Goal: Task Accomplishment & Management: Manage account settings

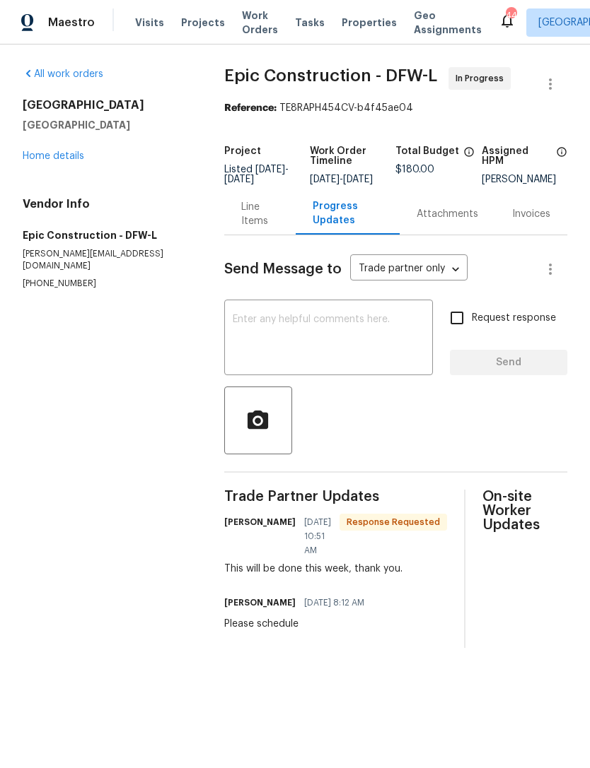
click at [256, 32] on span "Work Orders" at bounding box center [260, 22] width 36 height 28
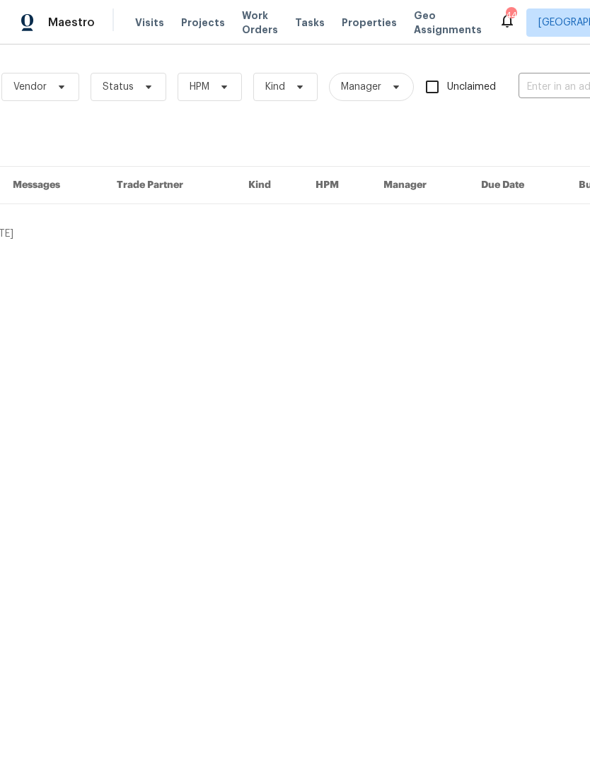
scroll to position [0, 112]
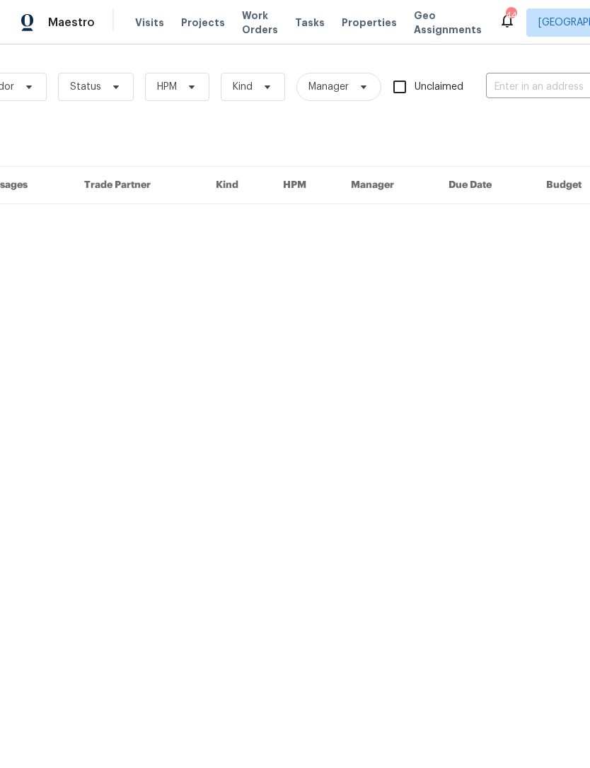
click at [537, 95] on input "text" at bounding box center [556, 87] width 141 height 22
type input "9921"
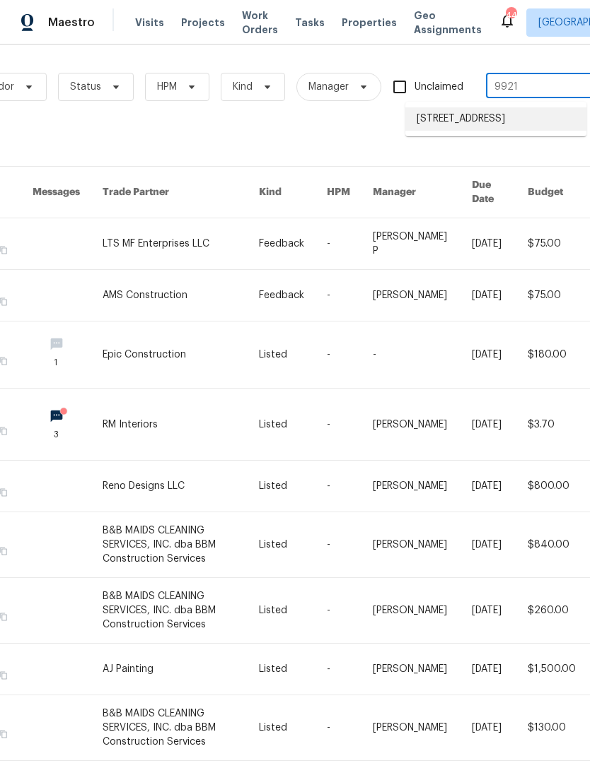
click at [525, 128] on li "9921 Boston Harbor Dr, Providence Village, TX 76227" at bounding box center [495, 118] width 181 height 23
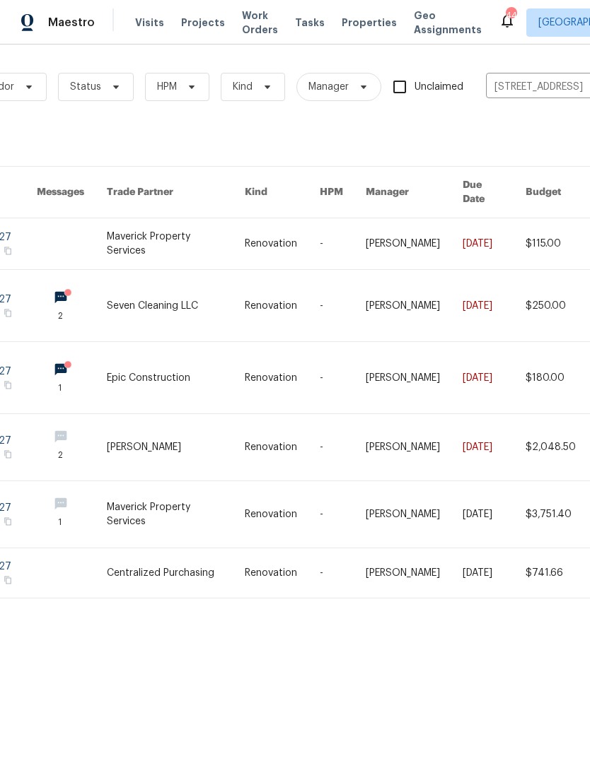
click at [184, 238] on link at bounding box center [175, 243] width 137 height 51
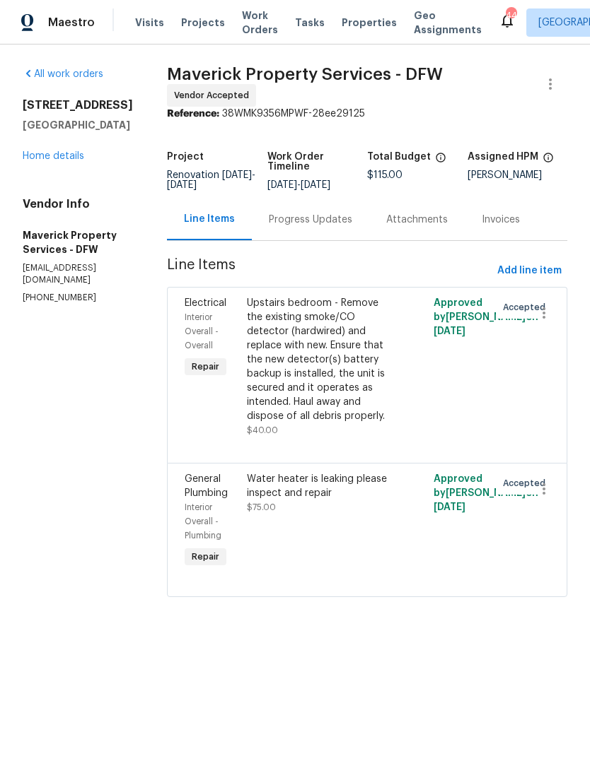
click at [65, 160] on link "Home details" at bounding box center [54, 156] width 62 height 10
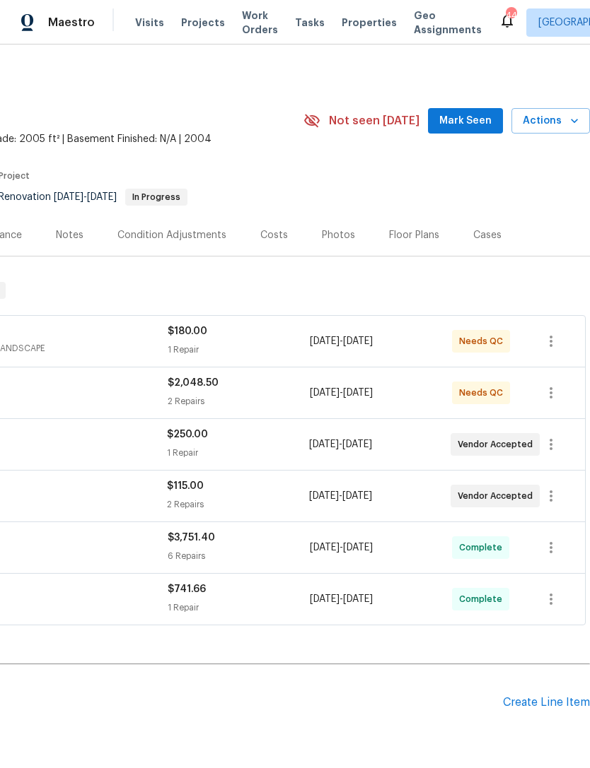
scroll to position [0, 209]
click at [555, 717] on div "Pending Line Items Create Line Item" at bounding box center [190, 703] width 799 height 66
click at [554, 717] on div "Pending Line Items Create Line Item" at bounding box center [190, 703] width 799 height 66
click at [566, 720] on div "Pending Line Items Create Line Item" at bounding box center [190, 703] width 799 height 66
click at [565, 720] on div "Pending Line Items Create Line Item" at bounding box center [190, 703] width 799 height 66
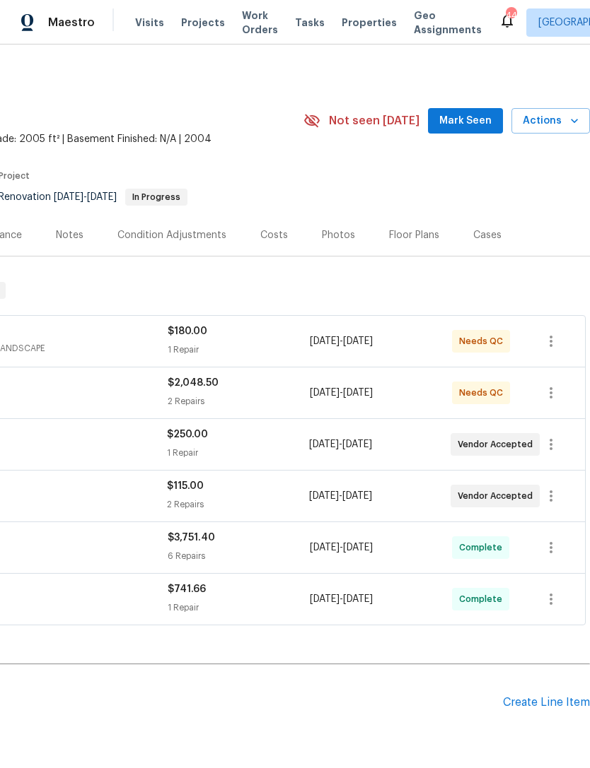
click at [542, 701] on div "Create Line Item" at bounding box center [546, 702] width 87 height 13
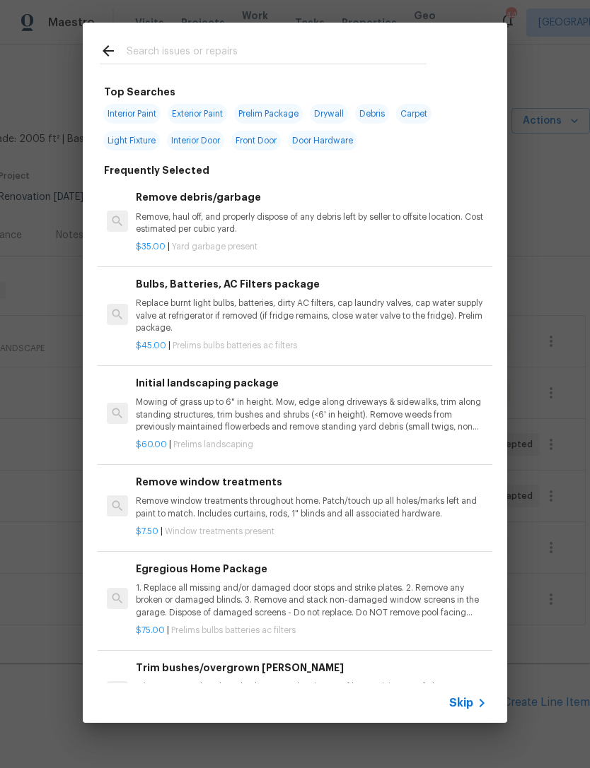
click at [365, 58] on input "text" at bounding box center [277, 52] width 300 height 21
type input "Plumbing"
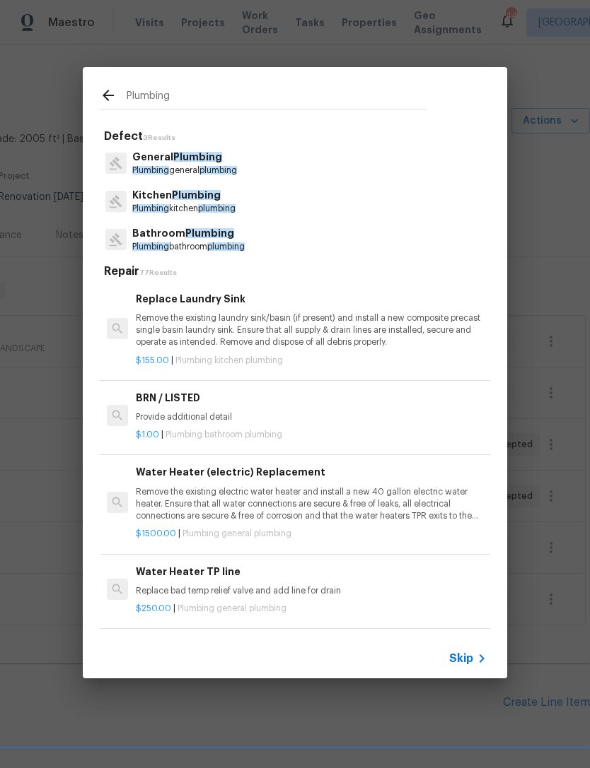
click at [202, 168] on p "Plumbing general plumbing" at bounding box center [184, 171] width 105 height 12
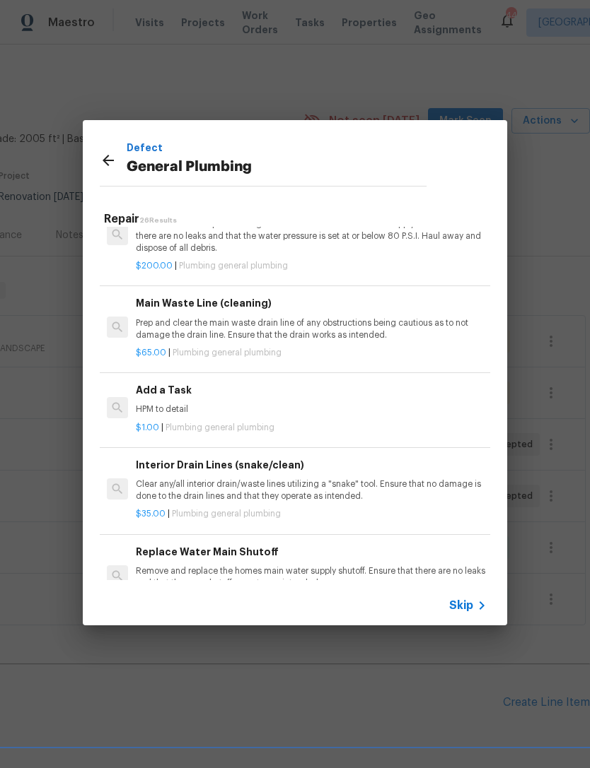
scroll to position [1453, 0]
click at [268, 404] on p "HPM to detail" at bounding box center [311, 410] width 351 height 12
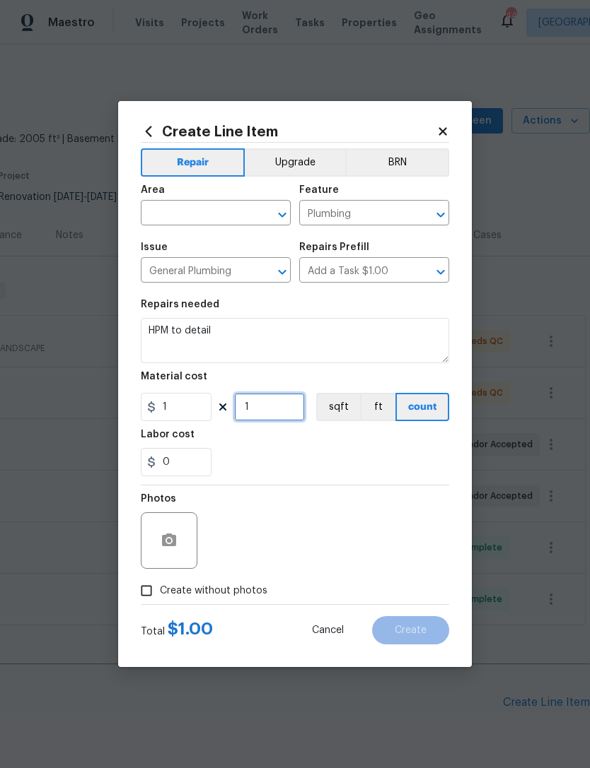
click at [276, 404] on input "1" at bounding box center [269, 407] width 71 height 28
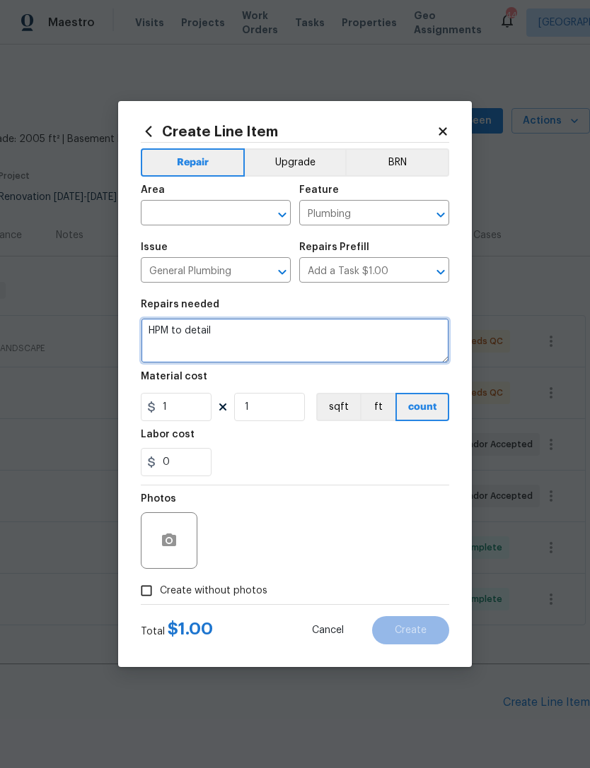
click at [274, 341] on textarea "HPM to detail" at bounding box center [295, 340] width 308 height 45
click at [281, 337] on textarea "HPM to detail" at bounding box center [295, 340] width 308 height 45
click at [281, 336] on textarea "HPM to detail" at bounding box center [295, 340] width 308 height 45
click at [293, 327] on textarea "HPM to detail" at bounding box center [295, 340] width 308 height 45
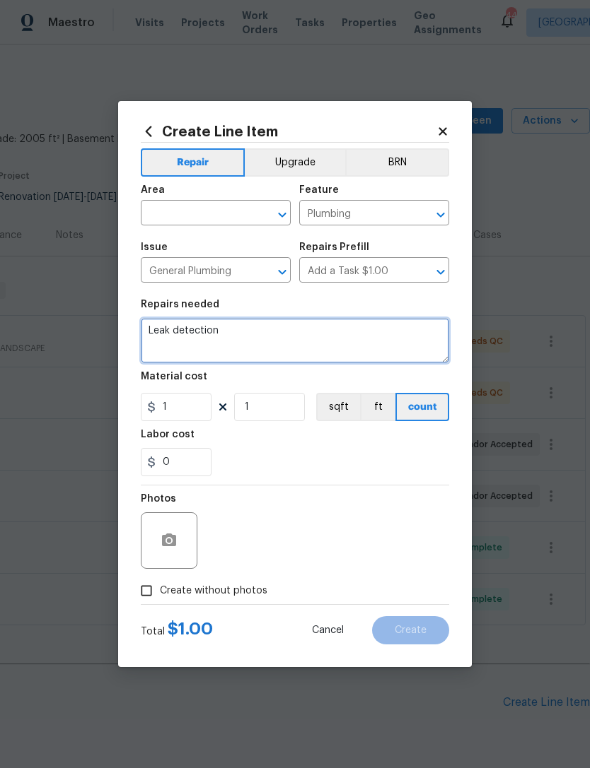
click at [396, 348] on textarea "Leak detection" at bounding box center [295, 340] width 308 height 45
click at [355, 320] on textarea "Leak detection - please complete asap. Possible slab leak or near water heater" at bounding box center [295, 340] width 308 height 45
click at [354, 320] on textarea "Leak detection - please complete asap. Possible slab leak or near water heater" at bounding box center [295, 340] width 308 height 45
click at [346, 337] on textarea "Leak detection - please complete asap. Possible slab leak or near water heater" at bounding box center [295, 340] width 308 height 45
click at [387, 357] on textarea "Leak detection - please complete asap. Possible slab leak or near water heater" at bounding box center [295, 340] width 308 height 45
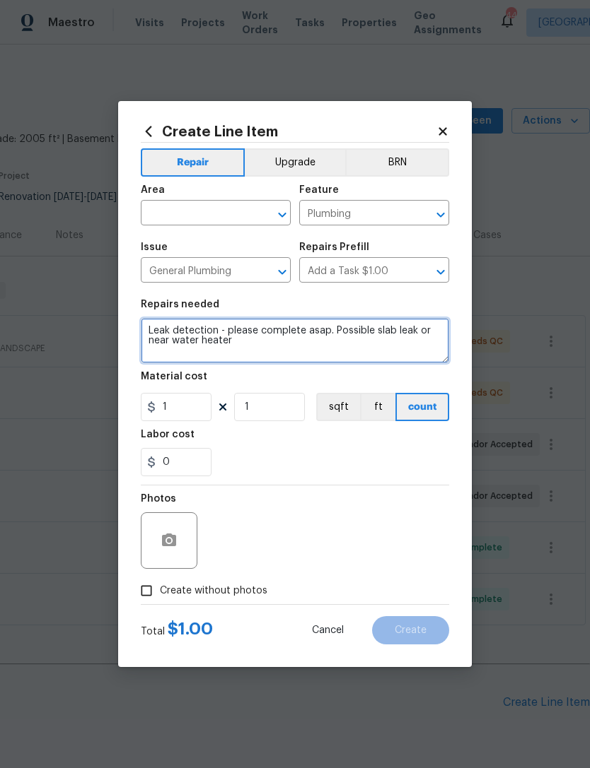
click at [345, 339] on textarea "Leak detection - please complete asap. Possible slab leak or near water heater" at bounding box center [295, 340] width 308 height 45
click at [344, 339] on textarea "Leak detection - please complete asap. Possible slab leak or near water heater" at bounding box center [295, 340] width 308 height 45
click at [351, 329] on textarea "Leak detection - please complete asap. Possible slab leak or near water heater" at bounding box center [295, 340] width 308 height 45
click at [350, 328] on textarea "Leak detection - please complete asap. Possible slab leak or near water heater" at bounding box center [295, 340] width 308 height 45
type textarea "Leak detection - please complete asap."
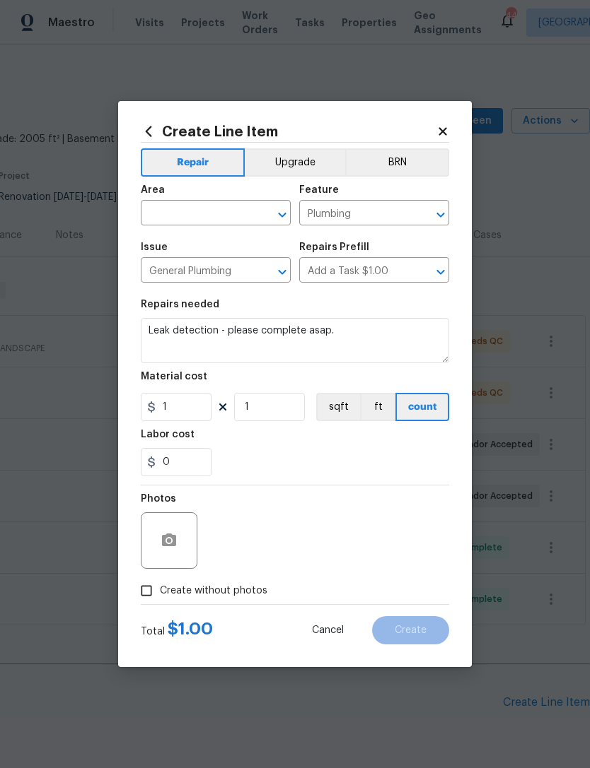
click at [192, 510] on div "Photos" at bounding box center [170, 503] width 59 height 18
click at [175, 551] on button "button" at bounding box center [169, 541] width 34 height 34
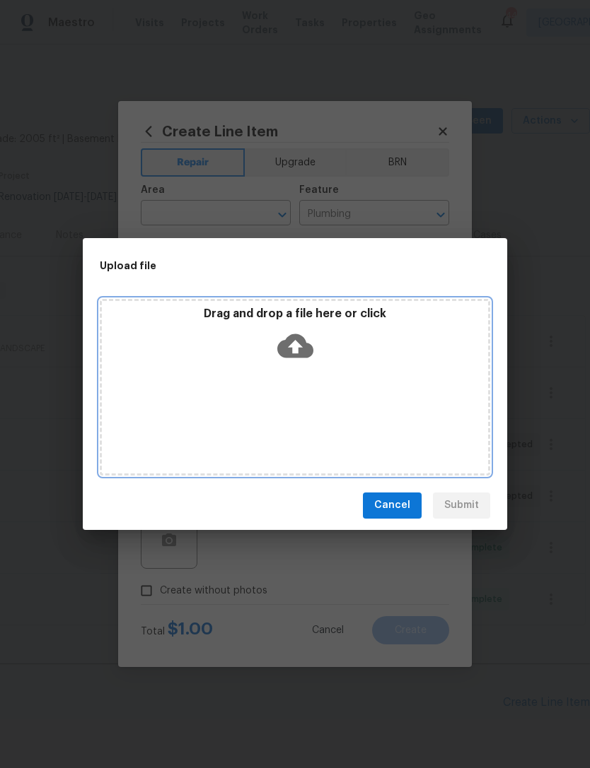
click at [315, 397] on div "Drag and drop a file here or click" at bounding box center [295, 387] width 390 height 177
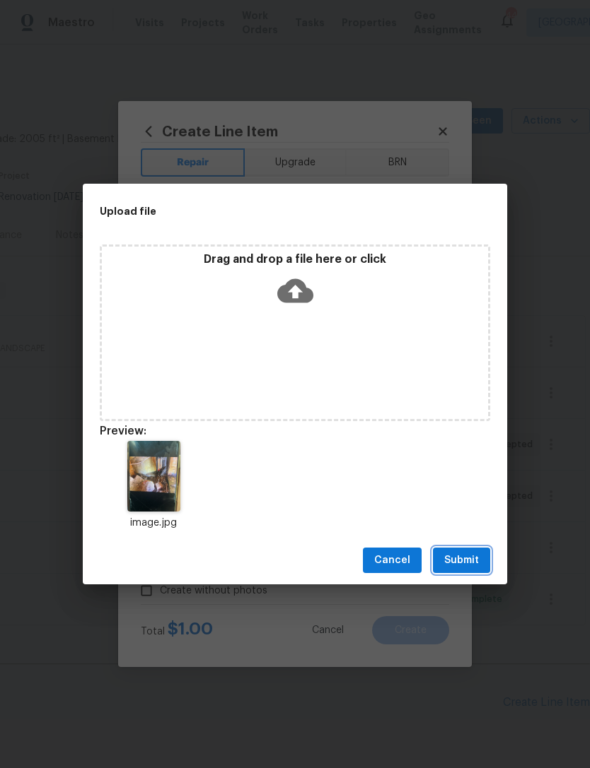
click at [471, 561] on span "Submit" at bounding box center [461, 561] width 35 height 18
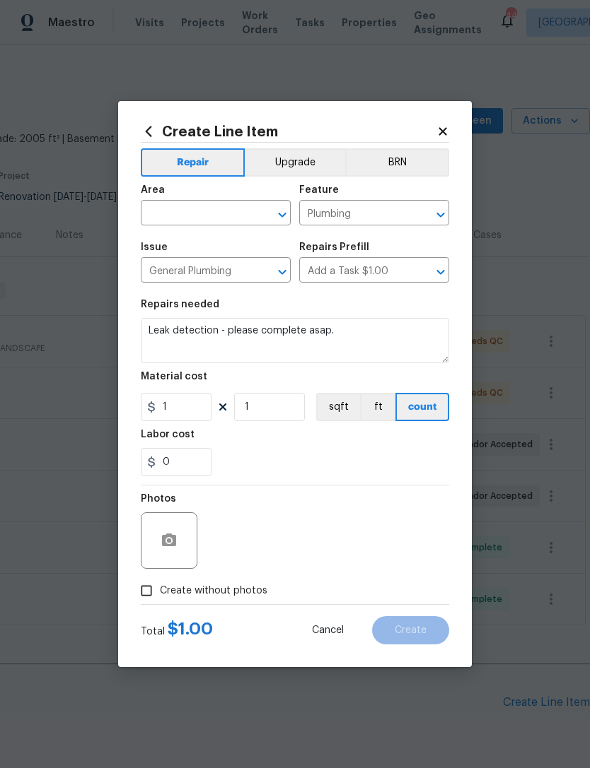
click at [238, 209] on input "text" at bounding box center [196, 215] width 110 height 22
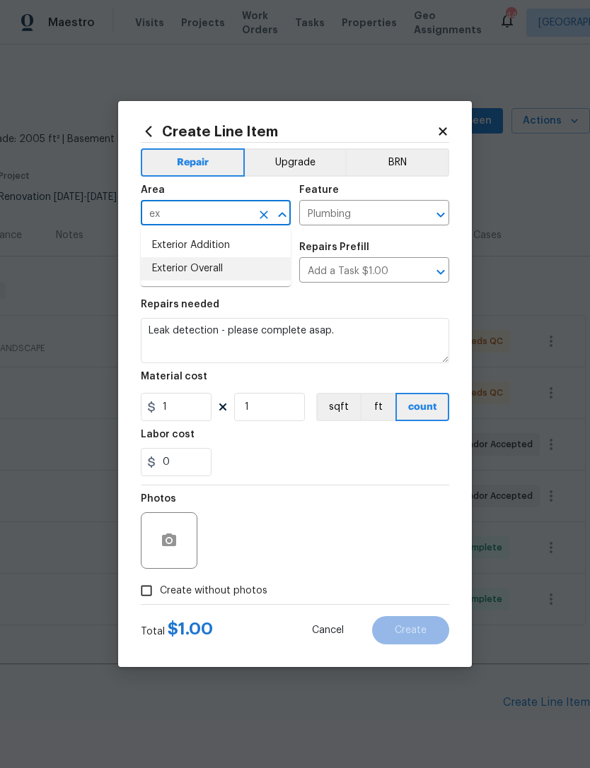
click at [247, 266] on li "Exterior Overall" at bounding box center [216, 268] width 150 height 23
type input "Exterior Overall"
click at [362, 474] on div "0" at bounding box center [295, 462] width 308 height 28
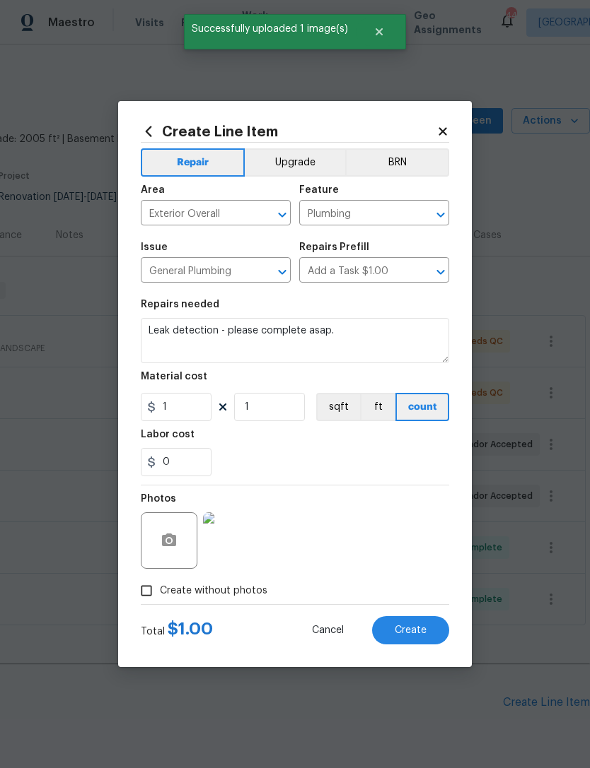
click at [401, 628] on span "Create" at bounding box center [410, 631] width 32 height 11
type input "0"
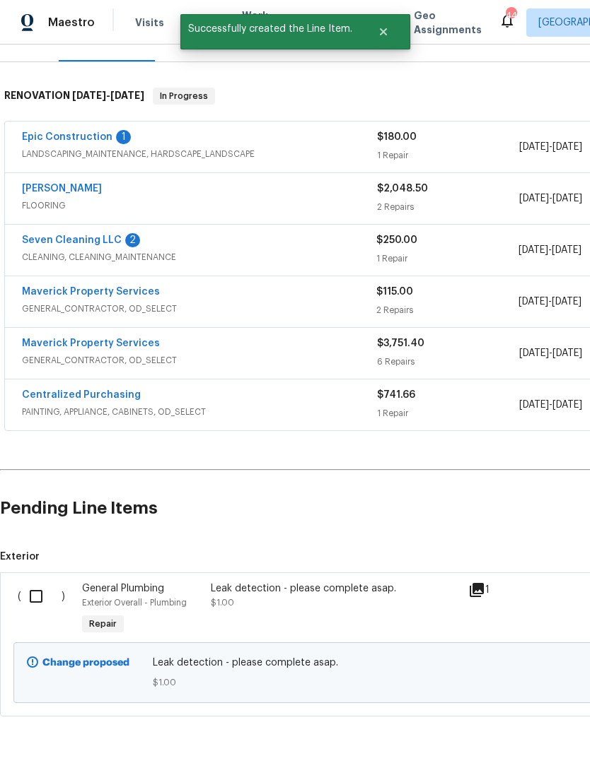
scroll to position [194, 0]
click at [29, 600] on input "checkbox" at bounding box center [41, 597] width 40 height 30
checkbox input "true"
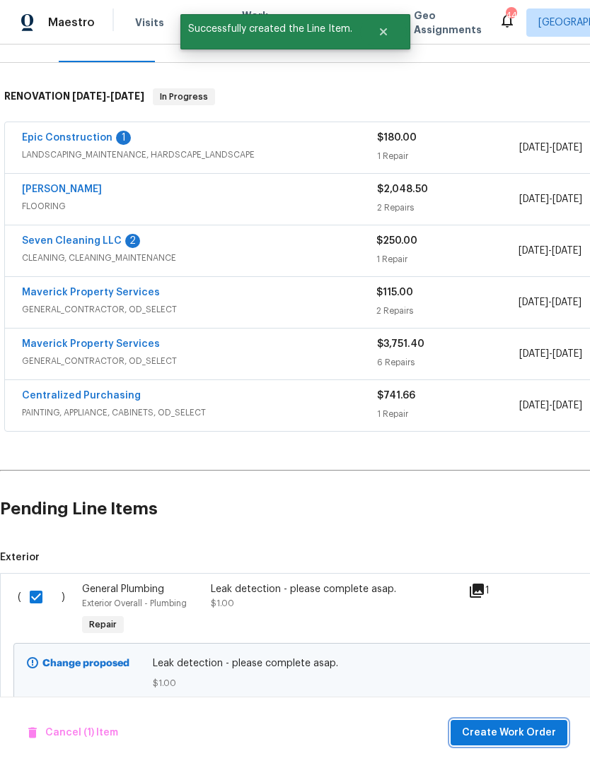
click at [536, 744] on button "Create Work Order" at bounding box center [508, 733] width 117 height 26
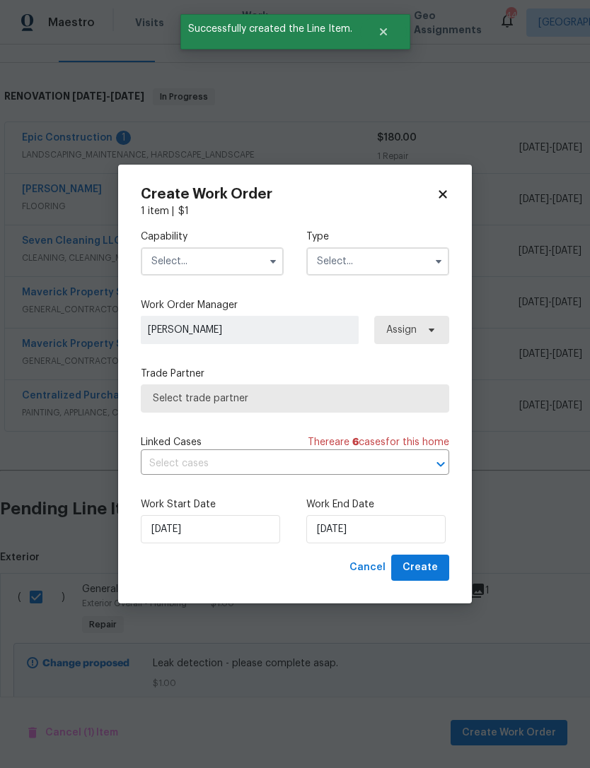
click at [225, 267] on input "text" at bounding box center [212, 261] width 143 height 28
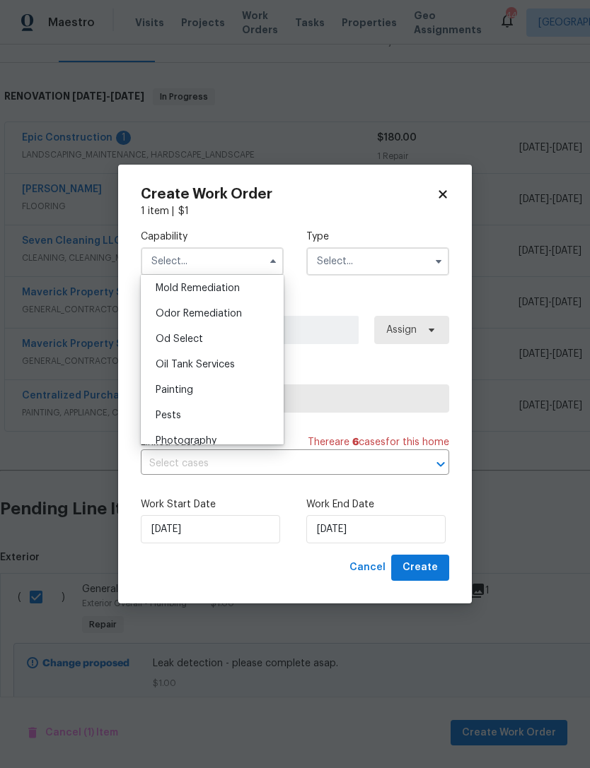
scroll to position [1150, 0]
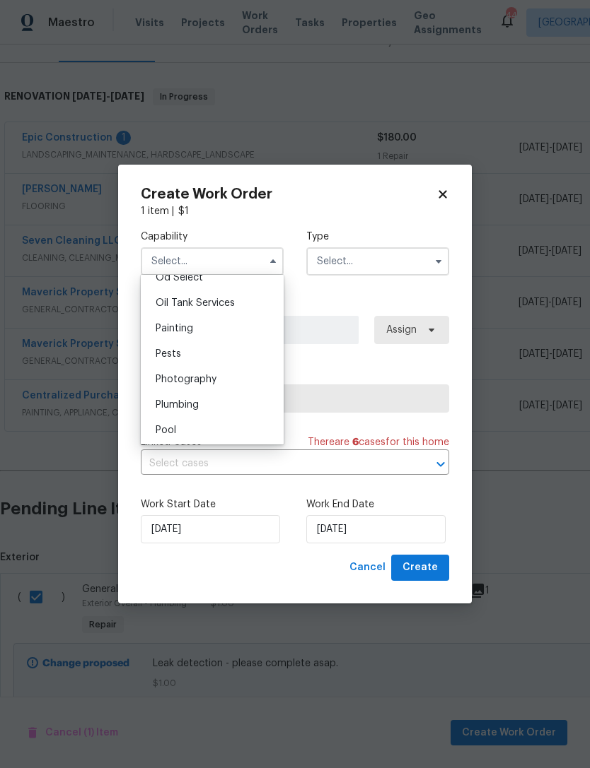
click at [392, 270] on input "text" at bounding box center [377, 261] width 143 height 28
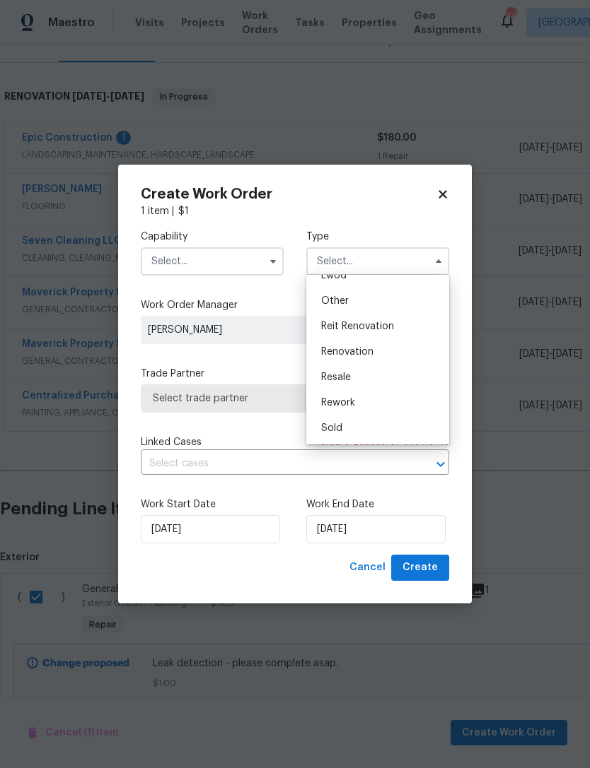
scroll to position [168, 0]
click at [411, 353] on div "Renovation" at bounding box center [378, 351] width 136 height 25
type input "Renovation"
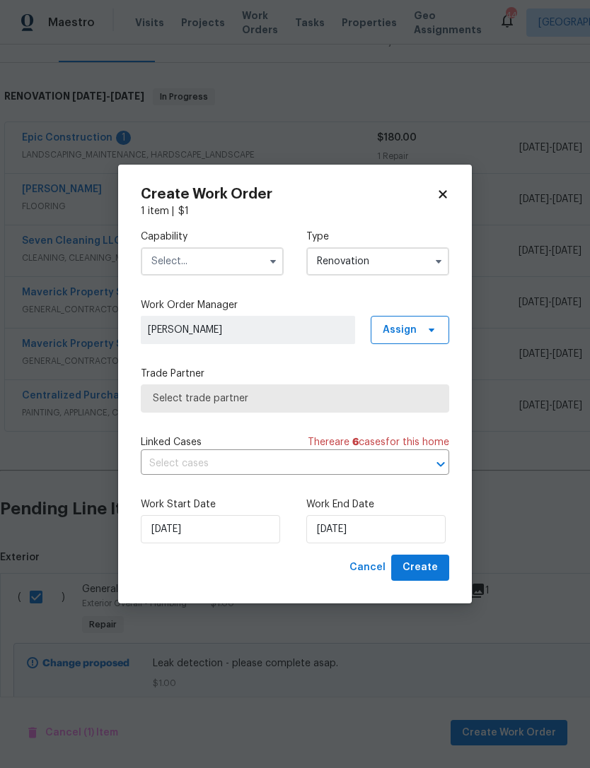
click at [390, 405] on span "Select trade partner" at bounding box center [295, 399] width 308 height 28
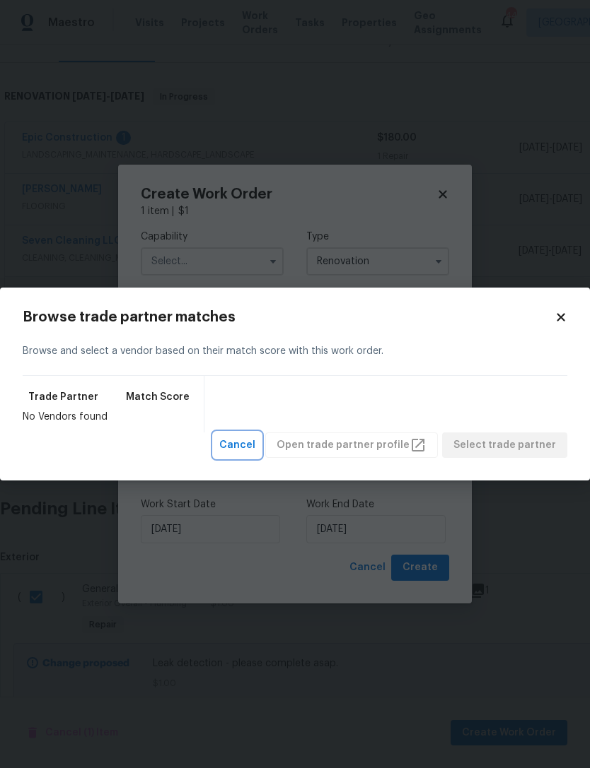
click at [252, 446] on span "Cancel" at bounding box center [237, 446] width 36 height 18
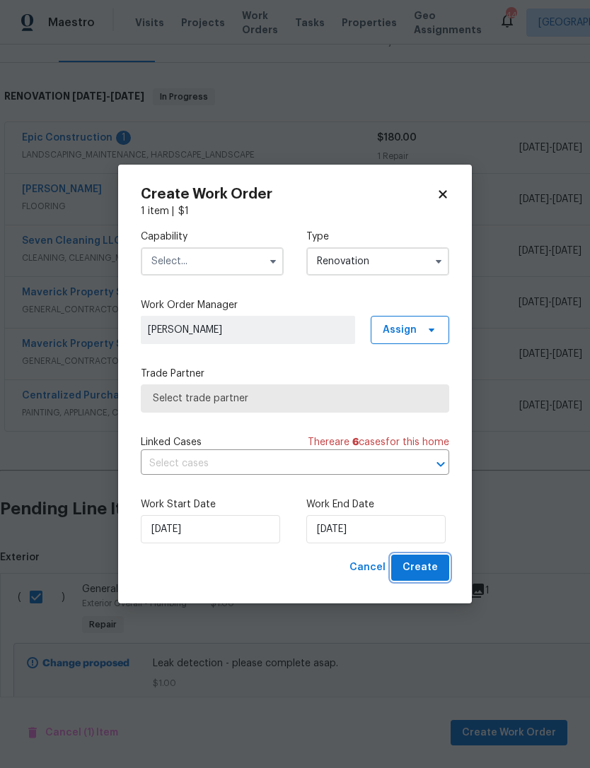
click at [425, 562] on span "Create" at bounding box center [419, 568] width 35 height 18
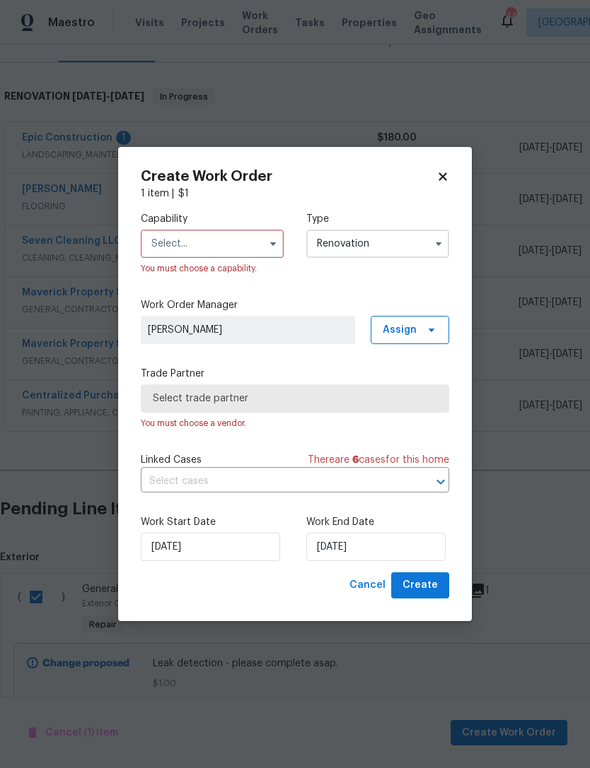
click at [237, 240] on input "text" at bounding box center [212, 244] width 143 height 28
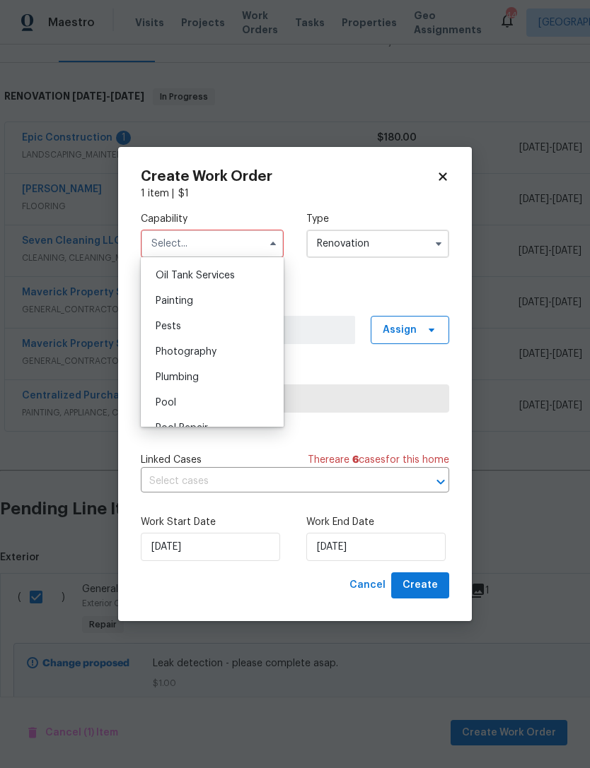
scroll to position [1159, 0]
click at [232, 382] on div "Plumbing" at bounding box center [212, 377] width 136 height 25
type input "Plumbing"
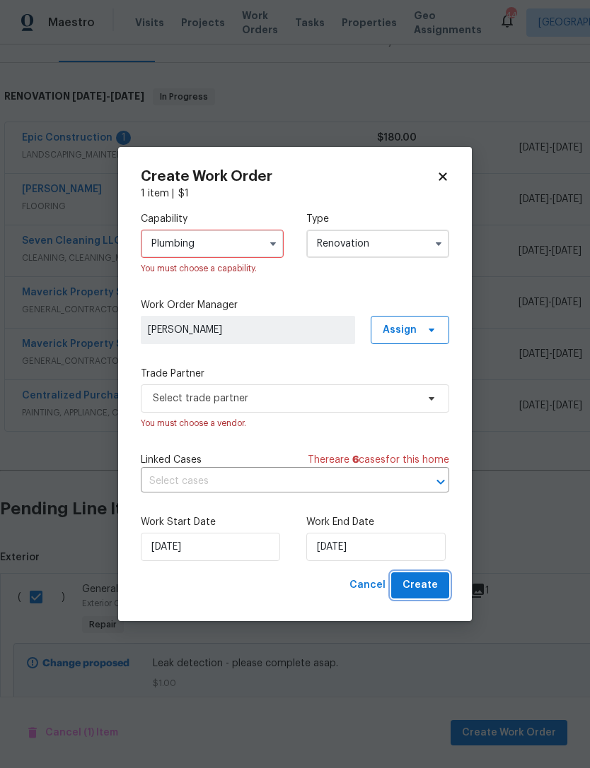
click at [439, 590] on button "Create" at bounding box center [420, 586] width 58 height 26
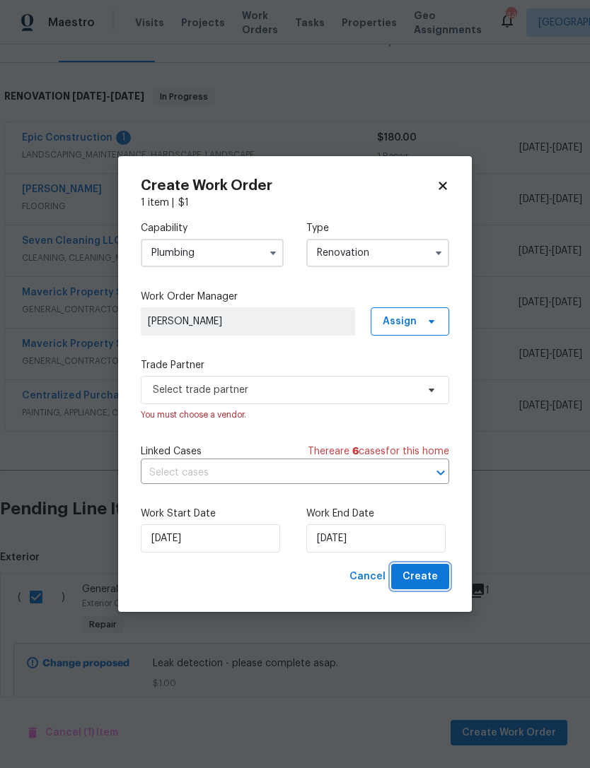
click at [431, 581] on span "Create" at bounding box center [419, 577] width 35 height 18
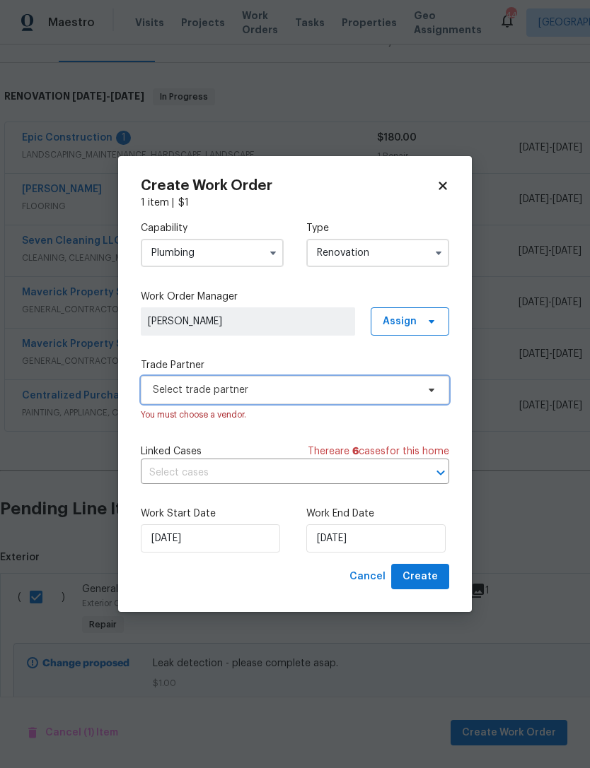
click at [366, 385] on span "Select trade partner" at bounding box center [285, 390] width 264 height 14
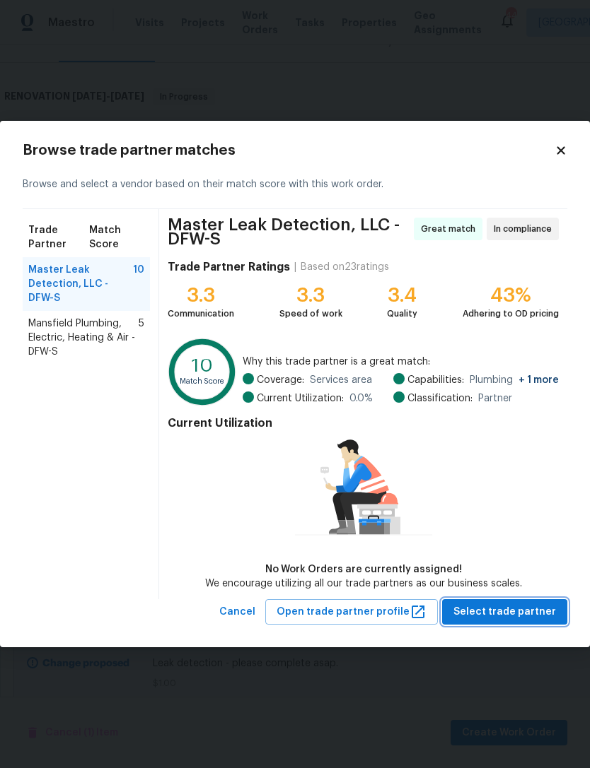
click at [521, 620] on span "Select trade partner" at bounding box center [504, 613] width 103 height 18
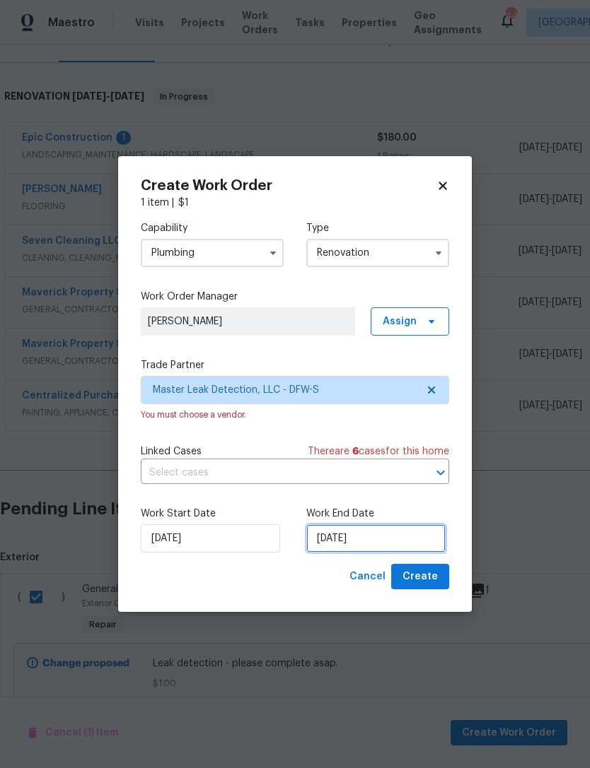
click at [357, 546] on input "[DATE]" at bounding box center [375, 539] width 139 height 28
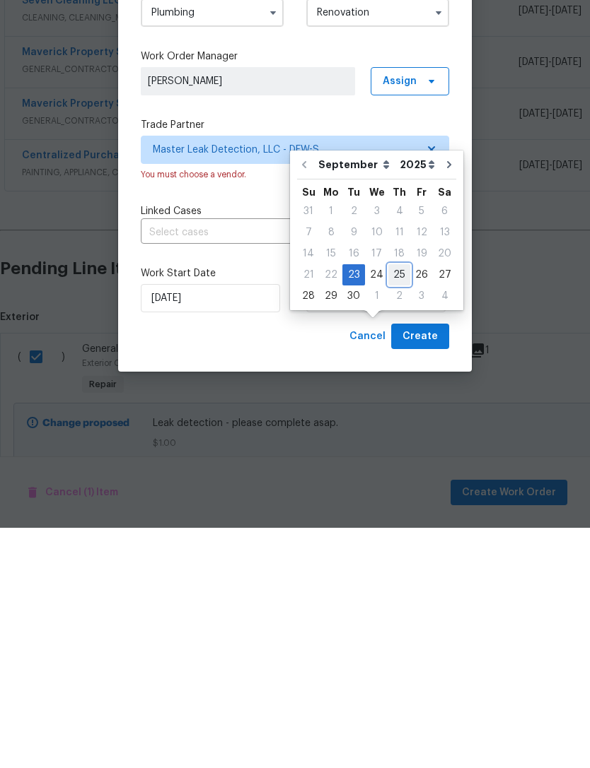
click at [392, 505] on div "25" at bounding box center [399, 515] width 22 height 20
type input "[DATE]"
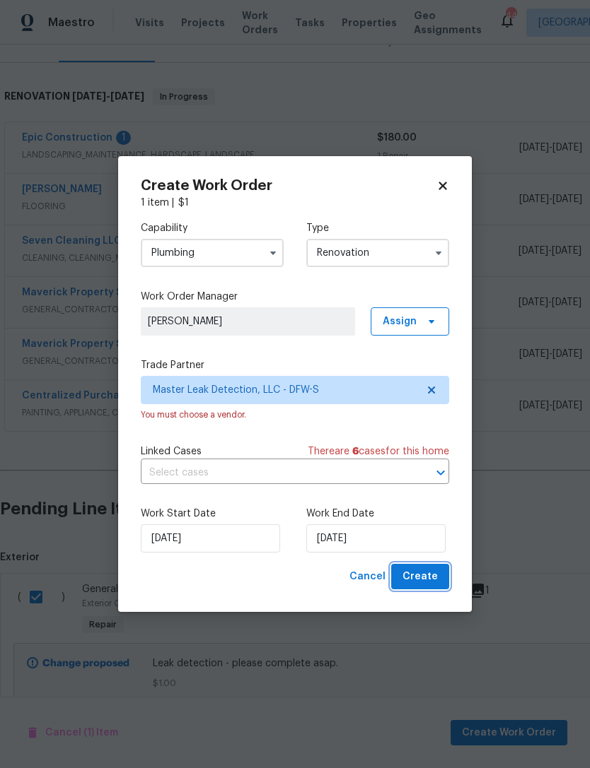
click at [433, 577] on span "Create" at bounding box center [419, 577] width 35 height 18
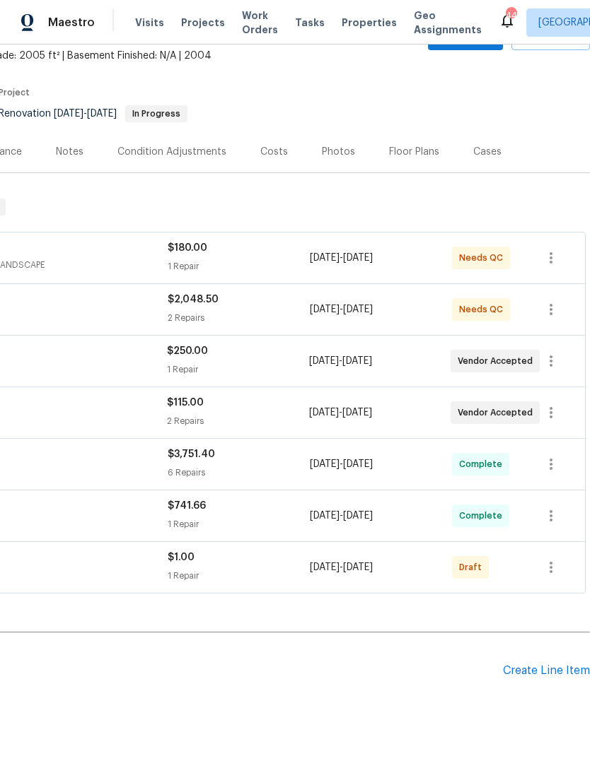
scroll to position [83, 209]
click at [552, 559] on icon "button" at bounding box center [550, 567] width 17 height 17
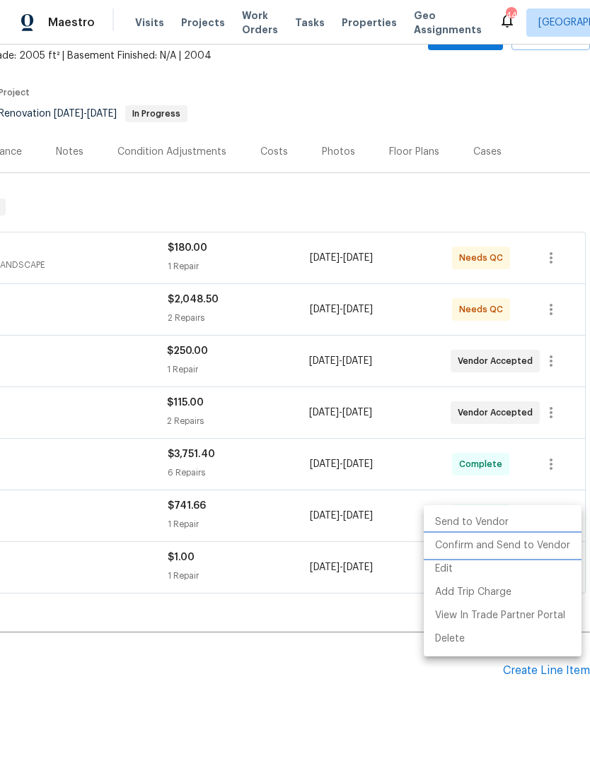
click at [548, 541] on li "Confirm and Send to Vendor" at bounding box center [502, 545] width 158 height 23
click at [305, 652] on div at bounding box center [295, 384] width 590 height 768
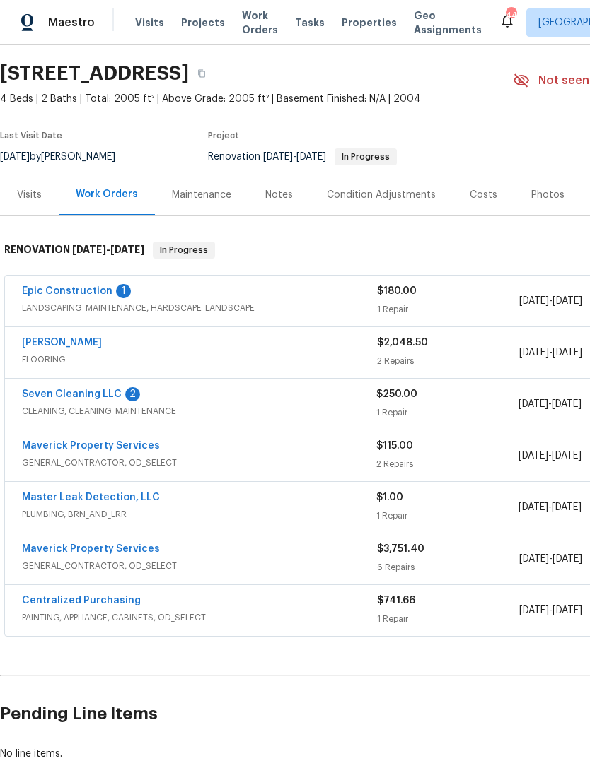
scroll to position [40, 0]
click at [116, 493] on link "Master Leak Detection, LLC" at bounding box center [91, 498] width 138 height 10
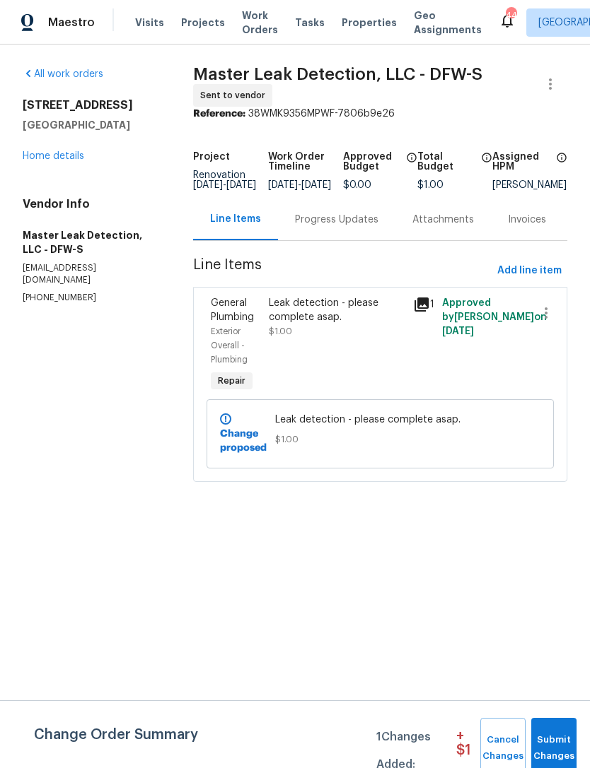
click at [354, 227] on div "Progress Updates" at bounding box center [336, 220] width 83 height 14
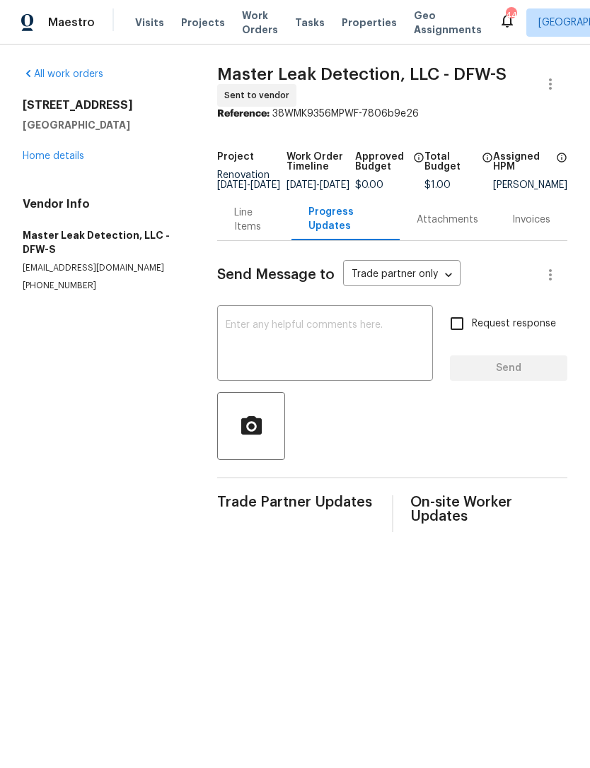
click at [389, 355] on textarea at bounding box center [325, 344] width 199 height 49
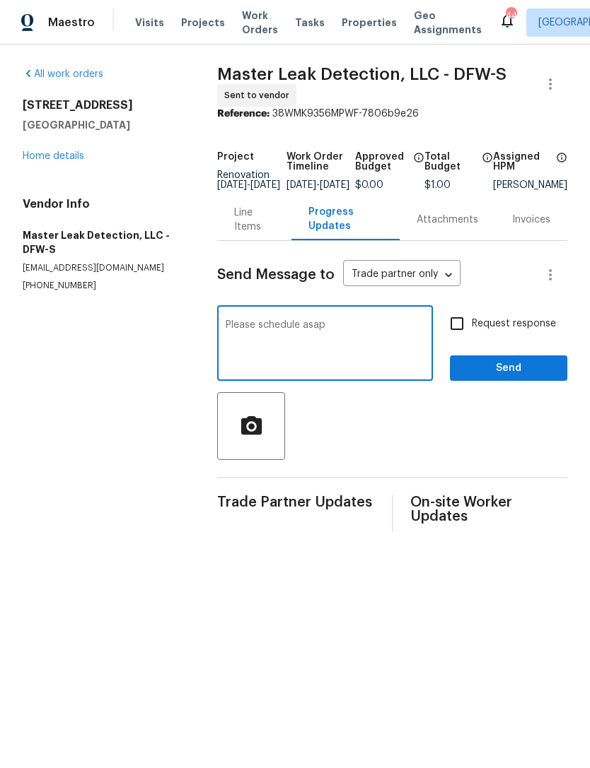
type textarea "Please schedule asap"
click at [525, 377] on span "Send" at bounding box center [508, 369] width 95 height 18
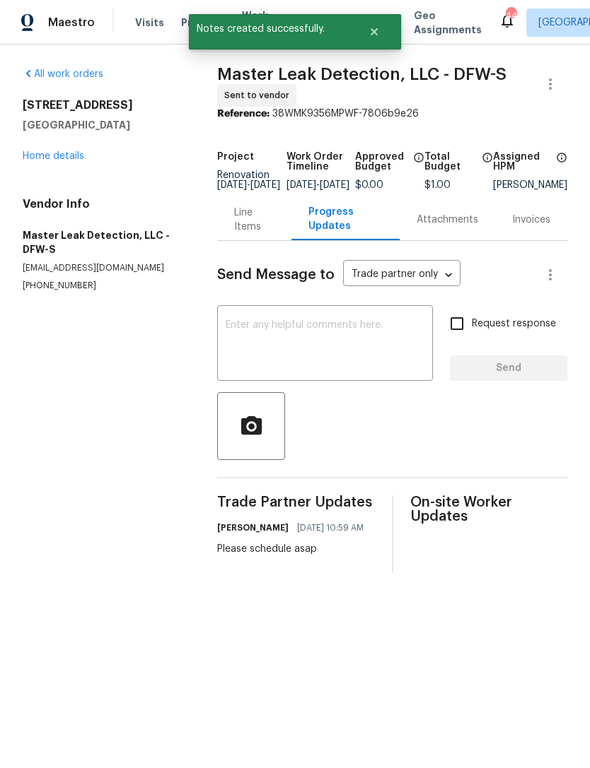
click at [65, 151] on link "Home details" at bounding box center [54, 156] width 62 height 10
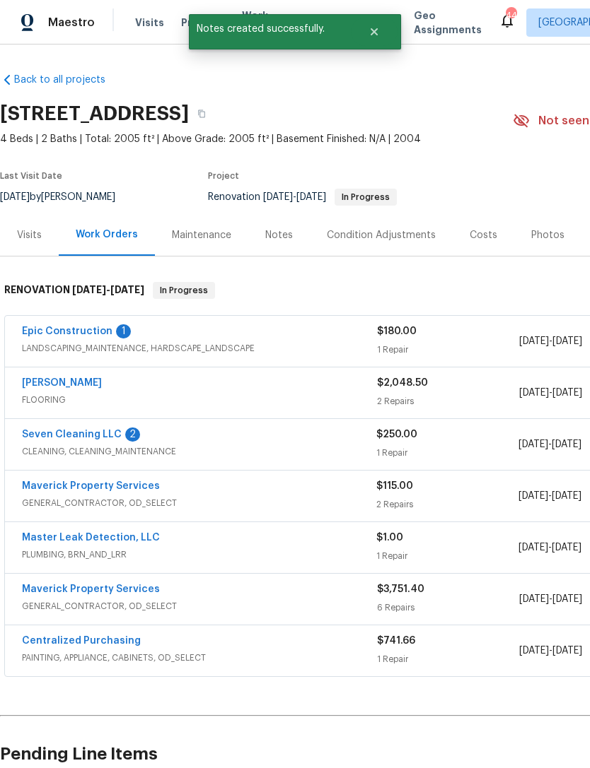
click at [265, 235] on div "Notes" at bounding box center [279, 235] width 28 height 14
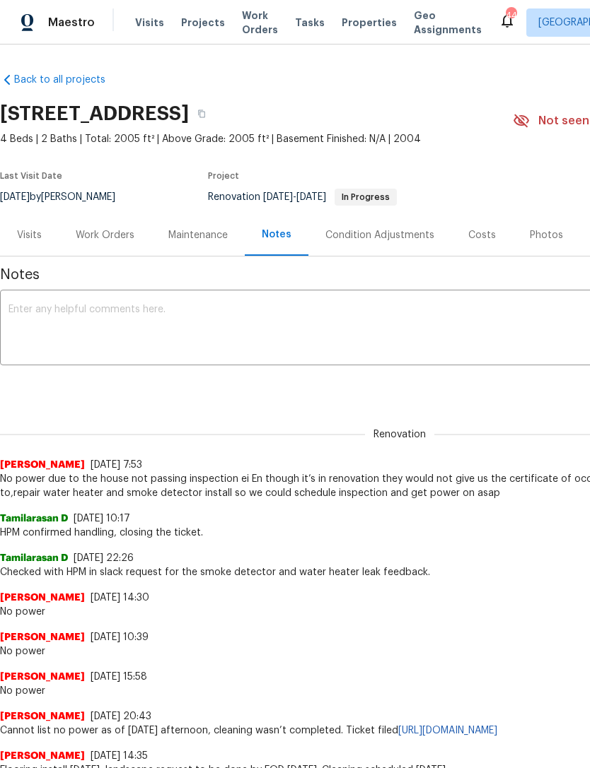
click at [369, 380] on div "Renovation (current) 0a144c37-eba8-418e-95f3-8a9df5d0626c ​ Add" at bounding box center [399, 387] width 799 height 26
click at [459, 342] on textarea at bounding box center [399, 329] width 782 height 49
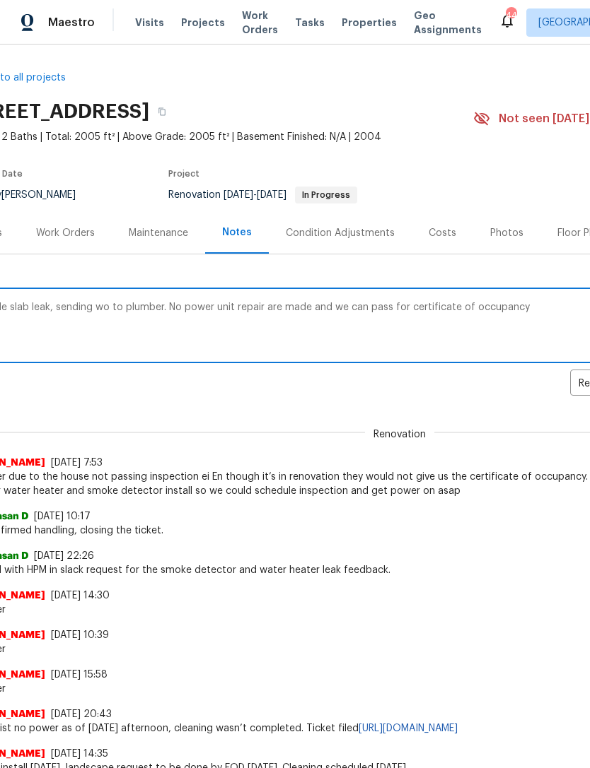
scroll to position [2, 37]
click at [230, 310] on textarea "Possible slab leak, sending wo to plumber. No power unit repair are made and we…" at bounding box center [362, 327] width 782 height 49
click at [264, 310] on textarea "Possible slab leak, sending wo to plumber. No power until repair are made and w…" at bounding box center [362, 327] width 782 height 49
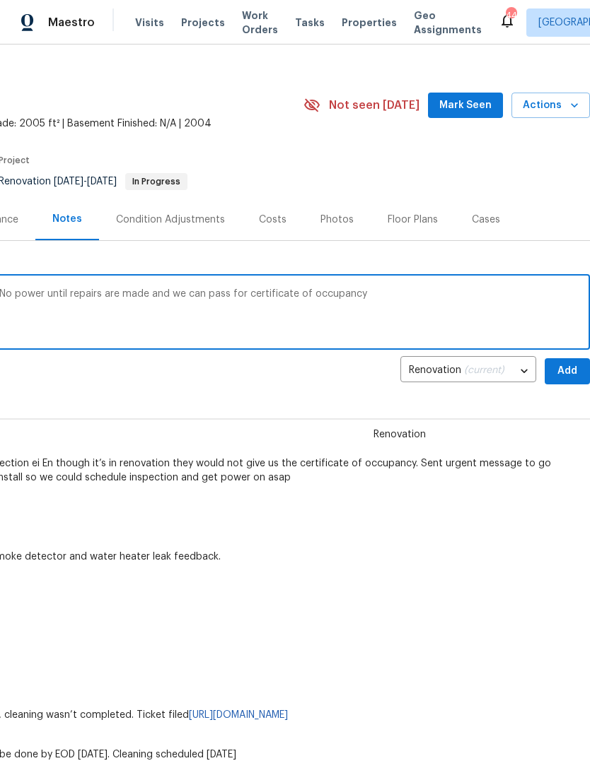
scroll to position [16, 209]
type textarea "Possible slab leak, sending wo to plumber. No power until repairs are made and …"
click at [569, 372] on span "Add" at bounding box center [567, 371] width 23 height 18
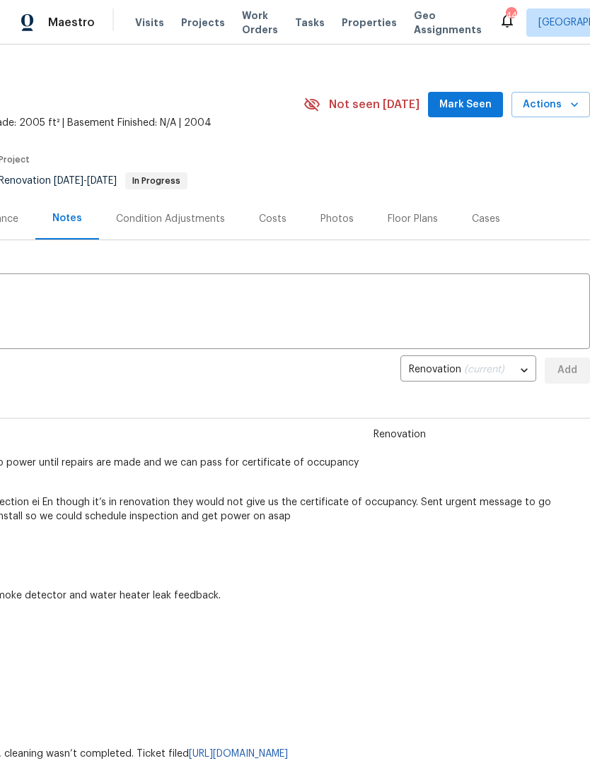
click at [481, 107] on span "Mark Seen" at bounding box center [465, 105] width 52 height 18
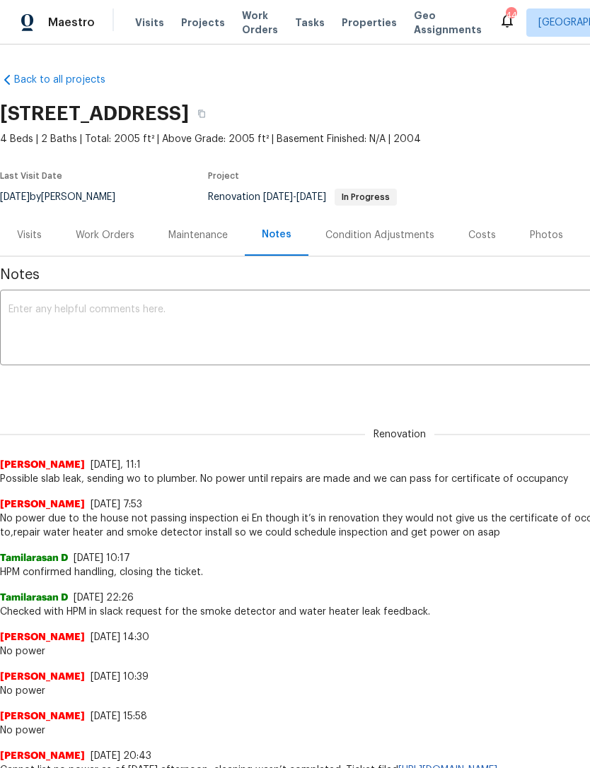
scroll to position [0, 0]
click at [353, 28] on span "Properties" at bounding box center [368, 23] width 55 height 14
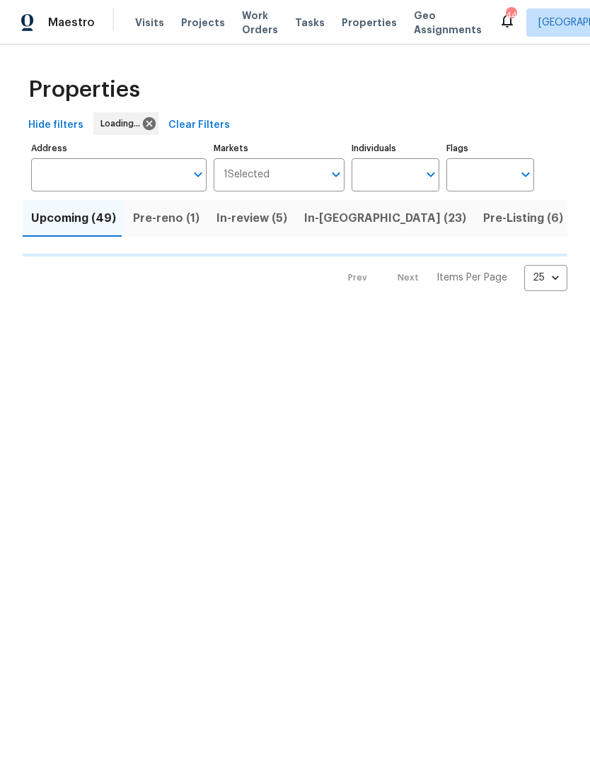
click at [384, 160] on input "Individuals" at bounding box center [384, 174] width 66 height 33
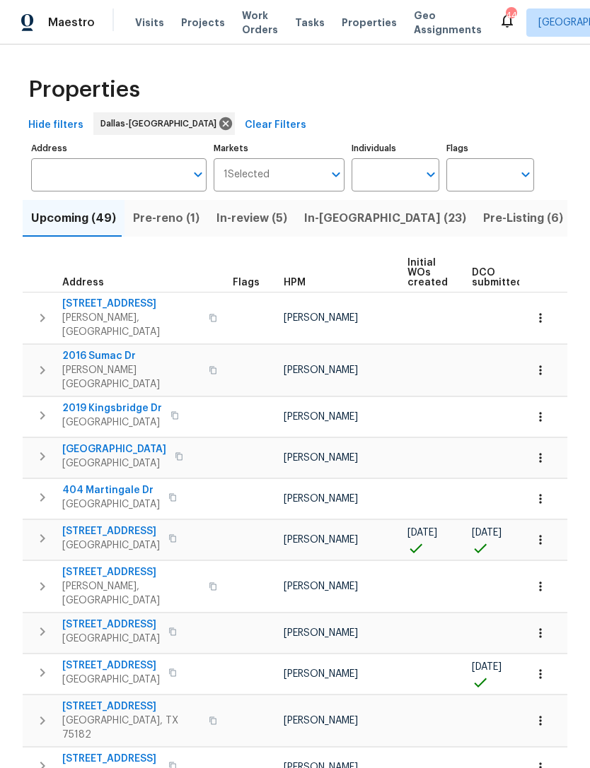
click at [385, 185] on input "Individuals" at bounding box center [384, 174] width 66 height 33
type input "Alicia anices"
click at [390, 220] on input "checkbox" at bounding box center [378, 220] width 30 height 30
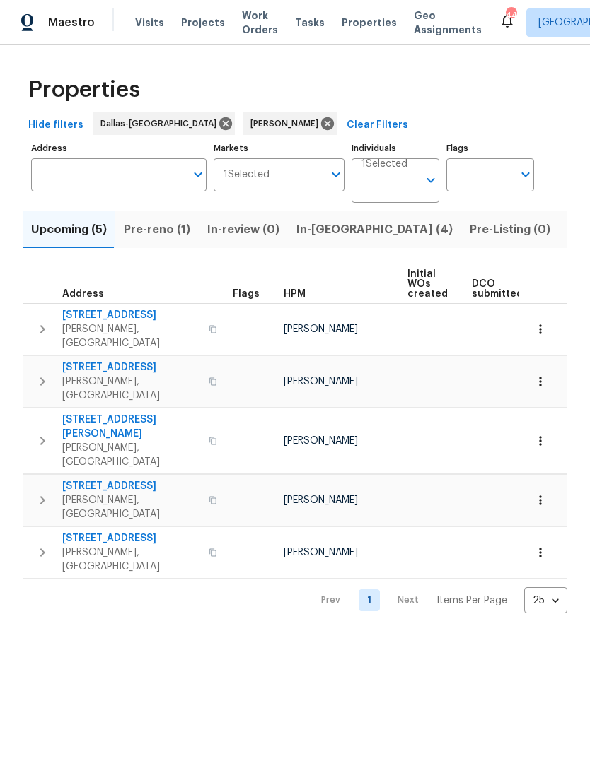
click at [331, 238] on span "In-reno (4)" at bounding box center [374, 230] width 156 height 20
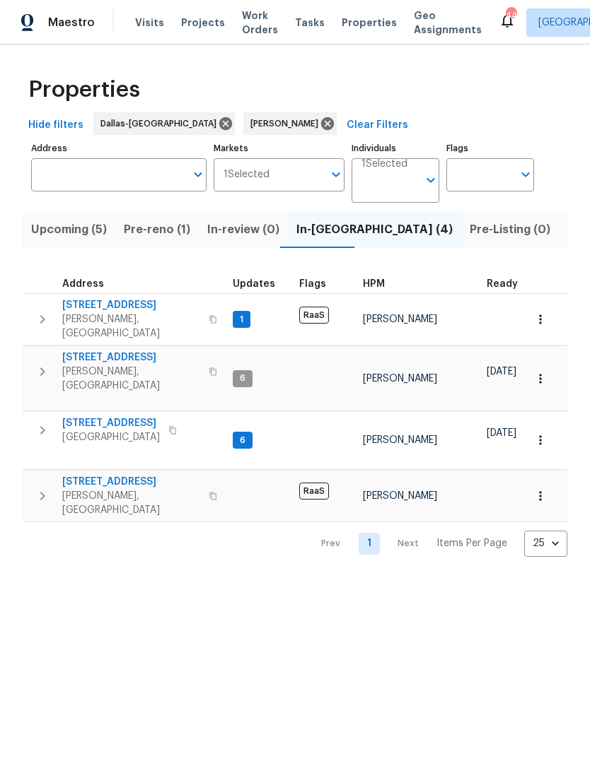
click at [180, 238] on span "Pre-reno (1)" at bounding box center [157, 230] width 66 height 20
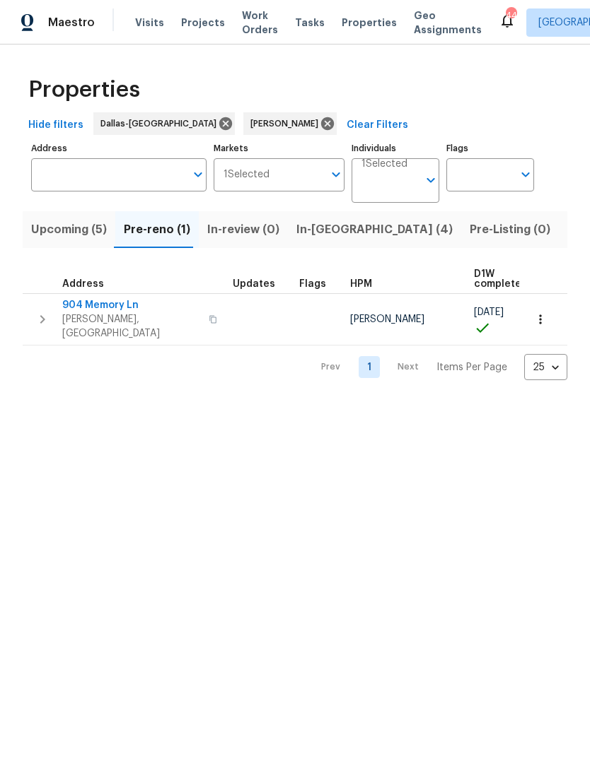
click at [315, 240] on button "In-reno (4)" at bounding box center [374, 229] width 173 height 37
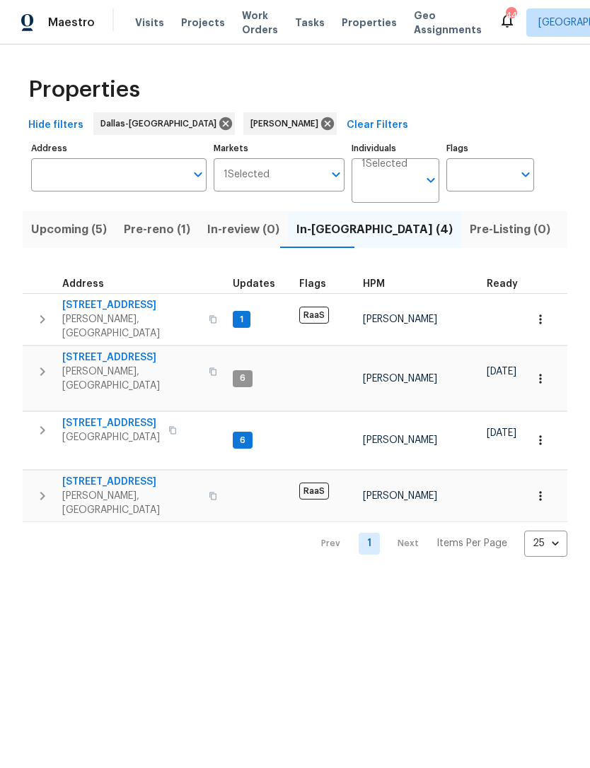
scroll to position [0, -4]
click at [175, 237] on span "Pre-reno (1)" at bounding box center [157, 230] width 66 height 20
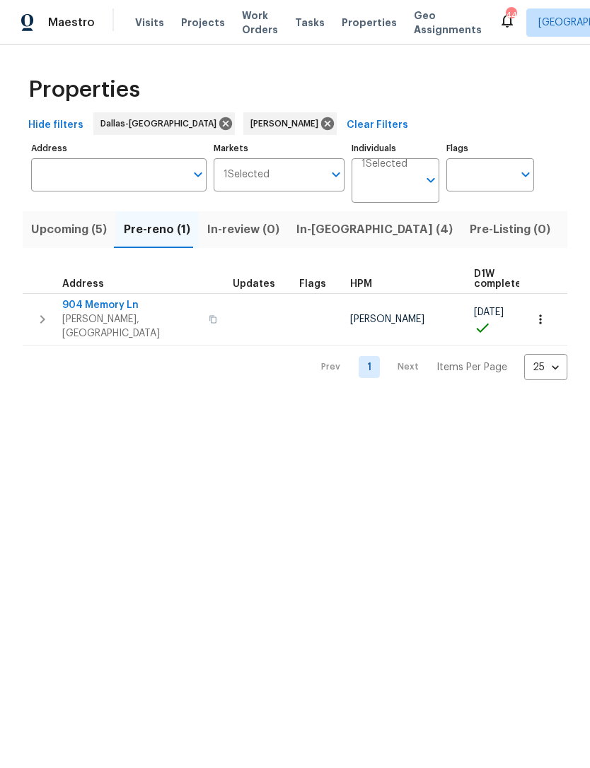
click at [103, 312] on span "904 Memory Ln" at bounding box center [131, 305] width 138 height 14
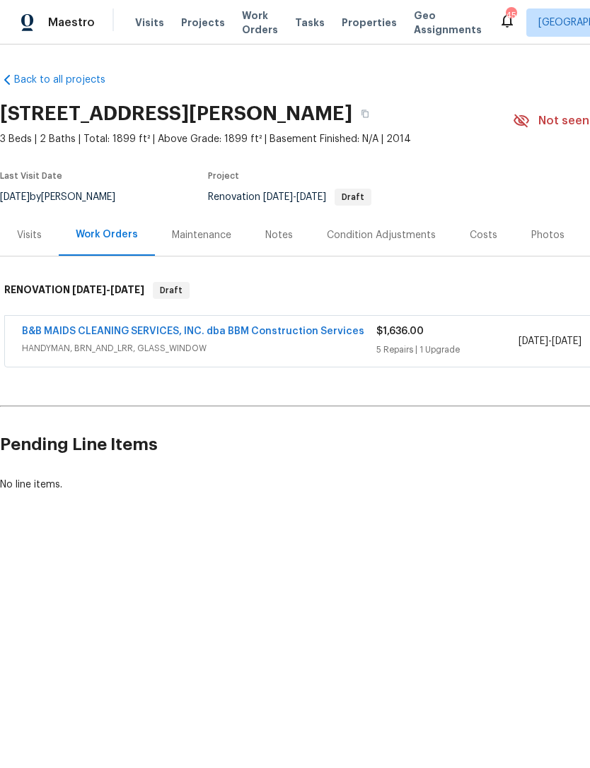
click at [295, 345] on span "HANDYMAN, BRN_AND_LRR, GLASS_WINDOW" at bounding box center [199, 348] width 354 height 14
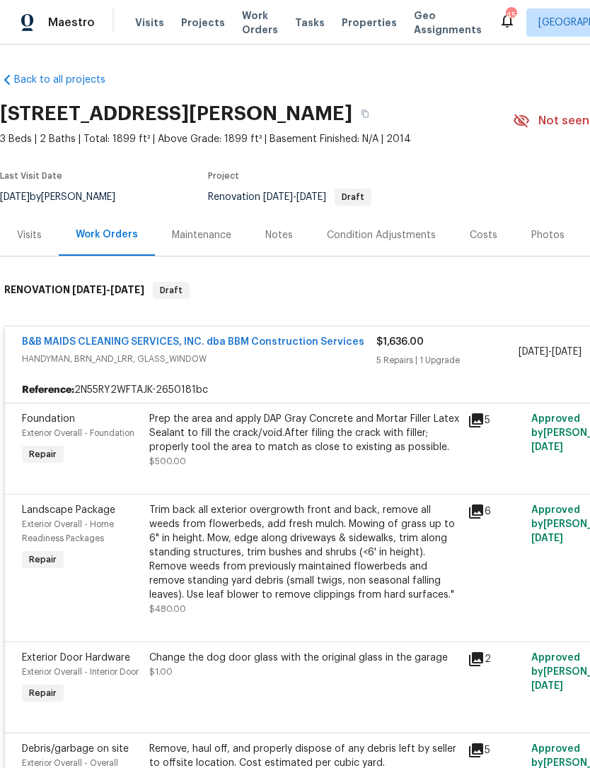
click at [292, 345] on link "B&B MAIDS CLEANING SERVICES, INC. dba BBM Construction Services" at bounding box center [193, 342] width 342 height 10
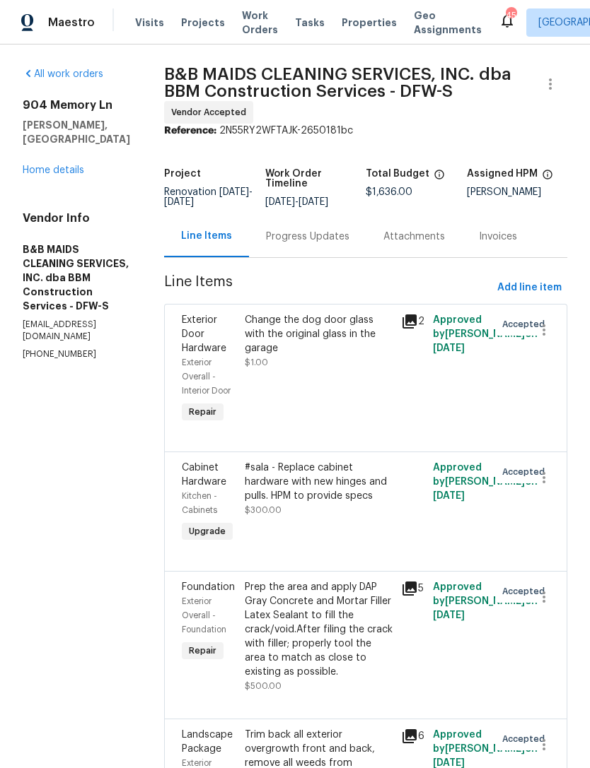
click at [332, 244] on div "Progress Updates" at bounding box center [307, 237] width 83 height 14
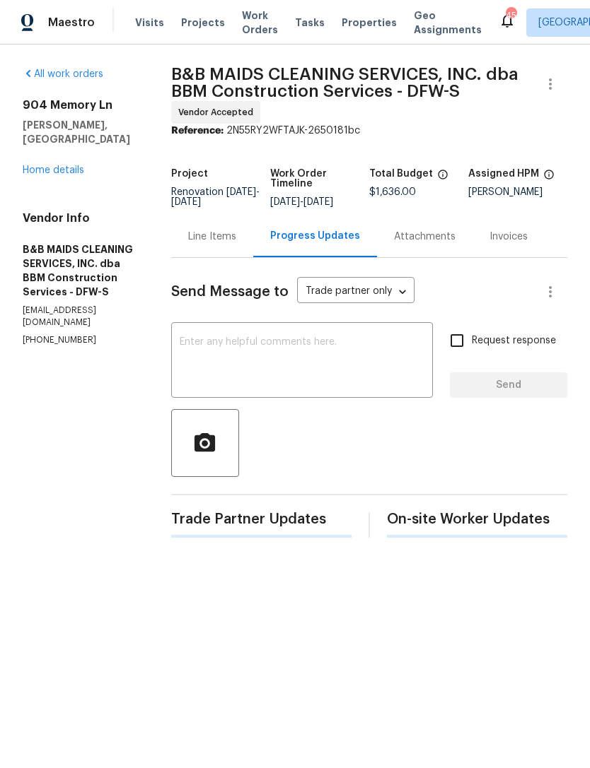
click at [360, 373] on textarea at bounding box center [302, 361] width 245 height 49
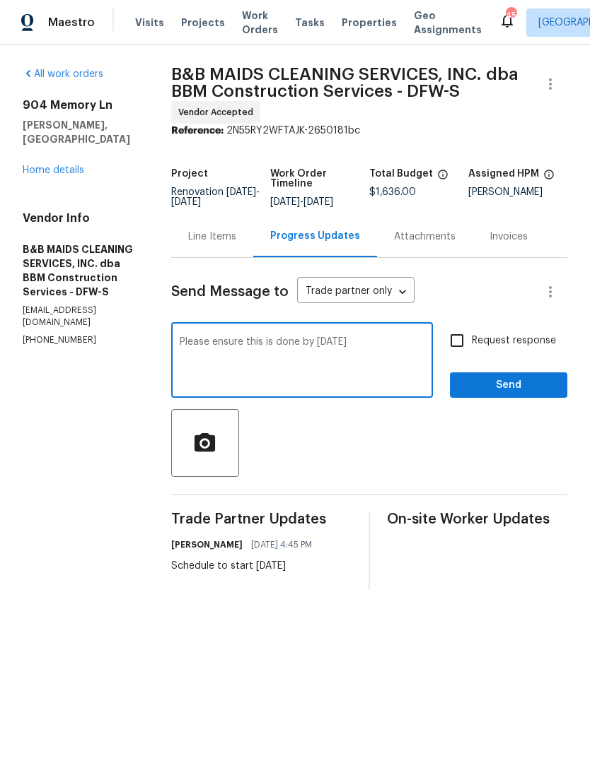
click at [266, 348] on textarea "Please ensure this is done by tomorrow" at bounding box center [302, 361] width 245 height 49
click at [264, 345] on div "Please ensure this is done by tomorrow x ​" at bounding box center [302, 362] width 262 height 72
type textarea "Please make sure this is done by tomorrow"
click at [500, 390] on span "Send" at bounding box center [508, 386] width 95 height 18
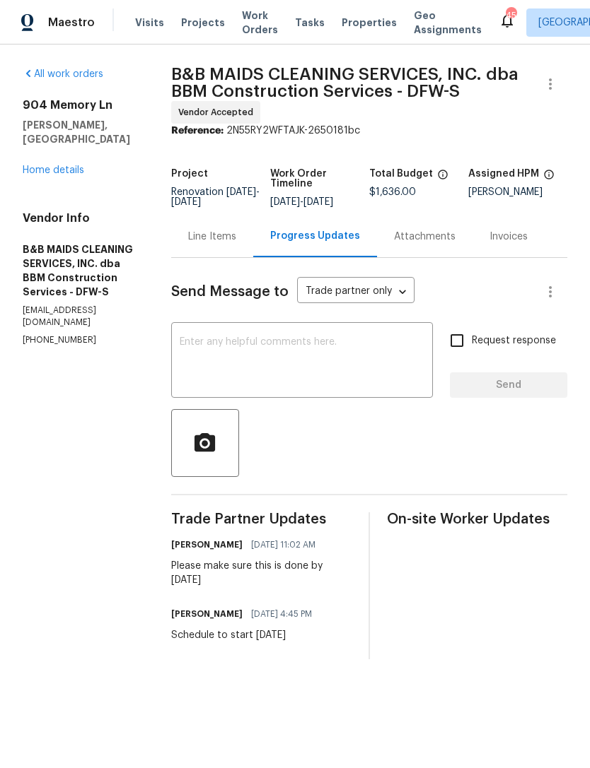
click at [66, 165] on link "Home details" at bounding box center [54, 170] width 62 height 10
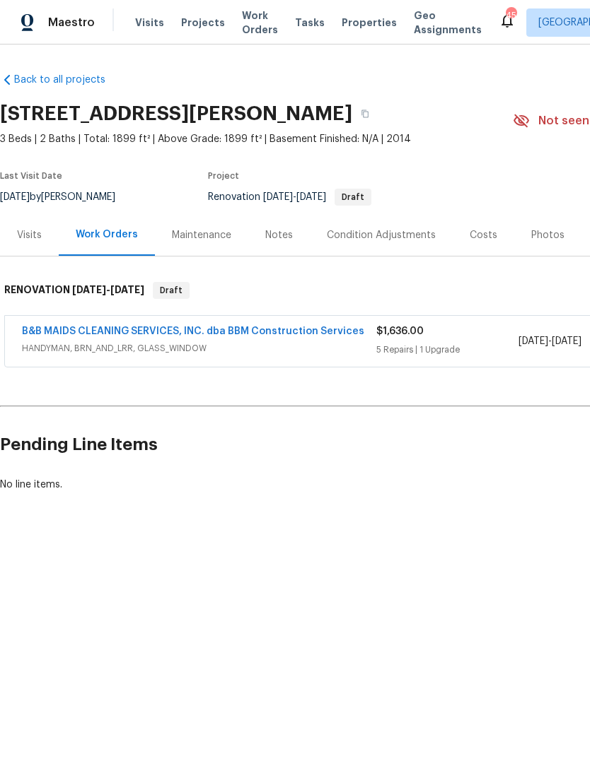
click at [252, 30] on span "Work Orders" at bounding box center [260, 22] width 36 height 28
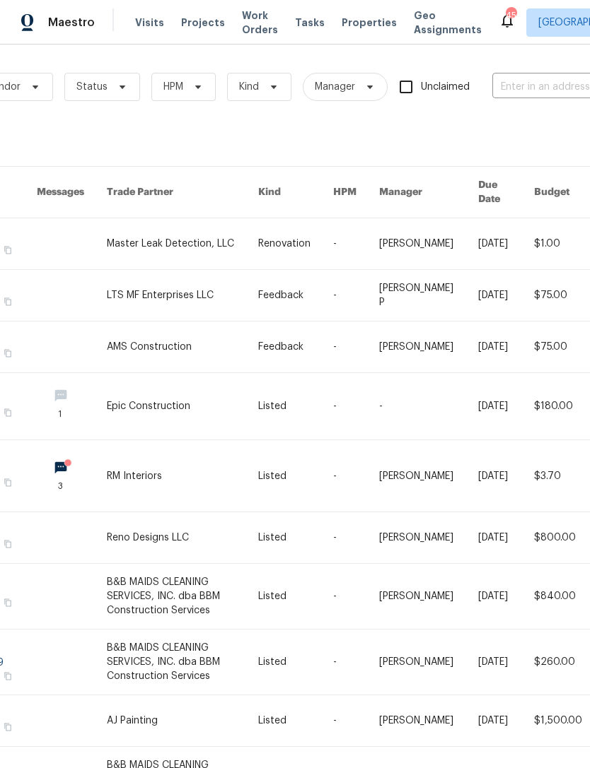
scroll to position [2, 191]
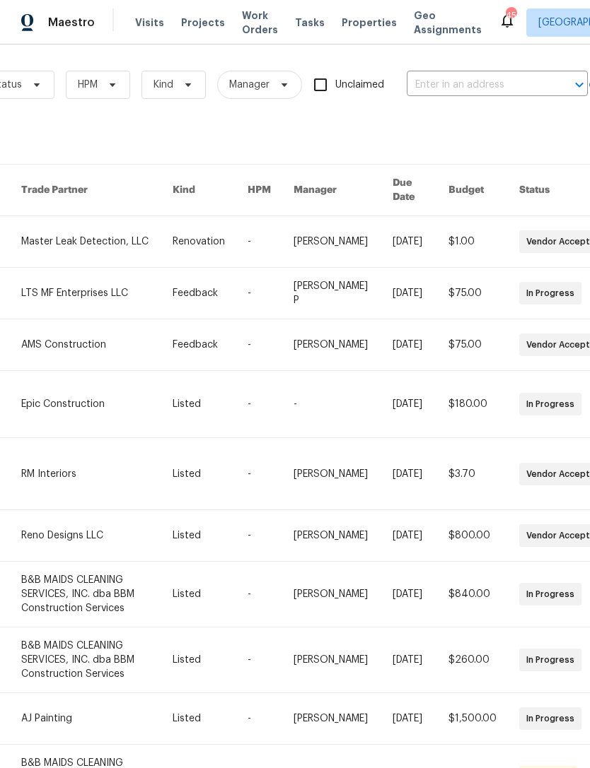
click at [504, 92] on input "text" at bounding box center [476, 85] width 141 height 22
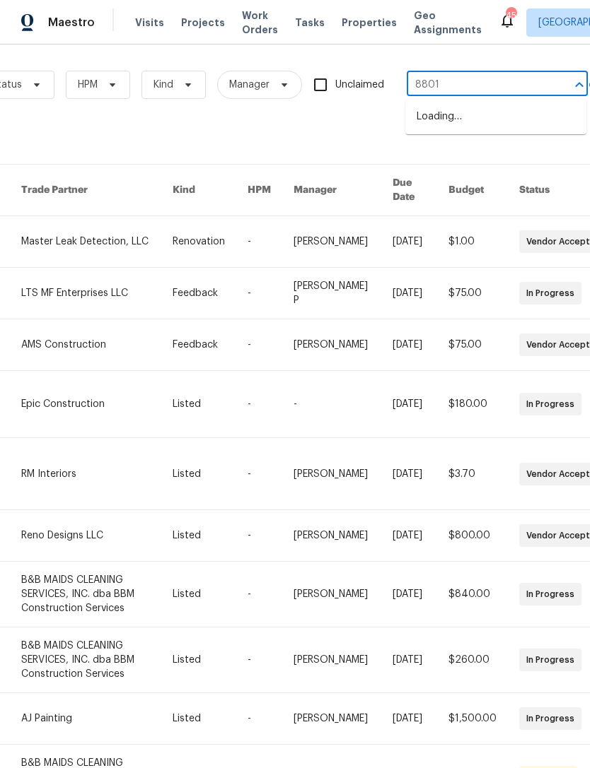
type input "8801"
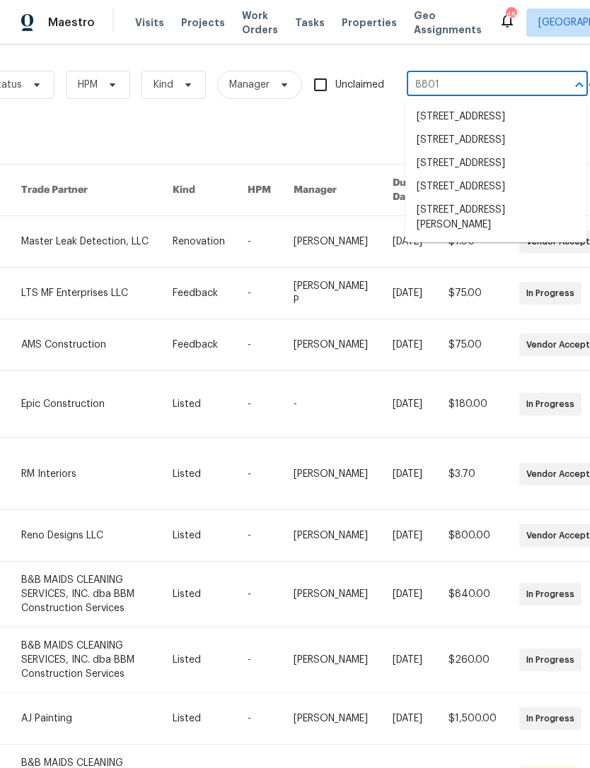
click at [508, 237] on li "8801 Falcon Crest Dr, McKinney, TX 75072" at bounding box center [495, 218] width 181 height 38
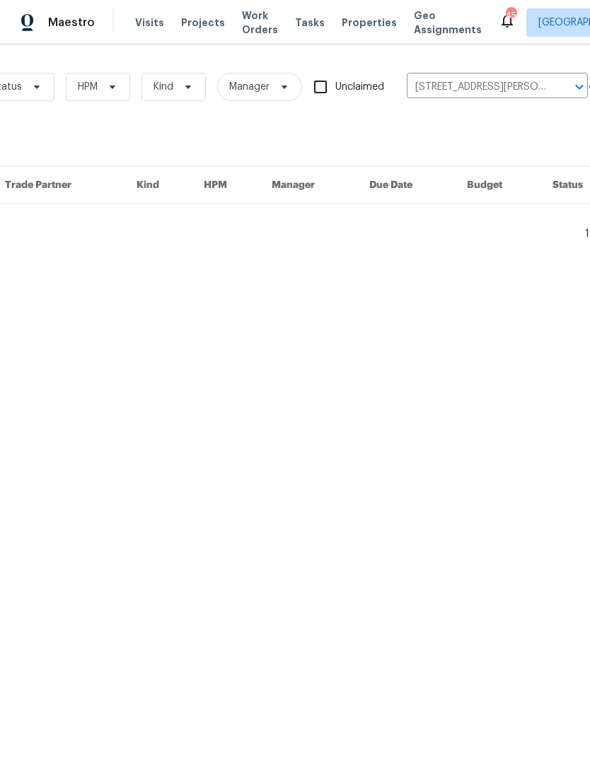
scroll to position [0, 191]
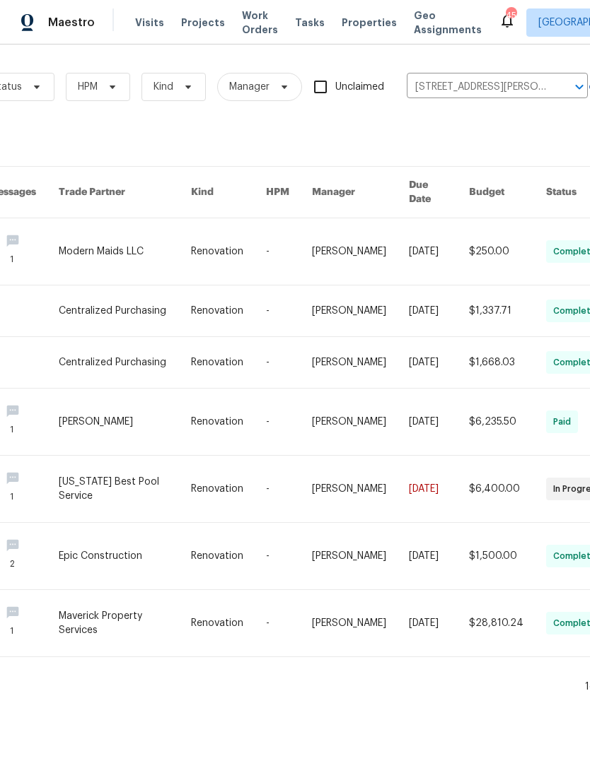
click at [131, 235] on link at bounding box center [125, 251] width 132 height 66
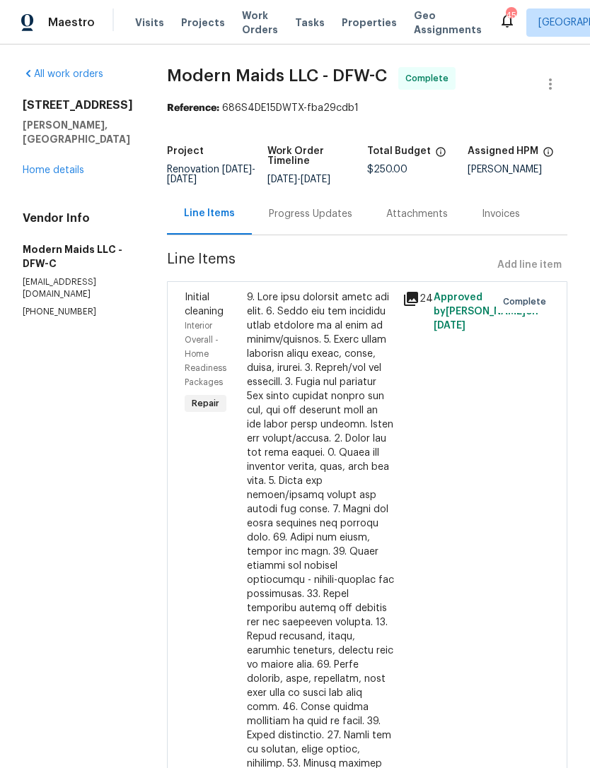
click at [67, 165] on link "Home details" at bounding box center [54, 170] width 62 height 10
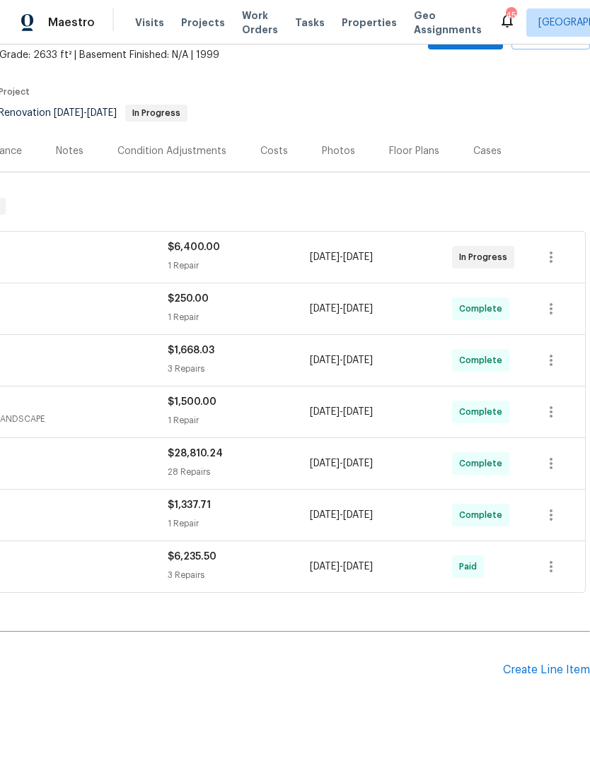
scroll to position [83, 209]
click at [546, 665] on div "Create Line Item" at bounding box center [546, 670] width 87 height 13
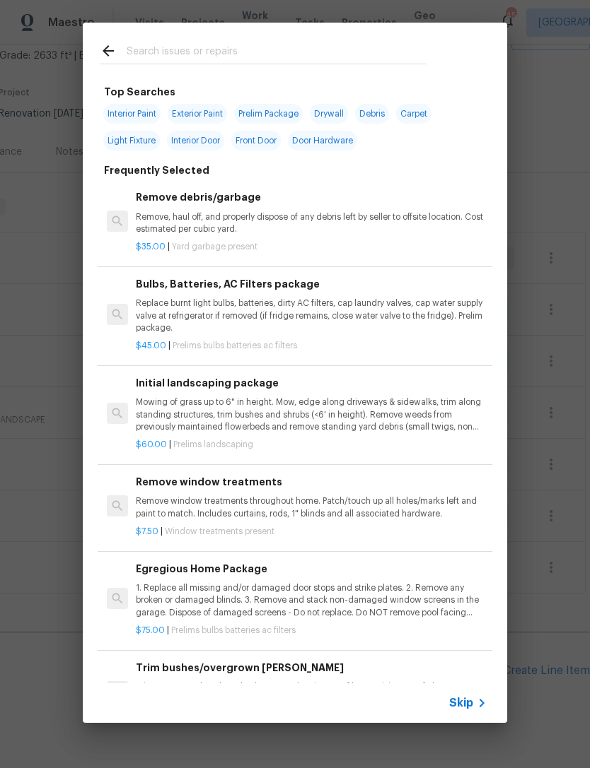
click at [295, 52] on input "text" at bounding box center [277, 52] width 300 height 21
type input "Hvac"
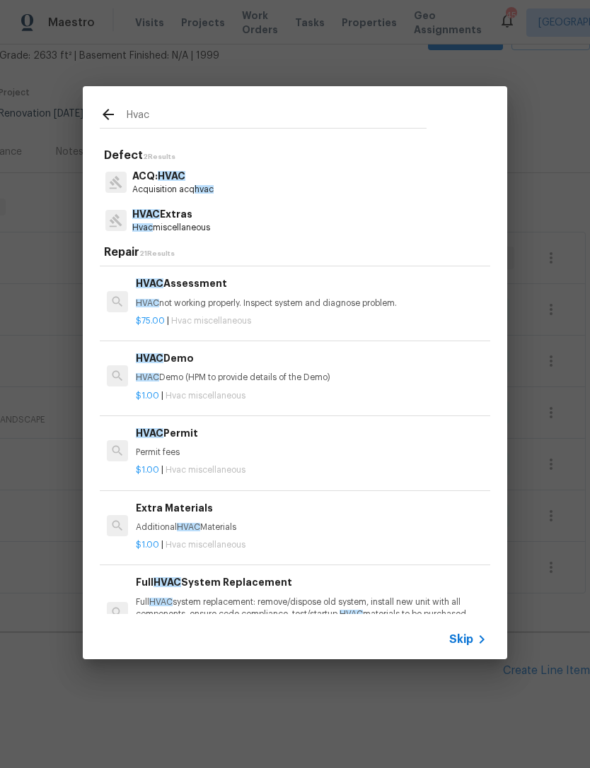
scroll to position [72, 0]
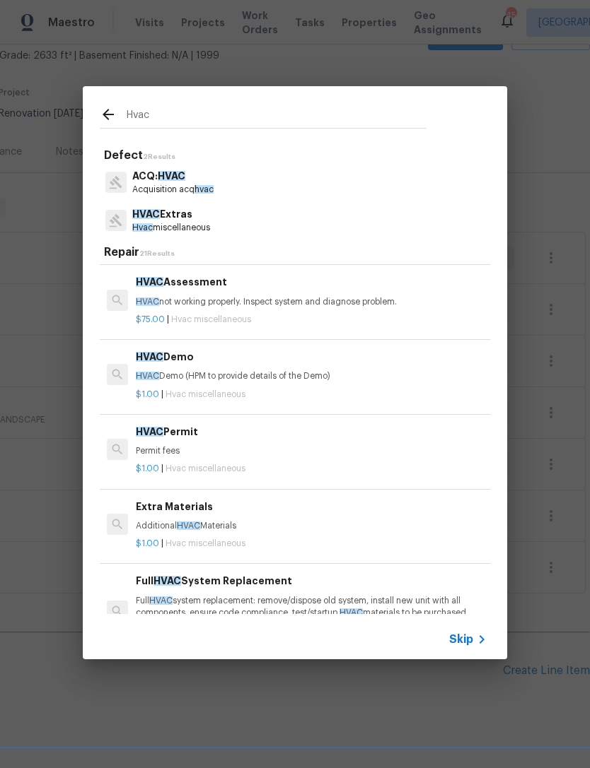
click at [261, 303] on p "HVAC not working properly. Inspect system and diagnose problem." at bounding box center [311, 302] width 351 height 12
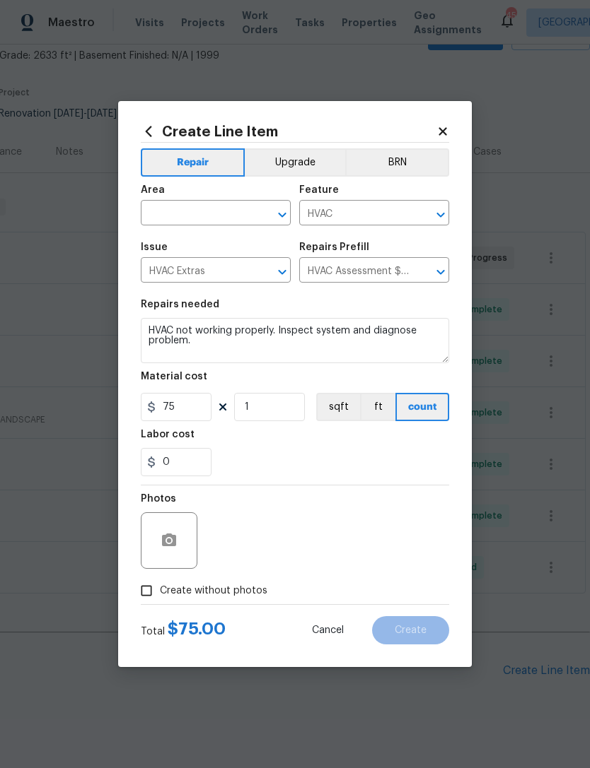
click at [186, 216] on input "text" at bounding box center [196, 215] width 110 height 22
click at [184, 247] on li "HVAC" at bounding box center [216, 245] width 150 height 23
type input "HVAC"
click at [283, 473] on div "0" at bounding box center [295, 462] width 308 height 28
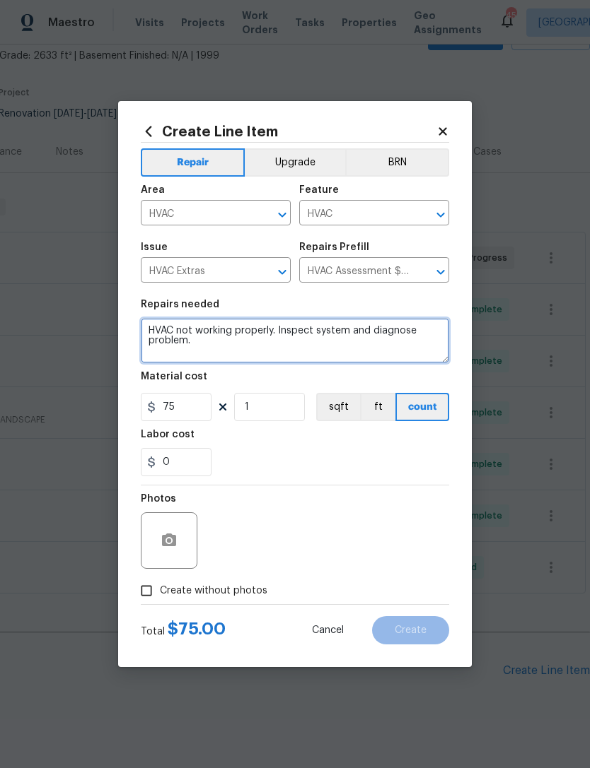
click at [153, 332] on textarea "HVAC not working properly. Inspect system and diagnose problem." at bounding box center [295, 340] width 308 height 45
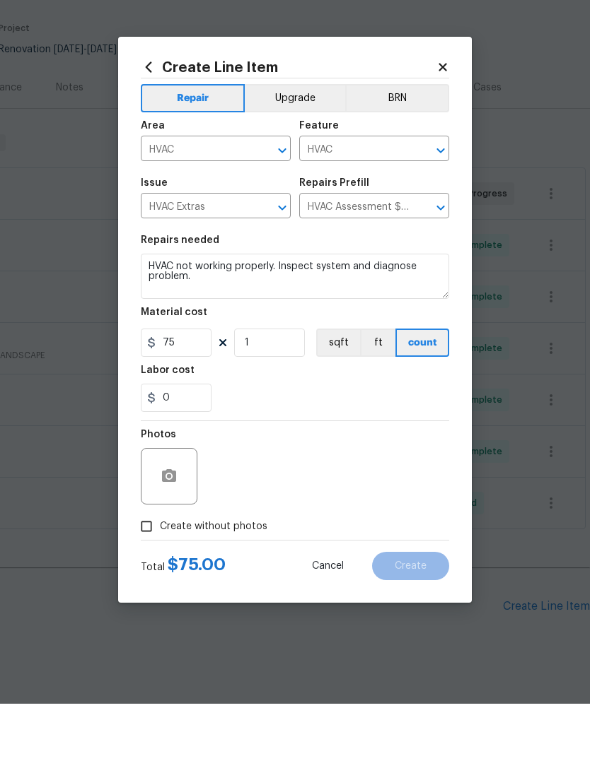
click at [232, 584] on span "Create without photos" at bounding box center [213, 591] width 107 height 15
click at [160, 578] on input "Create without photos" at bounding box center [146, 591] width 27 height 27
checkbox input "true"
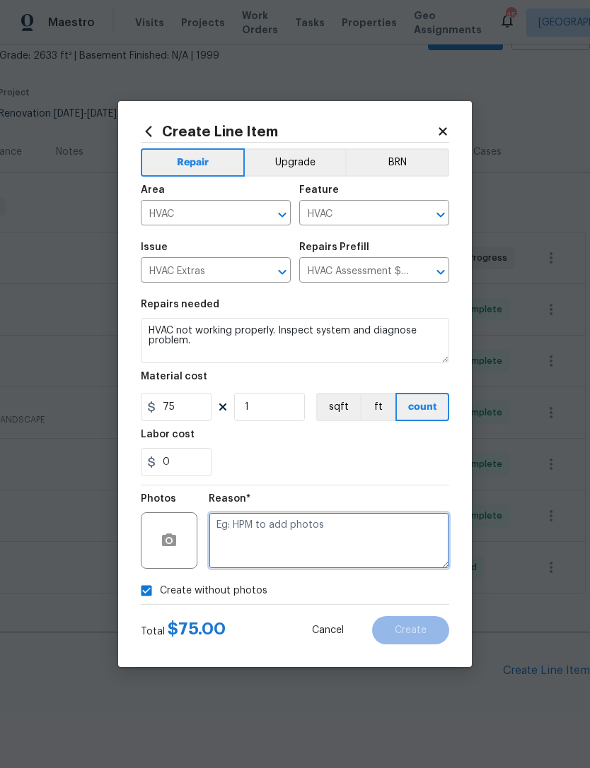
click at [286, 565] on textarea at bounding box center [329, 541] width 240 height 57
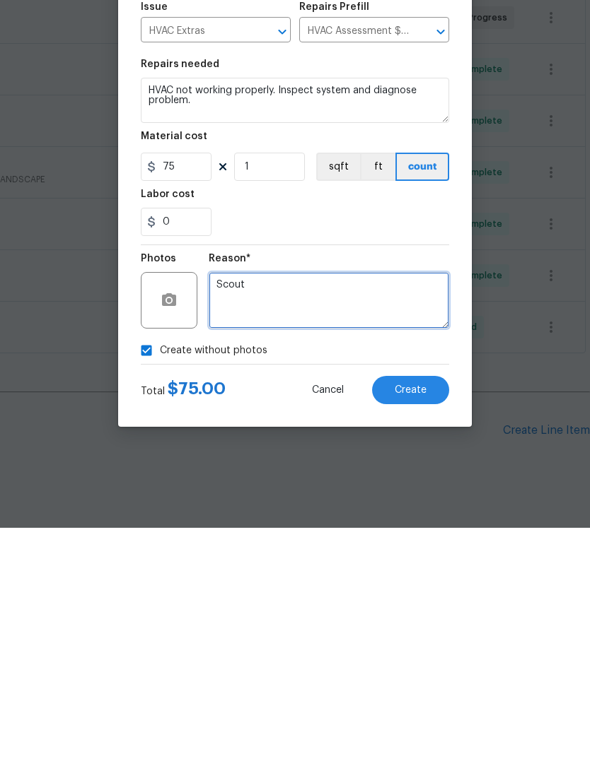
type textarea "Scout"
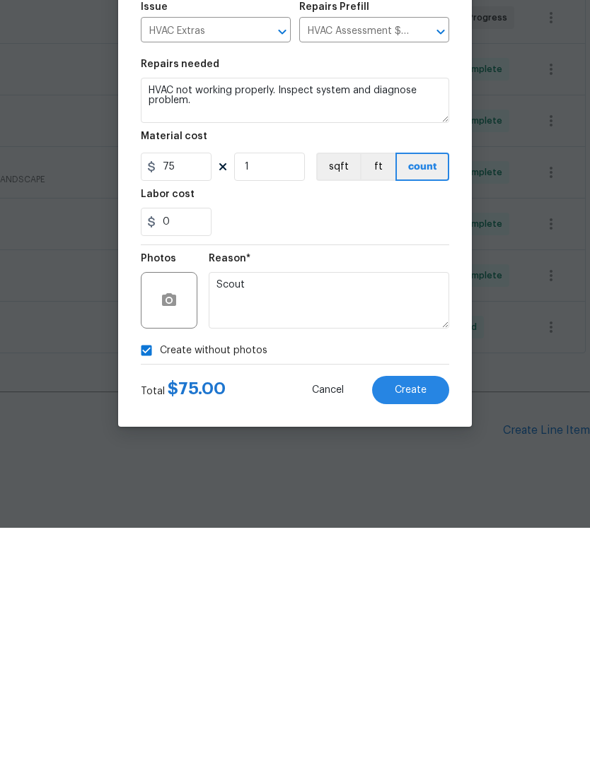
click at [423, 626] on span "Create" at bounding box center [410, 631] width 32 height 11
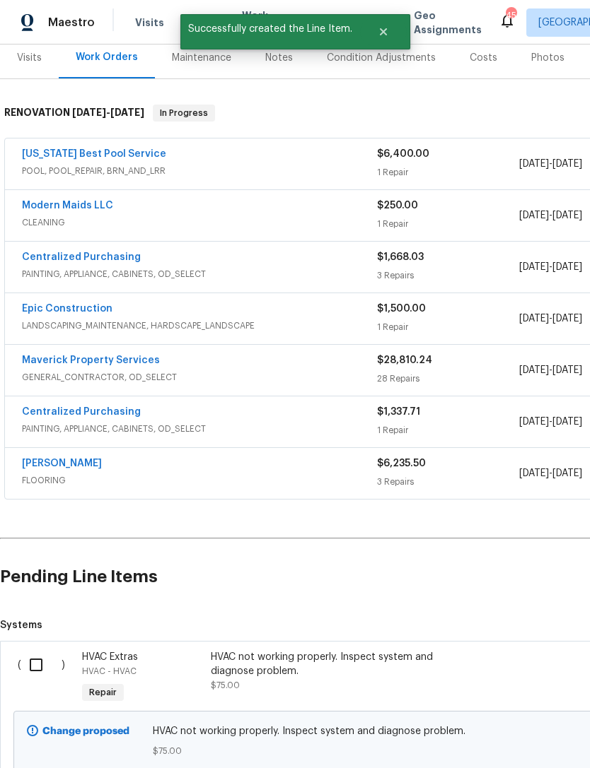
scroll to position [177, 0]
click at [41, 650] on input "checkbox" at bounding box center [41, 665] width 40 height 30
checkbox input "true"
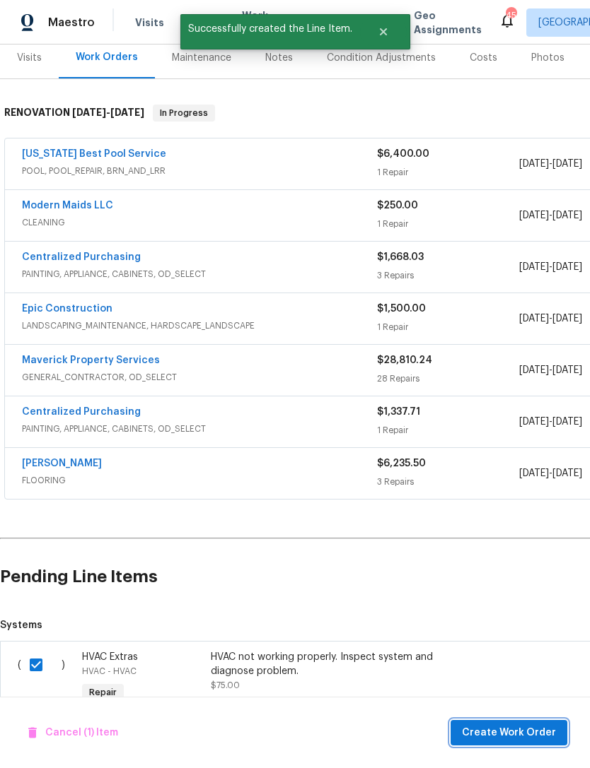
click at [517, 736] on span "Create Work Order" at bounding box center [509, 734] width 94 height 18
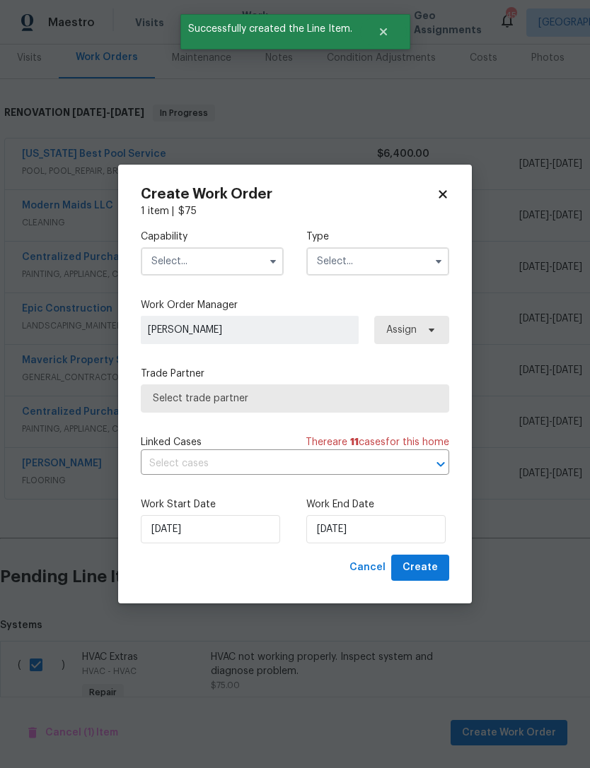
click at [249, 262] on input "text" at bounding box center [212, 261] width 143 height 28
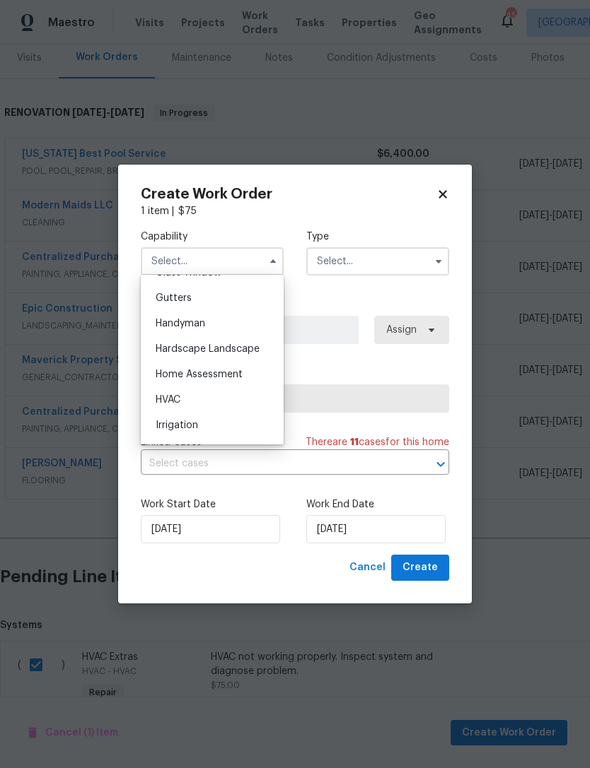
scroll to position [751, 0]
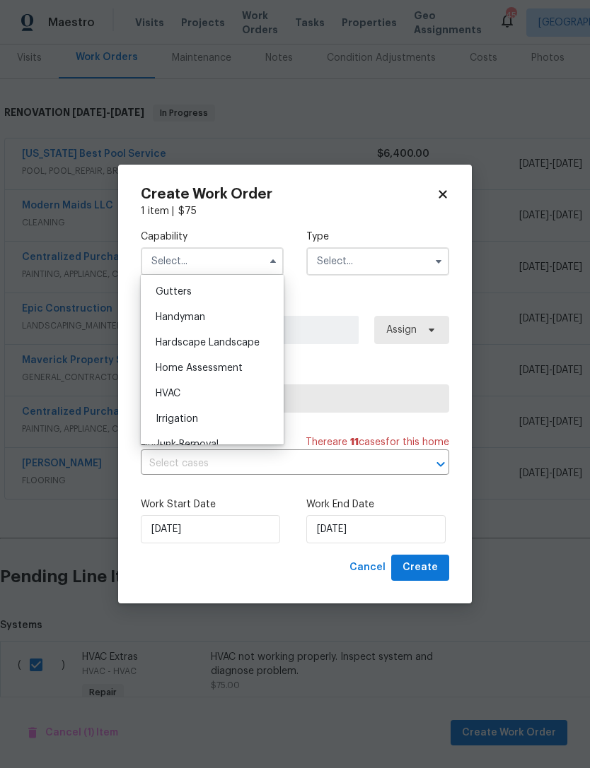
click at [223, 394] on div "HVAC" at bounding box center [212, 393] width 136 height 25
type input "HVAC"
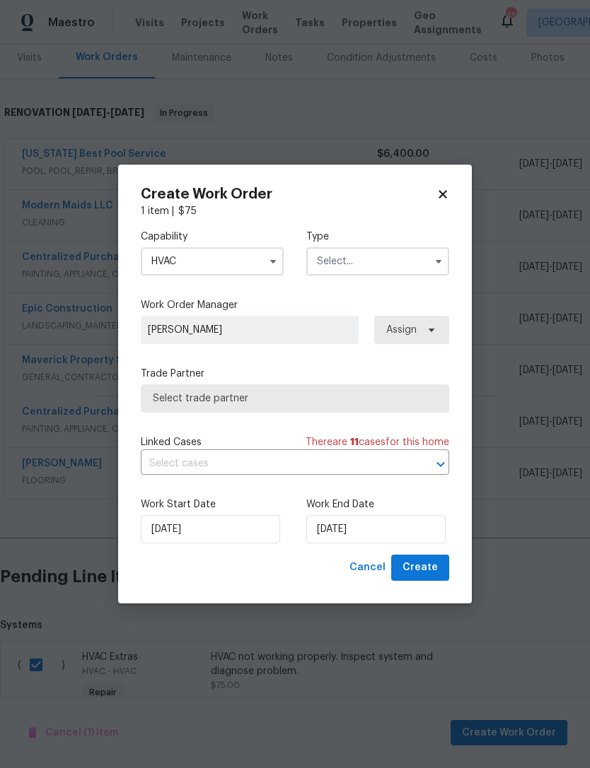
click at [406, 265] on input "text" at bounding box center [377, 261] width 143 height 28
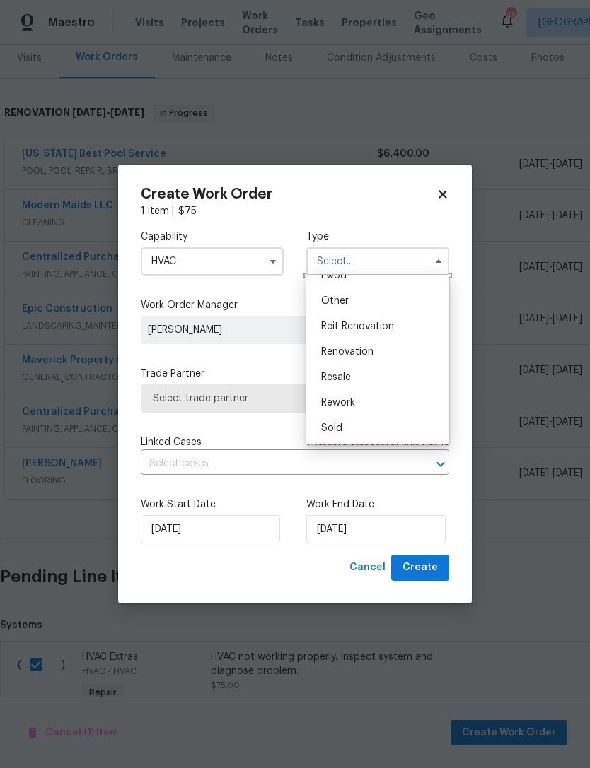
scroll to position [168, 0]
click at [400, 351] on div "Renovation" at bounding box center [378, 351] width 136 height 25
type input "Renovation"
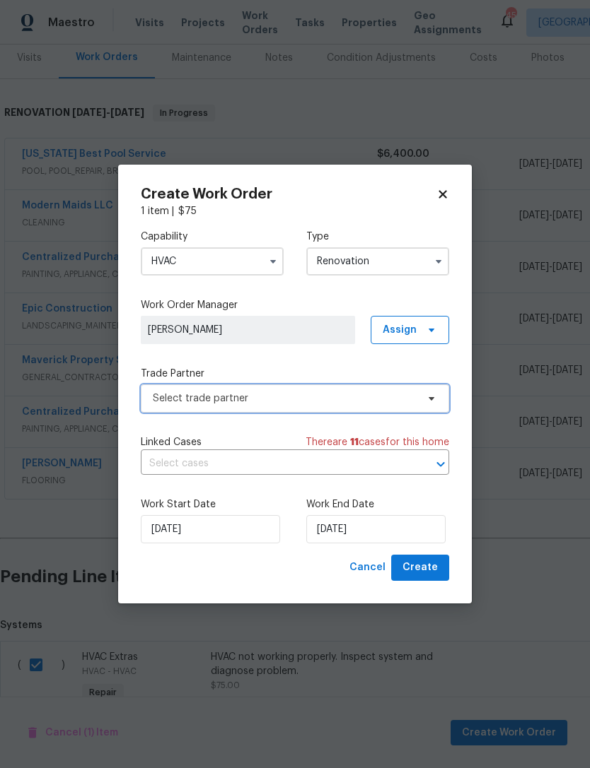
click at [355, 410] on span "Select trade partner" at bounding box center [295, 399] width 308 height 28
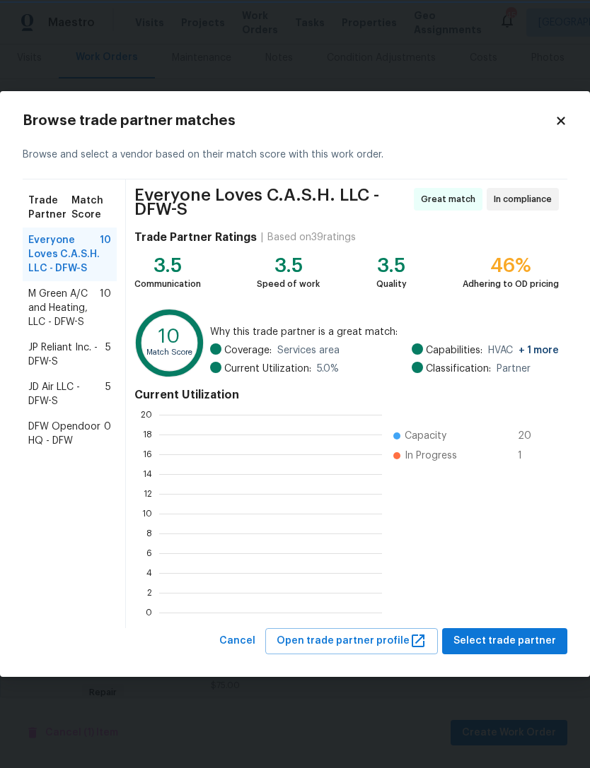
scroll to position [1, 1]
click at [82, 304] on span "M Green A/C and Heating, LLC - DFW-S" at bounding box center [63, 308] width 71 height 42
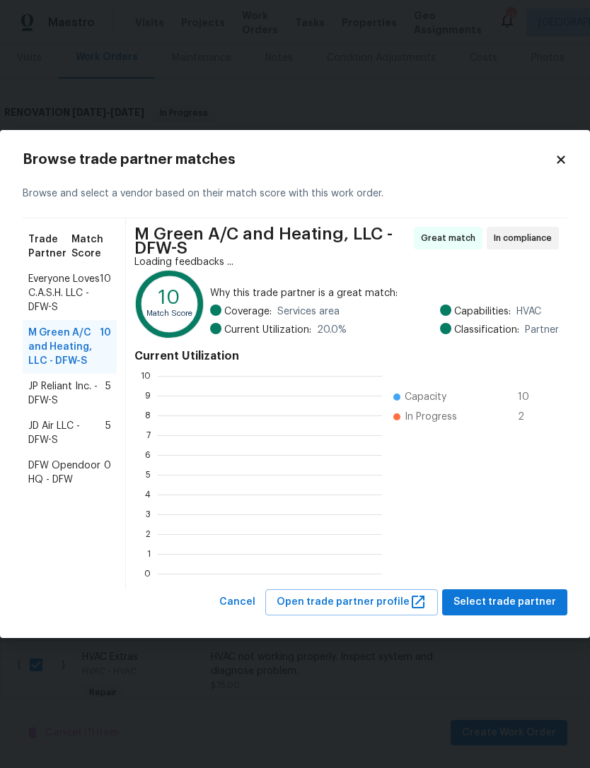
scroll to position [198, 224]
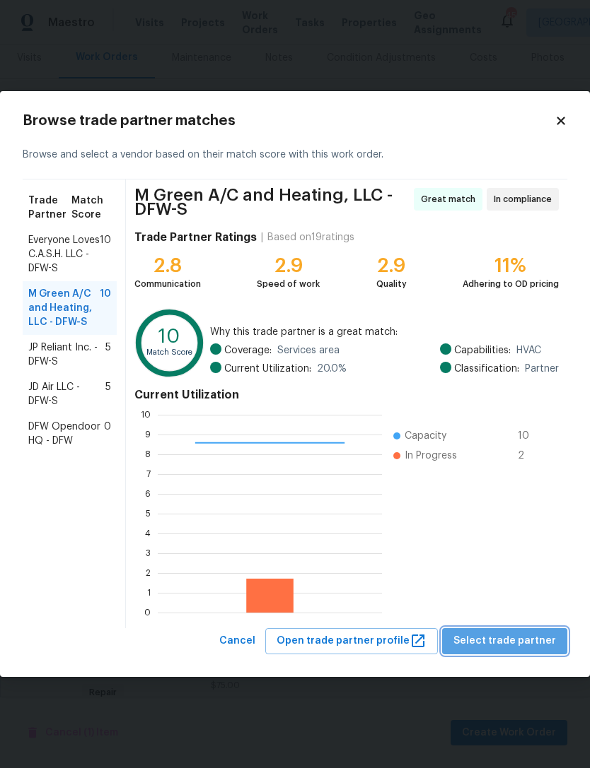
click at [515, 637] on span "Select trade partner" at bounding box center [504, 642] width 103 height 18
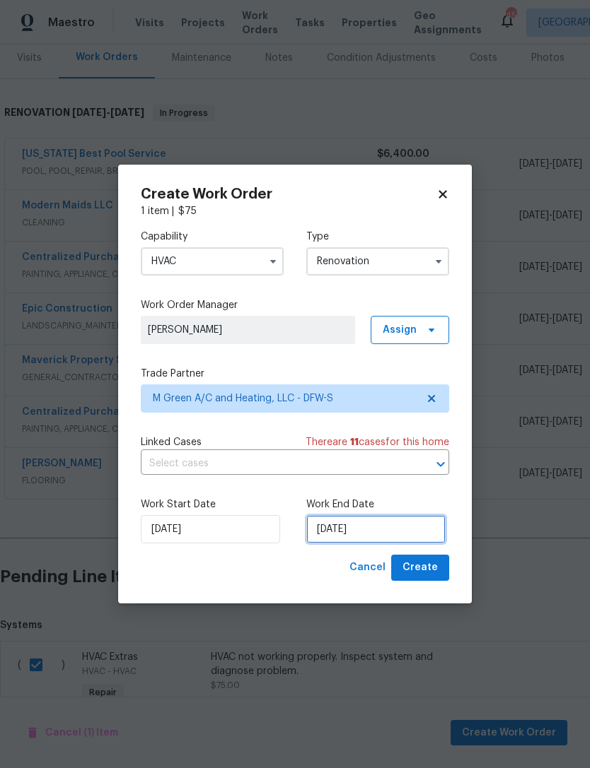
click at [367, 534] on input "[DATE]" at bounding box center [375, 529] width 139 height 28
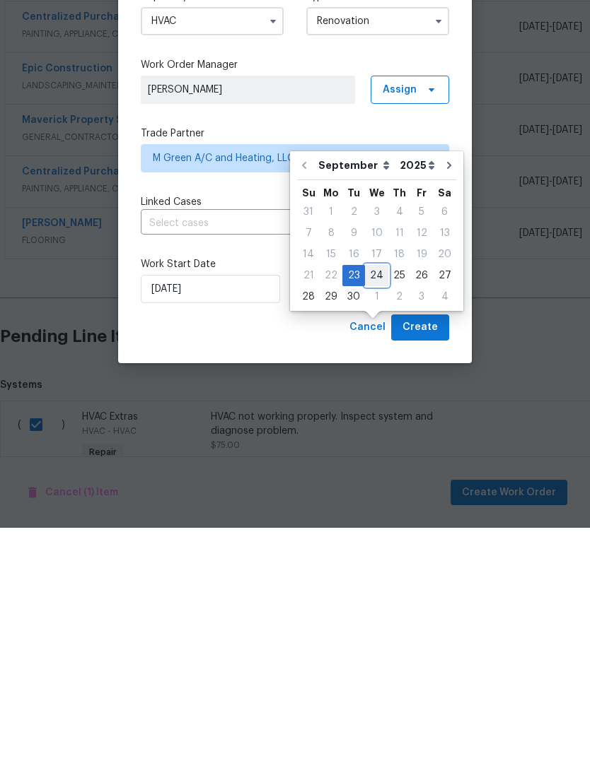
click at [374, 506] on div "24" at bounding box center [376, 516] width 23 height 20
type input "[DATE]"
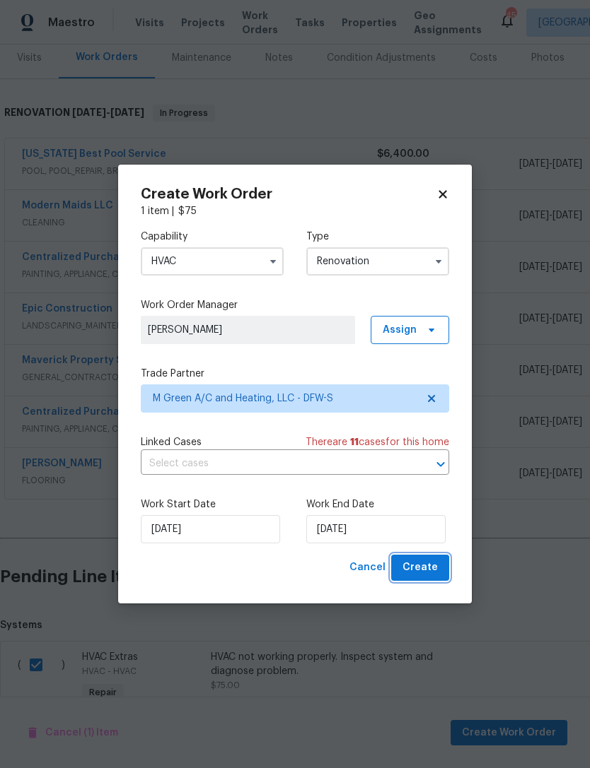
click at [435, 562] on span "Create" at bounding box center [419, 568] width 35 height 18
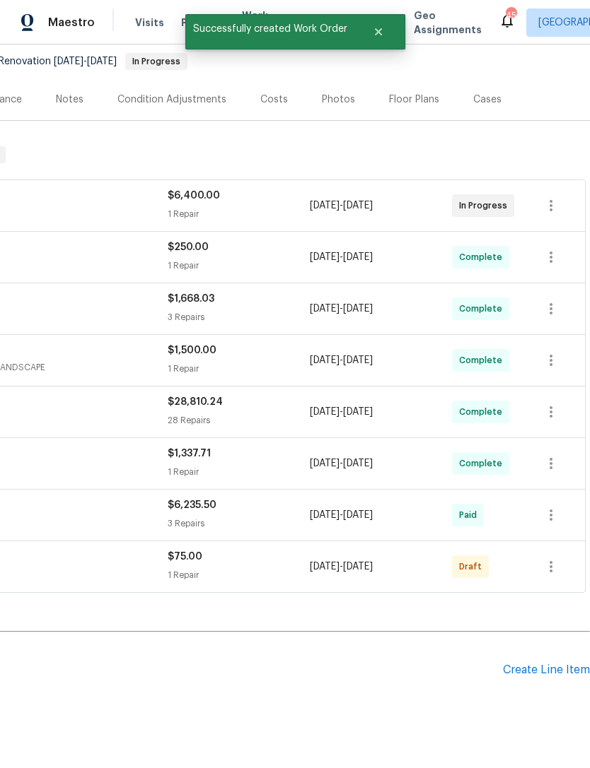
scroll to position [135, 209]
click at [554, 559] on icon "button" at bounding box center [550, 567] width 17 height 17
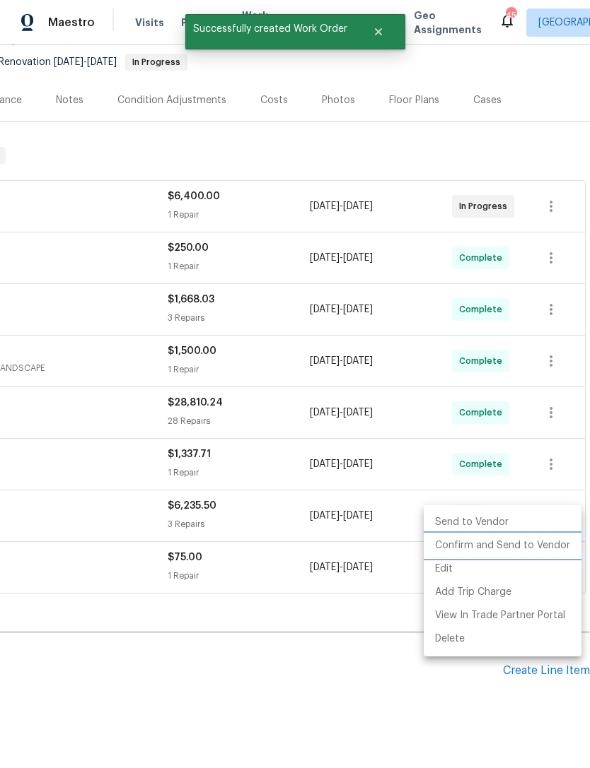
click at [545, 545] on li "Confirm and Send to Vendor" at bounding box center [502, 545] width 158 height 23
click at [314, 677] on div at bounding box center [295, 384] width 590 height 768
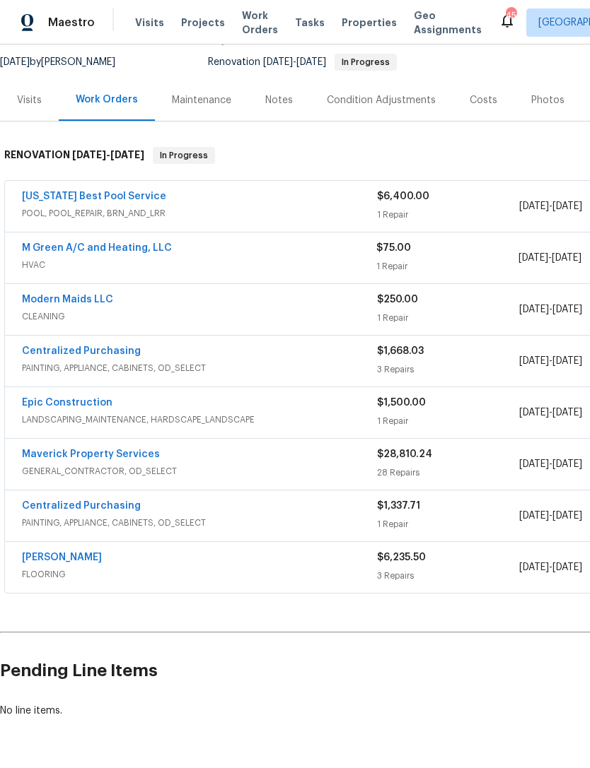
scroll to position [135, 0]
click at [125, 243] on link "M Green A/C and Heating, LLC" at bounding box center [97, 248] width 150 height 10
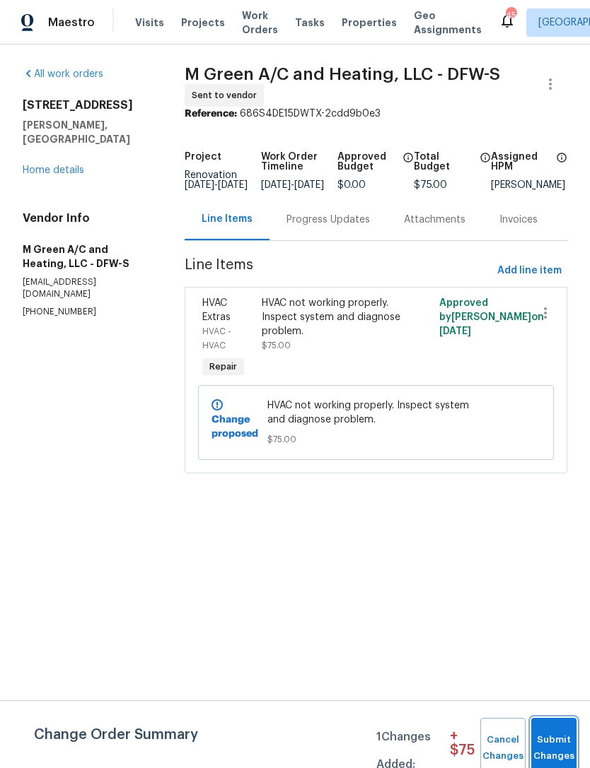
click at [567, 722] on button "Submit Changes" at bounding box center [553, 748] width 45 height 61
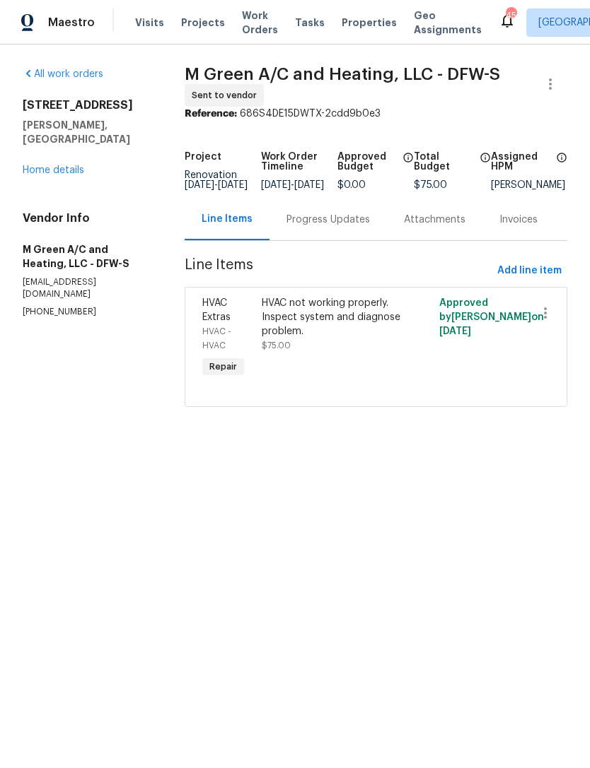
click at [334, 220] on div "Progress Updates" at bounding box center [327, 220] width 117 height 42
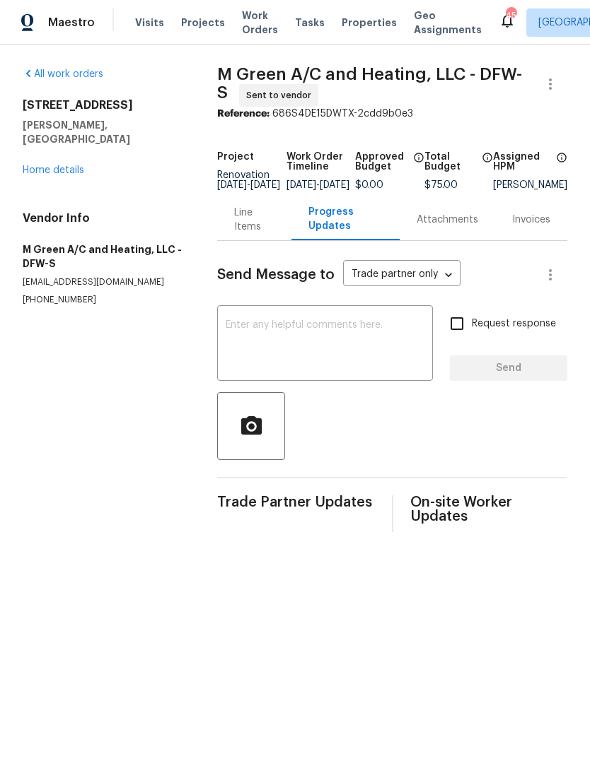
click at [386, 350] on textarea at bounding box center [325, 344] width 199 height 49
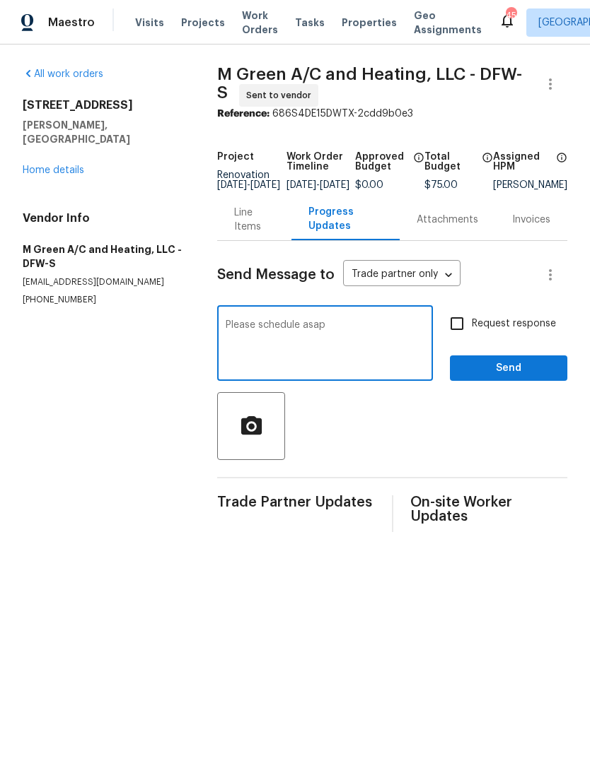
type textarea "Please schedule asap"
click at [534, 370] on span "Send" at bounding box center [508, 369] width 95 height 18
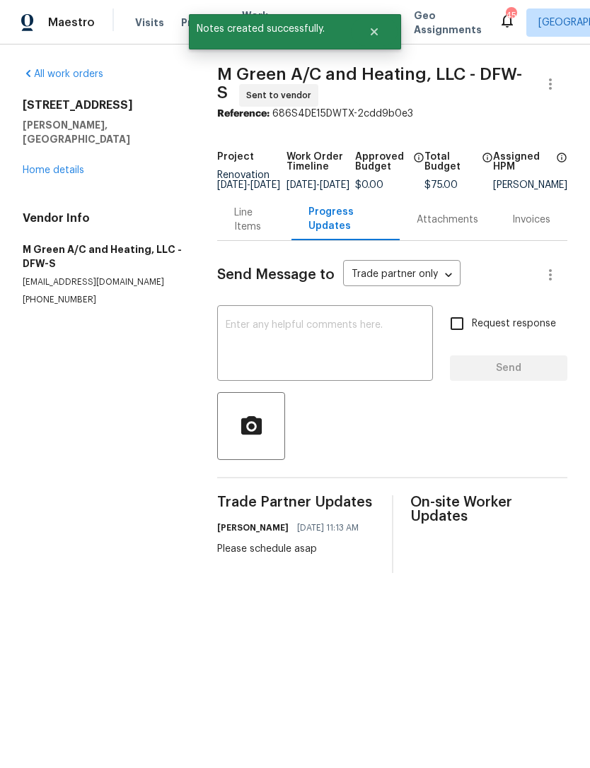
click at [67, 172] on div "All work orders 8801 Falcon Crest Dr McKinney, TX 75072 Home details Vendor Inf…" at bounding box center [103, 186] width 160 height 239
click at [75, 171] on div "All work orders 8801 Falcon Crest Dr McKinney, TX 75072 Home details Vendor Inf…" at bounding box center [103, 186] width 160 height 239
click at [64, 165] on link "Home details" at bounding box center [54, 170] width 62 height 10
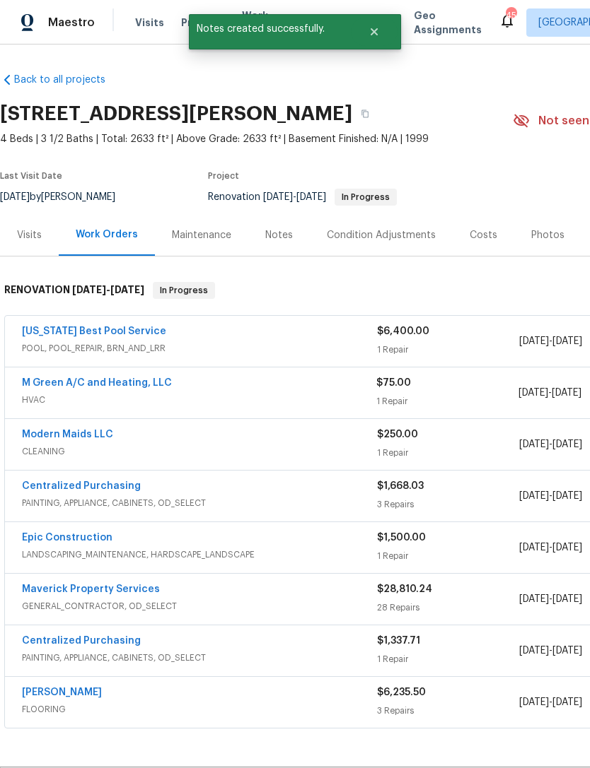
click at [273, 237] on div "Notes" at bounding box center [279, 235] width 28 height 14
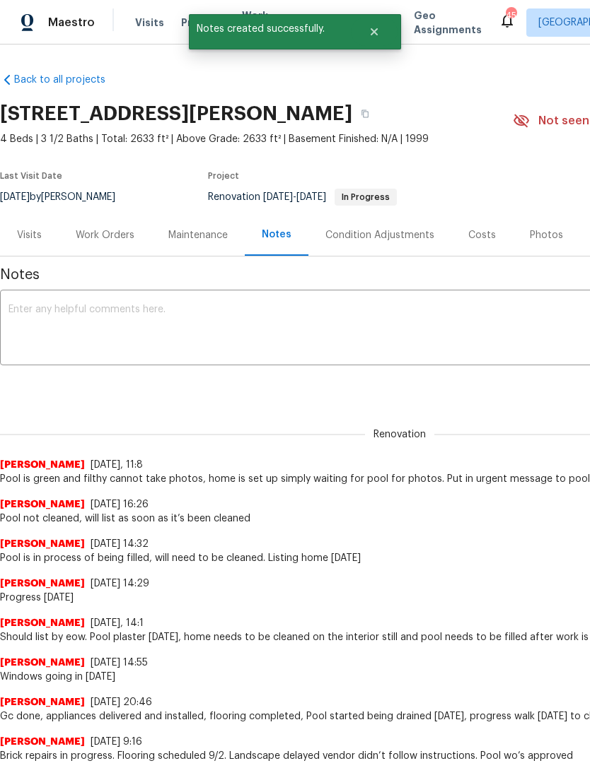
click at [334, 332] on textarea at bounding box center [399, 329] width 782 height 49
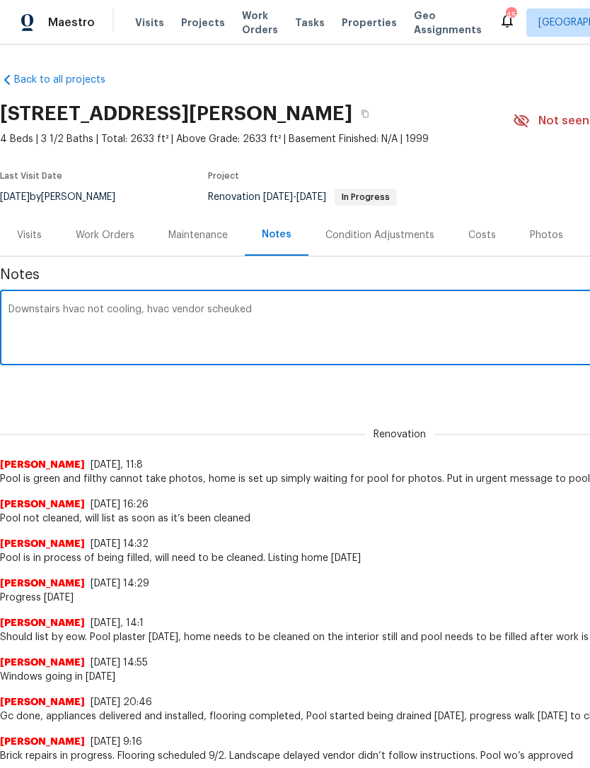
click at [230, 314] on textarea "Downstairs hvac not cooling, hvac vendor scheuked" at bounding box center [399, 329] width 782 height 49
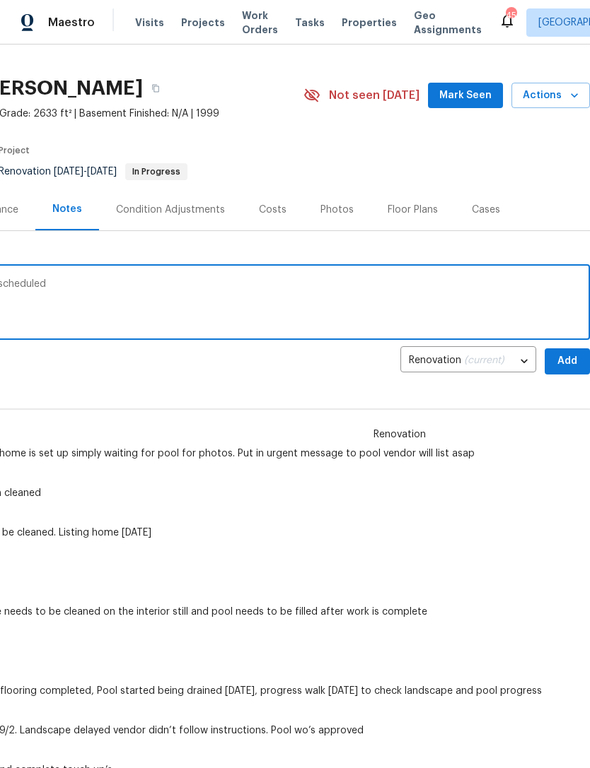
type textarea "Downstairs hvac not cooling, hvac vendor scheduled"
click at [563, 366] on span "Add" at bounding box center [567, 362] width 23 height 18
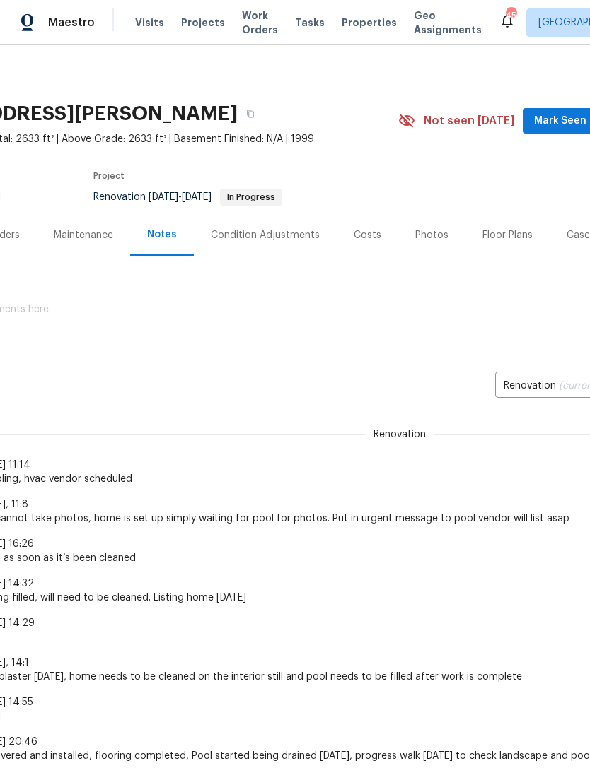
scroll to position [0, 119]
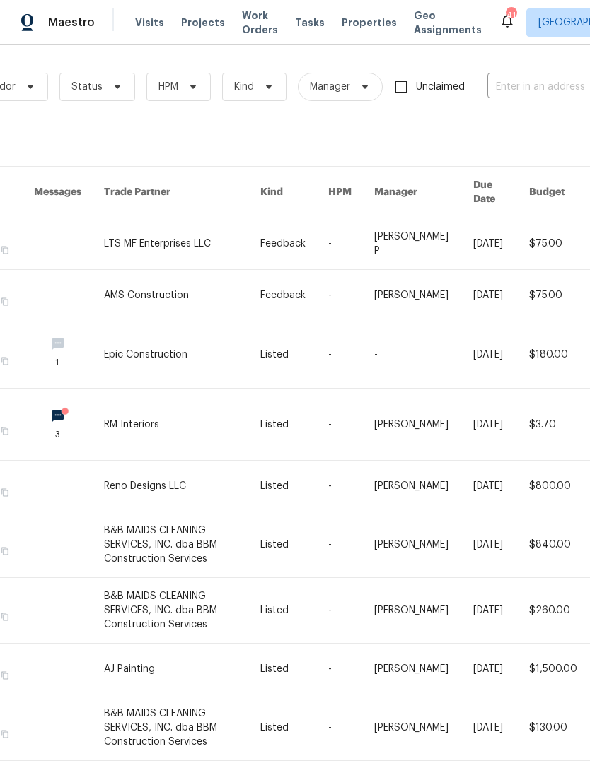
scroll to position [0, 117]
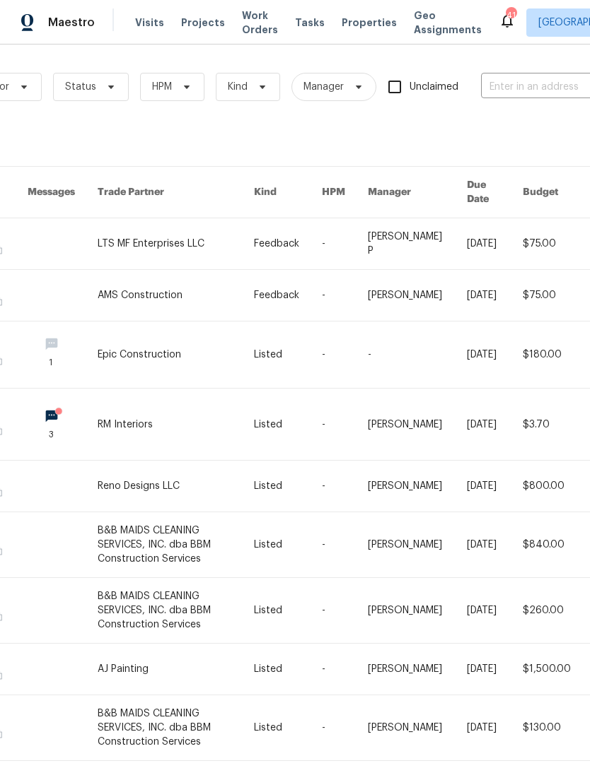
click at [527, 82] on input "text" at bounding box center [551, 87] width 141 height 22
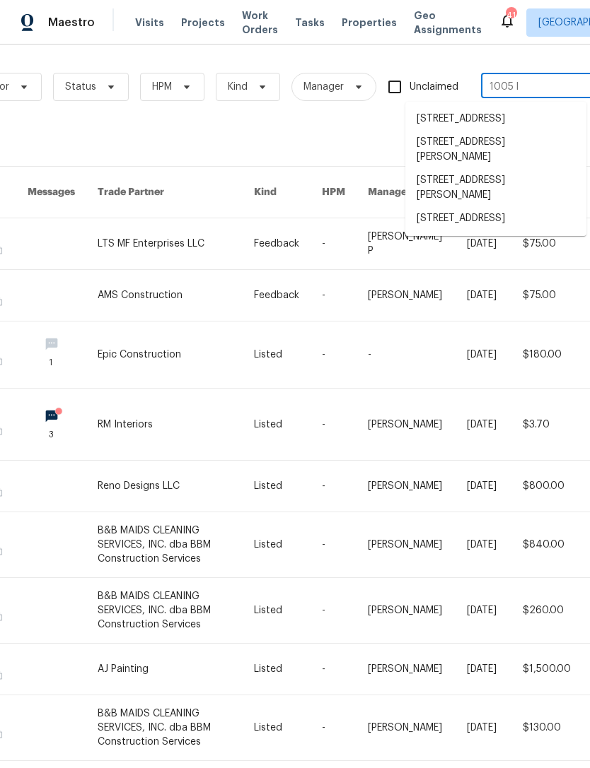
type input "1005 la"
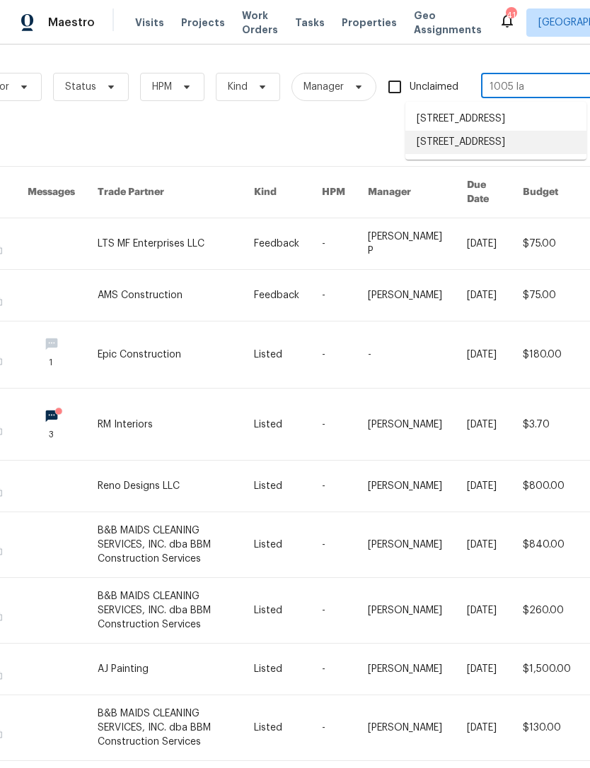
click at [558, 154] on li "[STREET_ADDRESS]" at bounding box center [495, 142] width 181 height 23
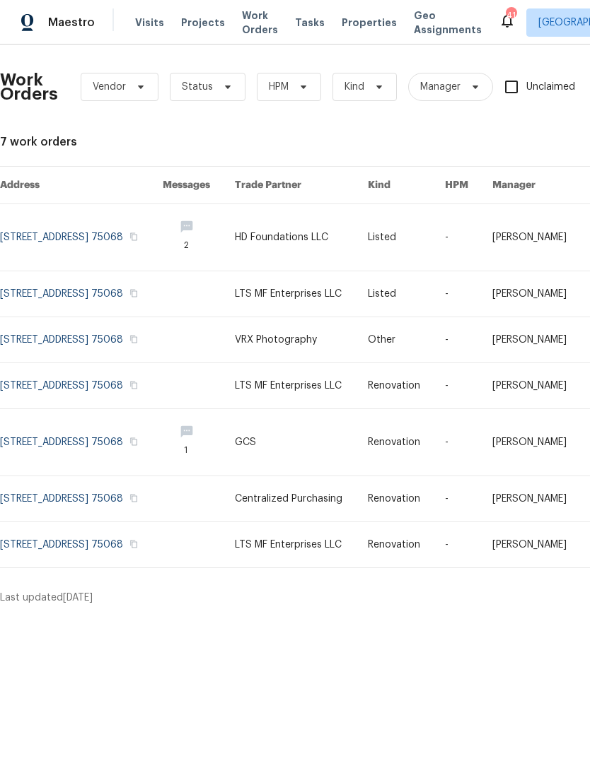
click at [330, 252] on link at bounding box center [302, 237] width 134 height 66
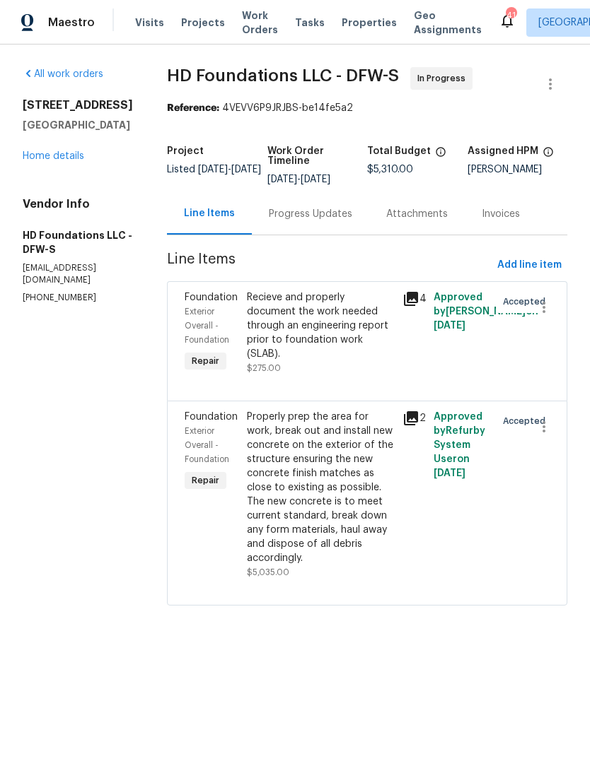
click at [350, 235] on div "Progress Updates" at bounding box center [310, 214] width 117 height 42
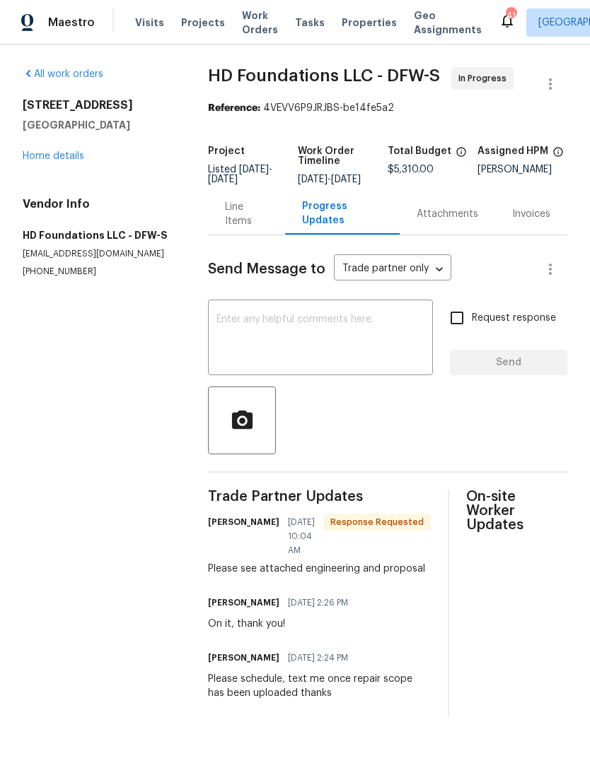
click at [245, 235] on div "Line Items" at bounding box center [246, 214] width 77 height 42
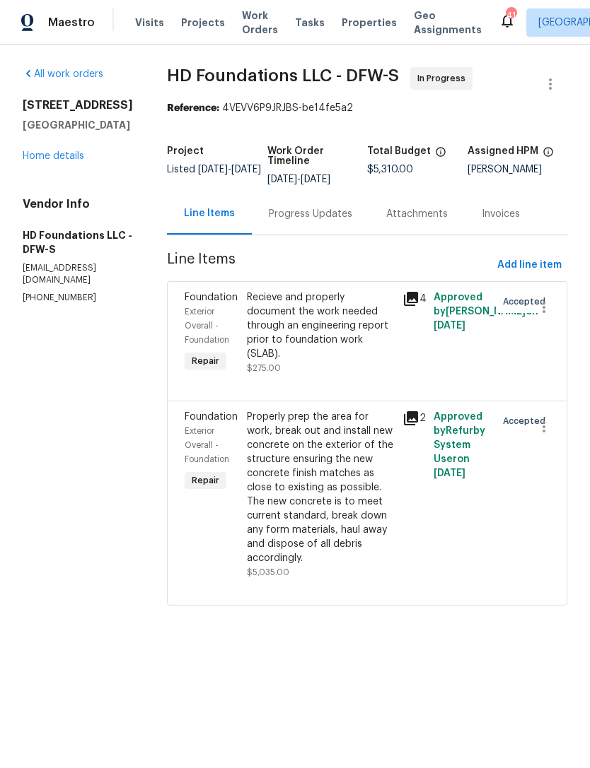
click at [71, 155] on link "Home details" at bounding box center [54, 156] width 62 height 10
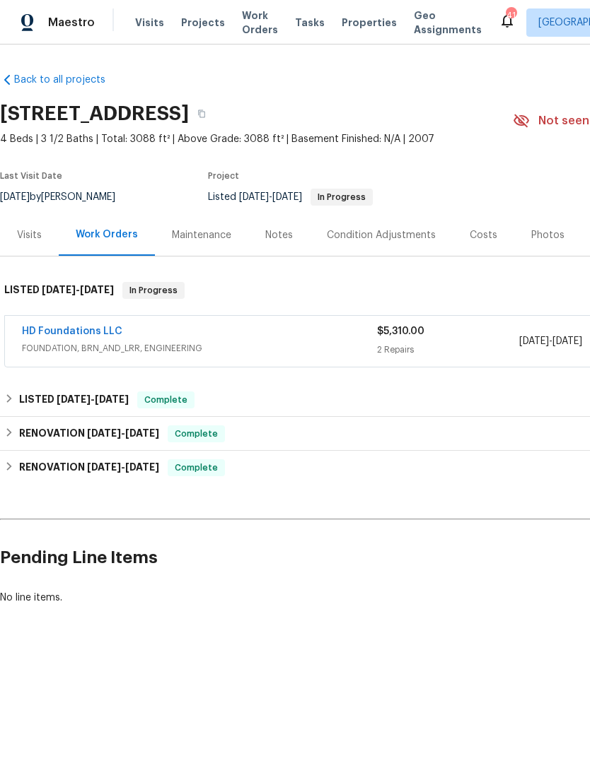
scroll to position [0, 1]
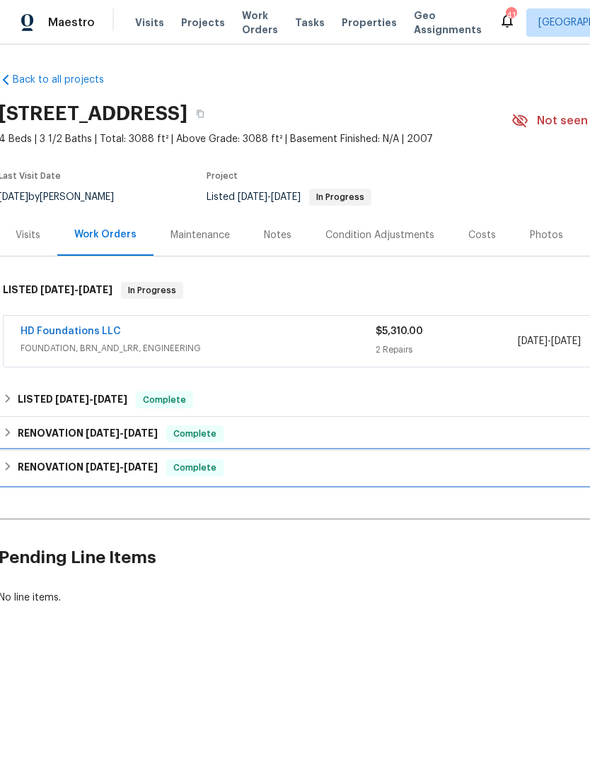
click at [131, 472] on span "[DATE]" at bounding box center [141, 467] width 34 height 10
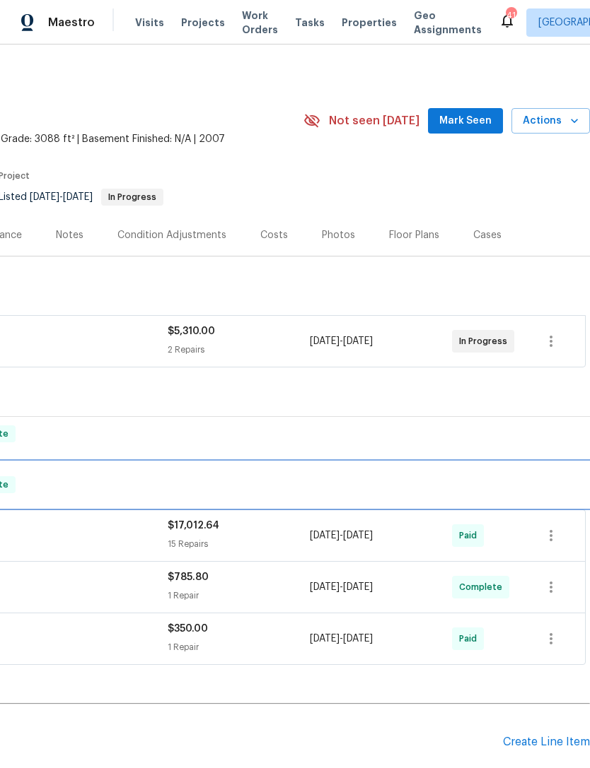
scroll to position [0, 209]
click at [544, 747] on div "Create Line Item" at bounding box center [546, 742] width 87 height 13
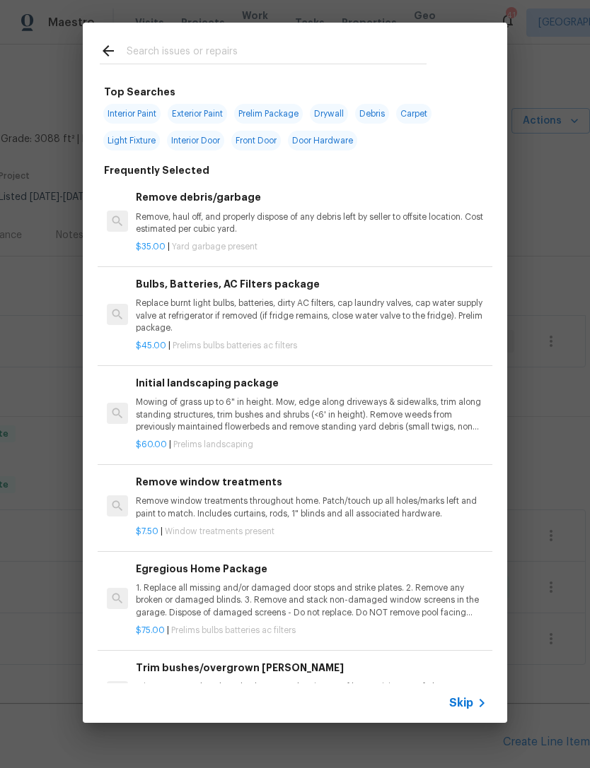
click at [339, 57] on input "text" at bounding box center [277, 52] width 300 height 21
type input "Dryeall"
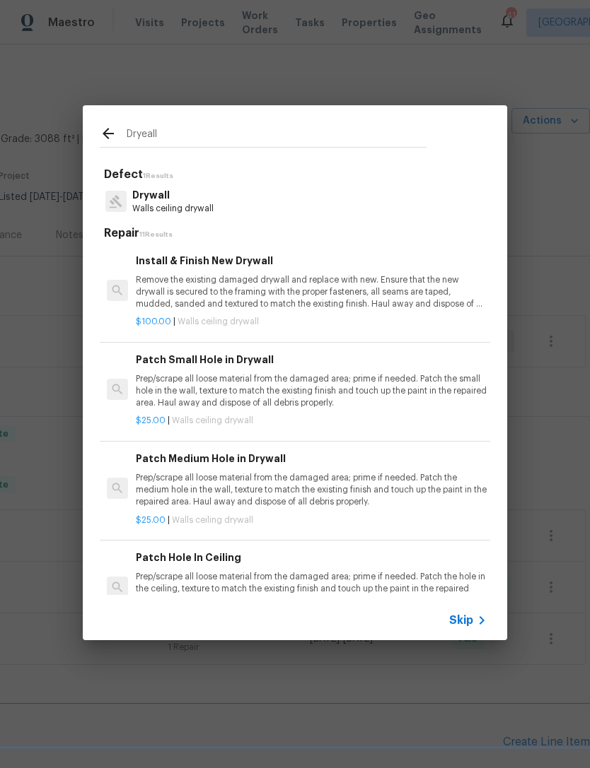
click at [199, 208] on p "Walls ceiling drywall" at bounding box center [172, 209] width 81 height 12
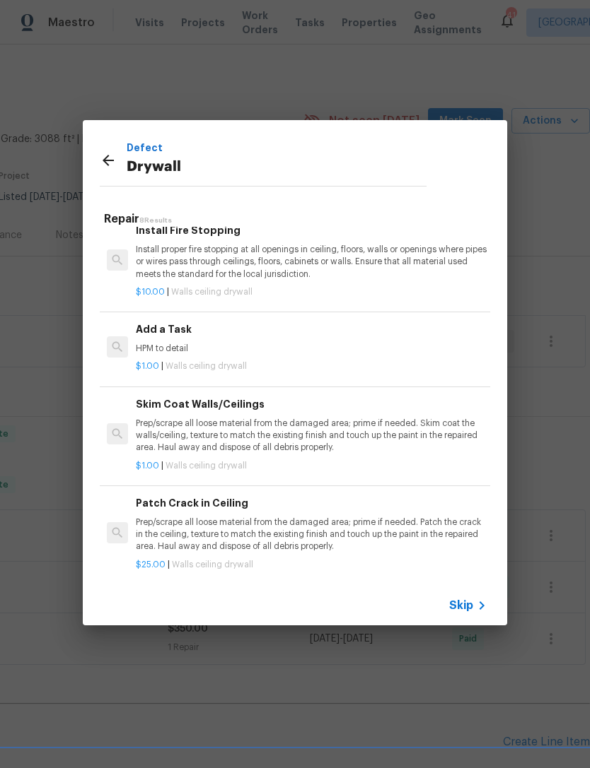
scroll to position [411, 0]
click at [297, 517] on p "Prep/scrape all loose material from the damaged area; prime if needed. Patch th…" at bounding box center [311, 535] width 351 height 36
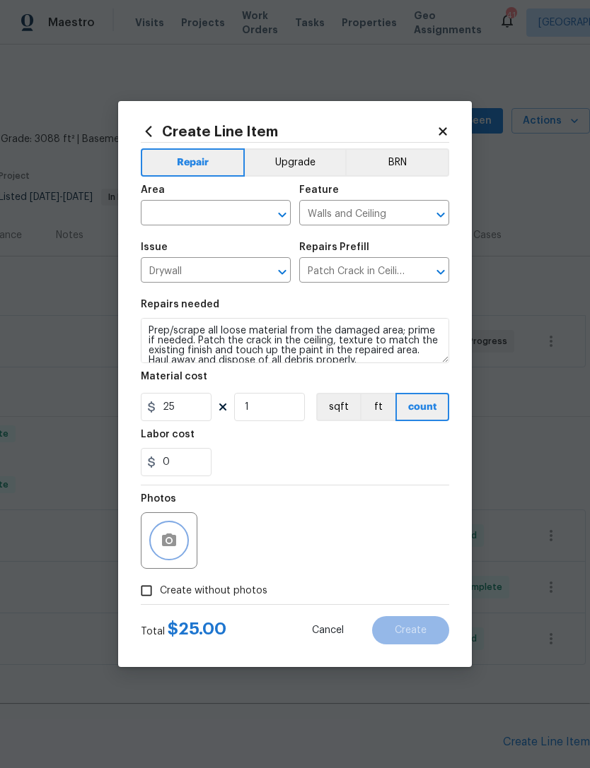
click at [176, 556] on button "button" at bounding box center [169, 541] width 34 height 34
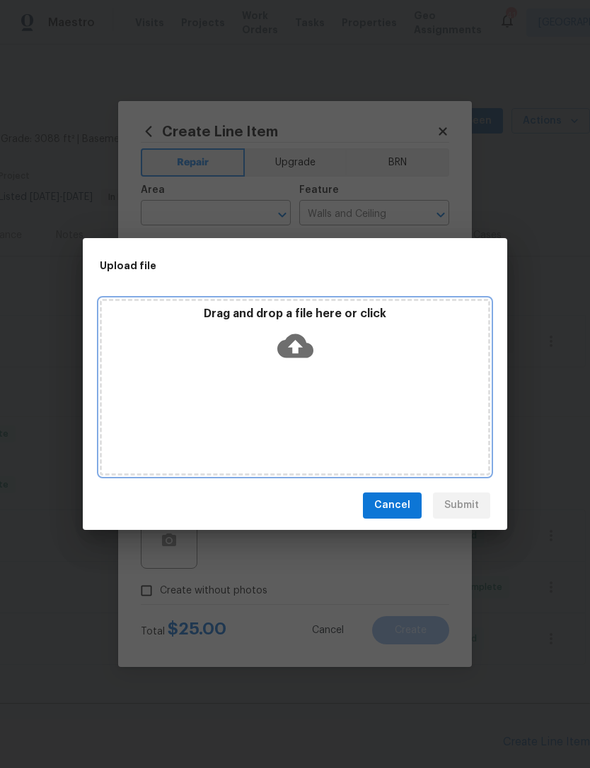
click at [300, 331] on icon at bounding box center [295, 346] width 36 height 36
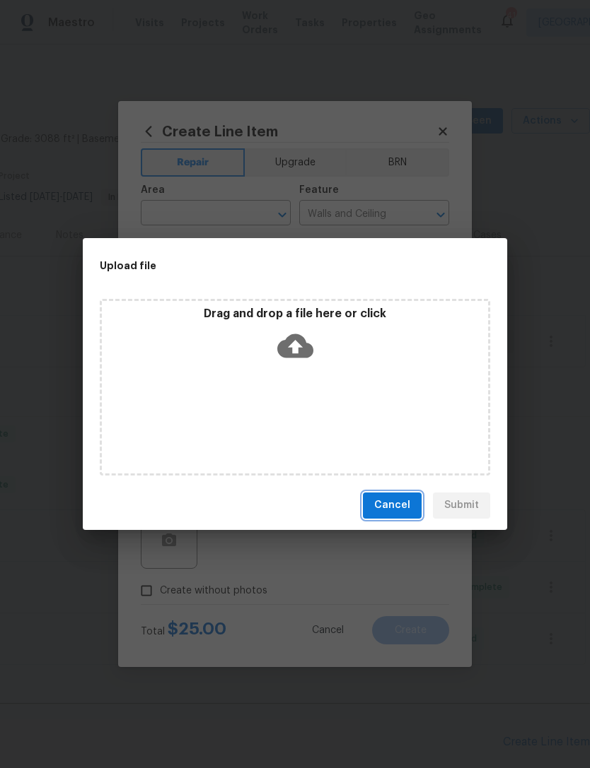
click at [396, 510] on span "Cancel" at bounding box center [392, 506] width 36 height 18
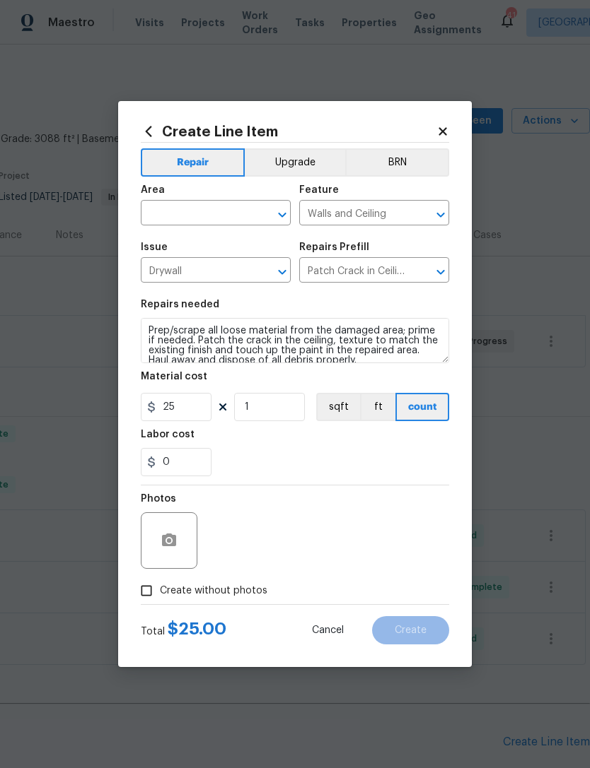
click at [237, 592] on span "Create without photos" at bounding box center [213, 591] width 107 height 15
click at [160, 592] on input "Create without photos" at bounding box center [146, 591] width 27 height 27
checkbox input "true"
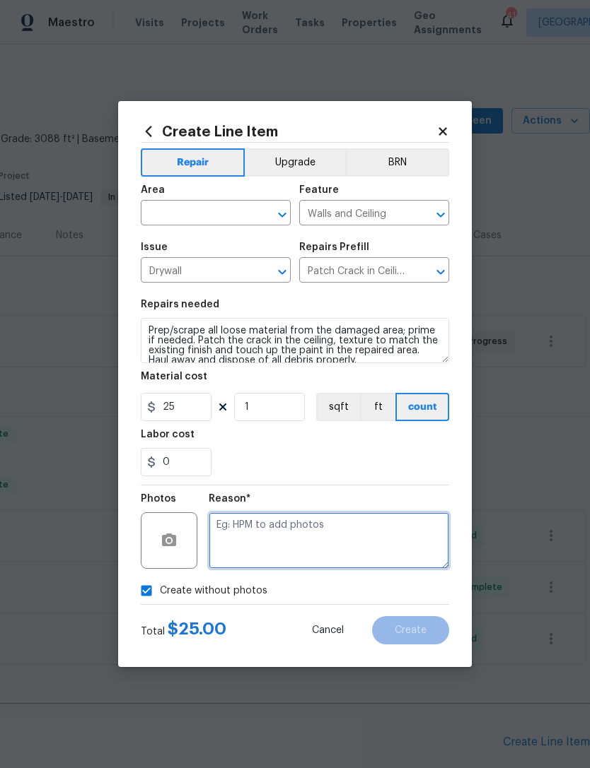
click at [291, 545] on textarea at bounding box center [329, 541] width 240 height 57
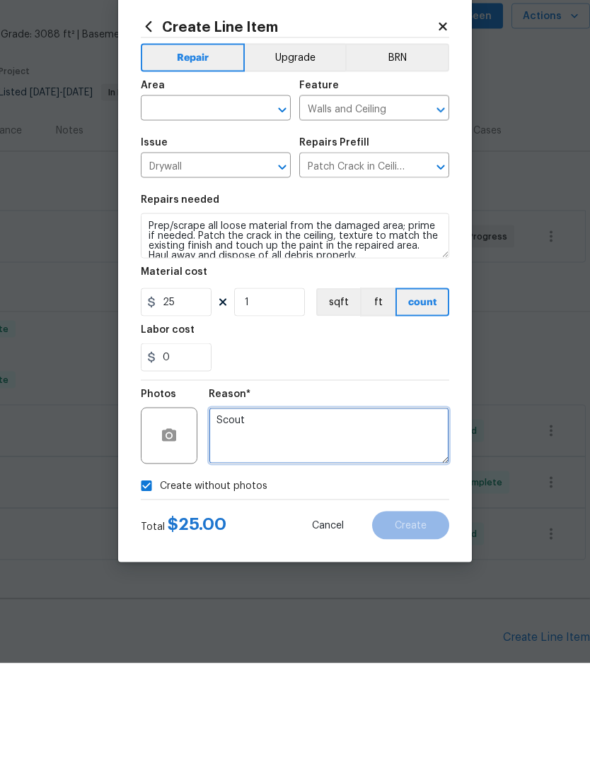
type textarea "Scout"
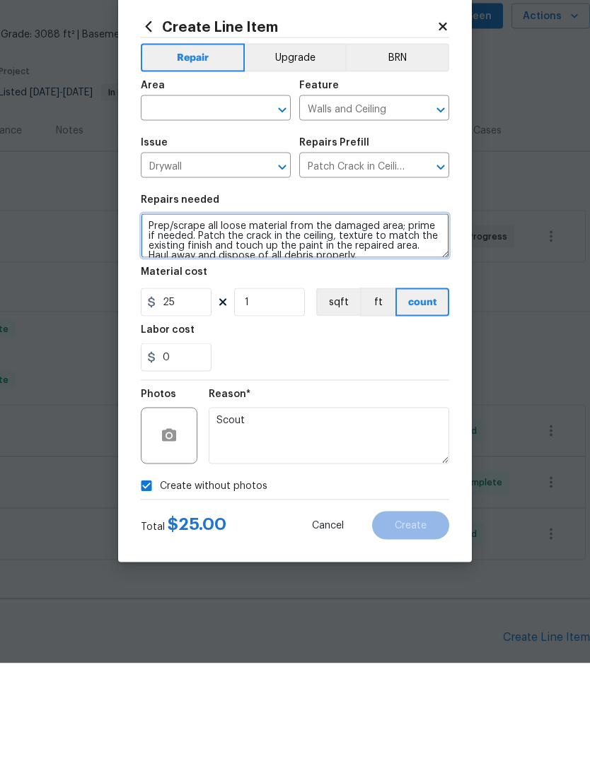
click at [151, 318] on textarea "Prep/scrape all loose material from the damaged area; prime if needed. Patch th…" at bounding box center [295, 340] width 308 height 45
type textarea "Repair all damaged drywall from foundation movement. - paint to match Prep/scra…"
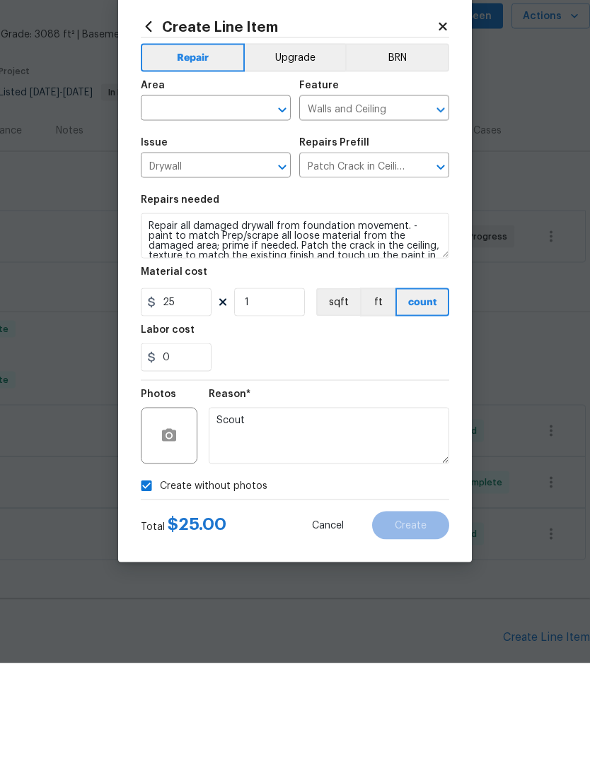
click at [209, 204] on input "text" at bounding box center [196, 215] width 110 height 22
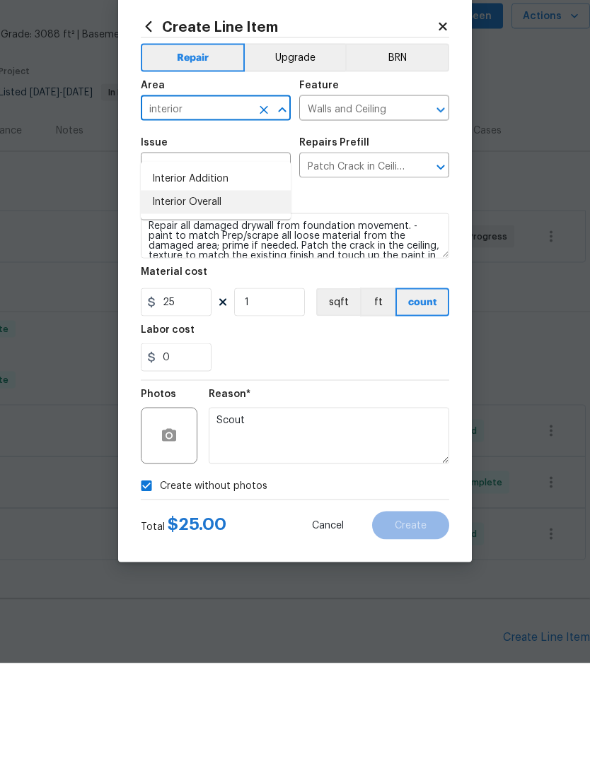
click at [240, 295] on li "Interior Overall" at bounding box center [216, 306] width 150 height 23
type input "Interior Overall"
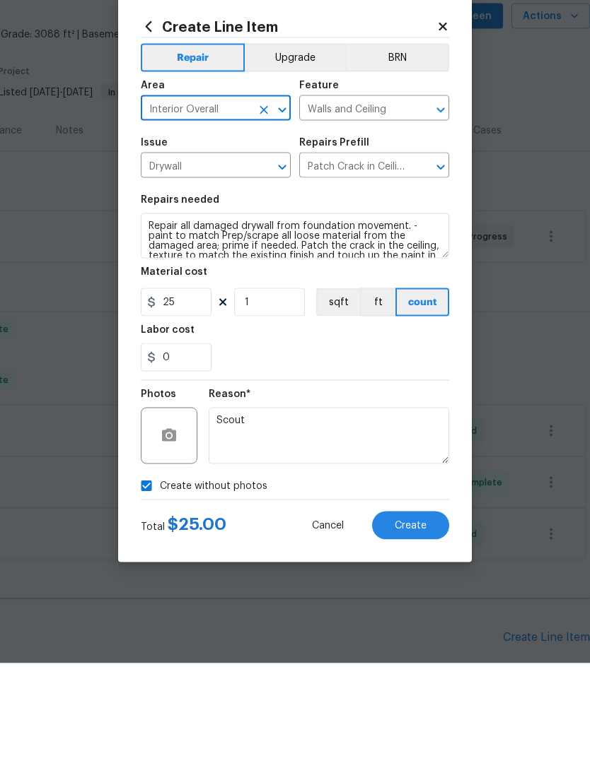
click at [349, 448] on div "0" at bounding box center [295, 462] width 308 height 28
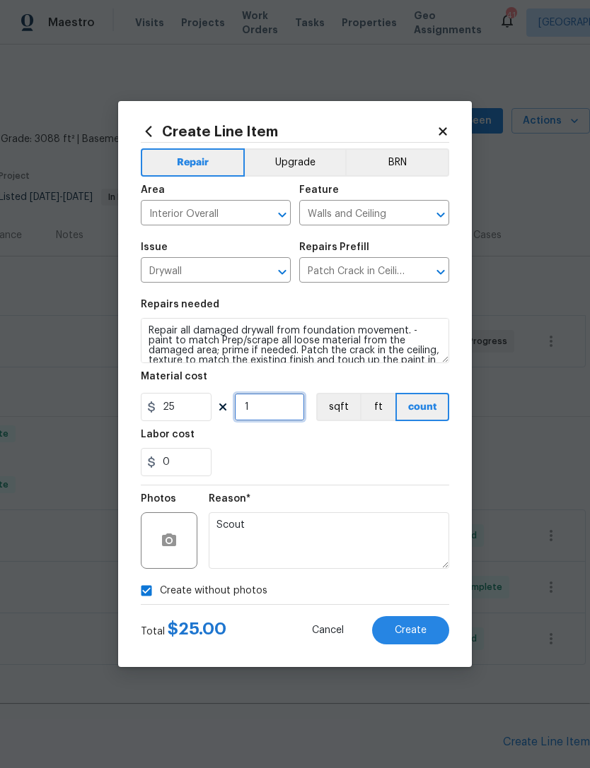
click at [287, 411] on input "1" at bounding box center [269, 407] width 71 height 28
click at [286, 411] on input "1" at bounding box center [269, 407] width 71 height 28
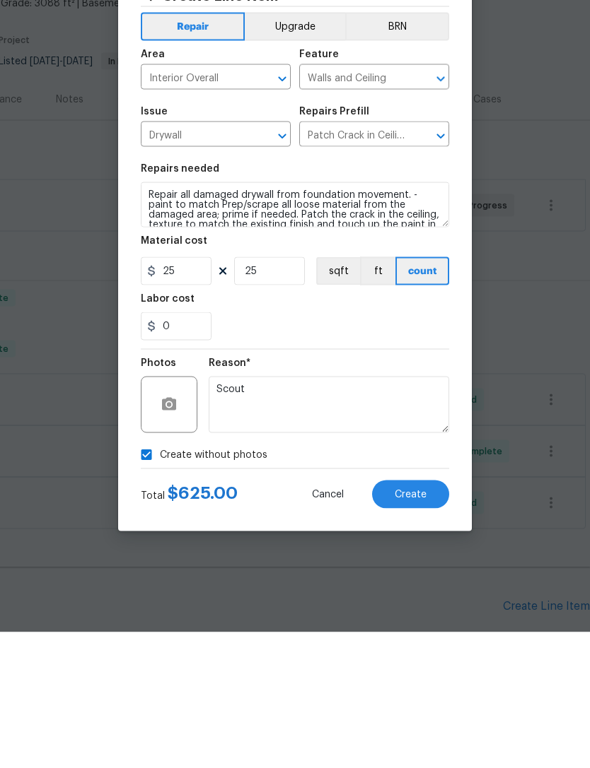
click at [376, 448] on div "0" at bounding box center [295, 462] width 308 height 28
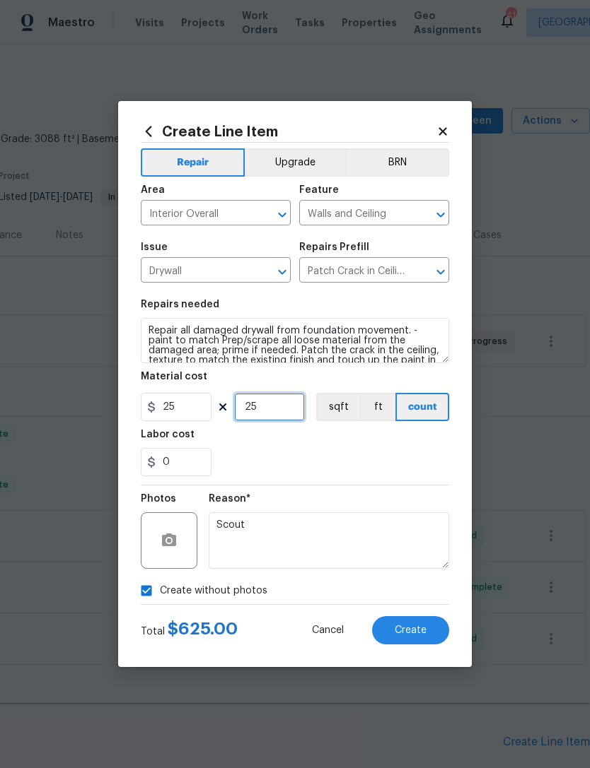
click at [257, 421] on input "25" at bounding box center [269, 407] width 71 height 28
click at [259, 421] on input "25" at bounding box center [269, 407] width 71 height 28
click at [277, 414] on input "25" at bounding box center [269, 407] width 71 height 28
click at [264, 417] on input "25" at bounding box center [269, 407] width 71 height 28
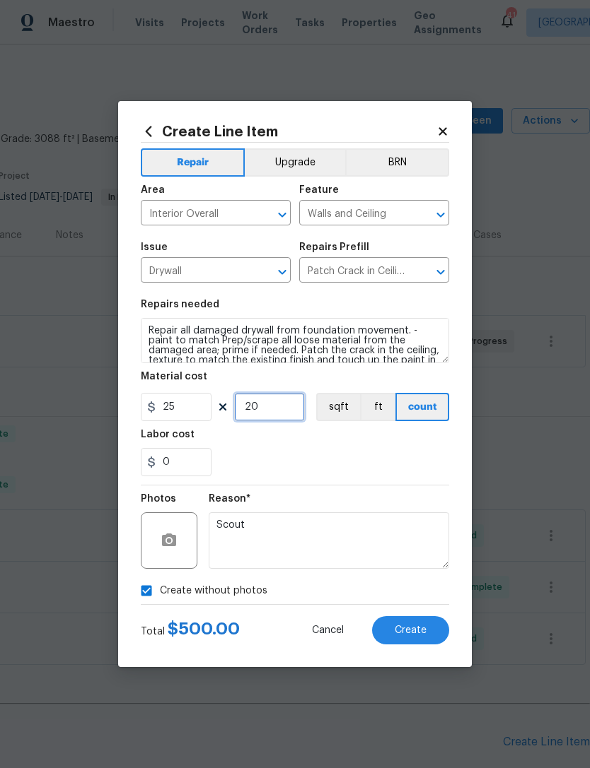
type input "20"
click at [407, 482] on section "Repairs needed Repair all damaged drywall from foundation movement. - paint to …" at bounding box center [295, 388] width 308 height 194
click at [423, 632] on span "Create" at bounding box center [410, 631] width 32 height 11
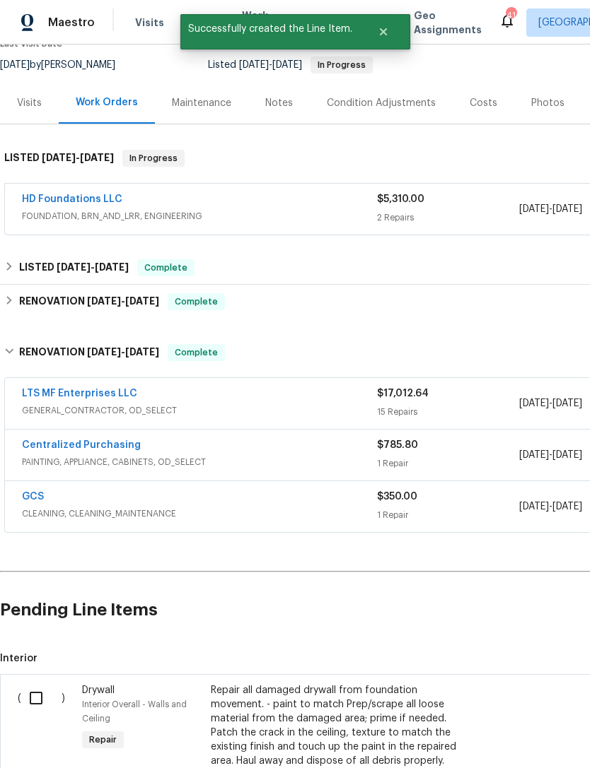
scroll to position [132, 0]
click at [35, 684] on input "checkbox" at bounding box center [41, 699] width 40 height 30
checkbox input "true"
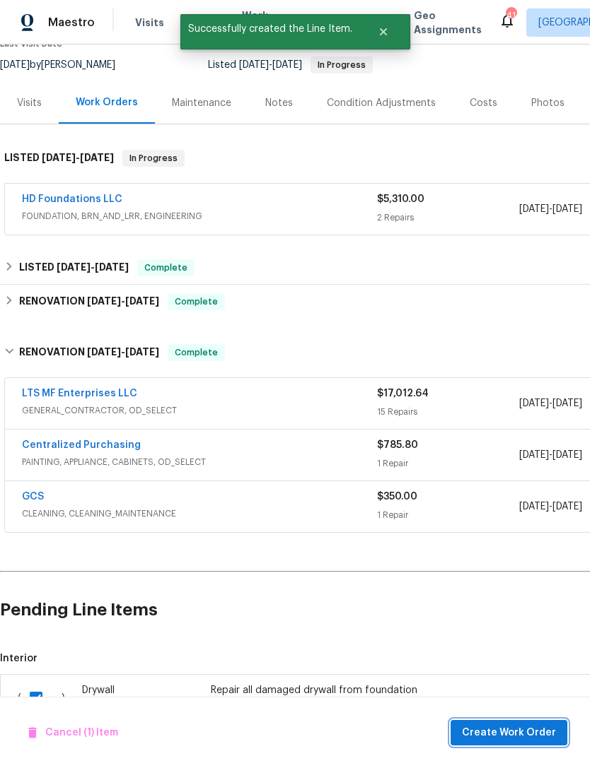
click at [505, 737] on span "Create Work Order" at bounding box center [509, 734] width 94 height 18
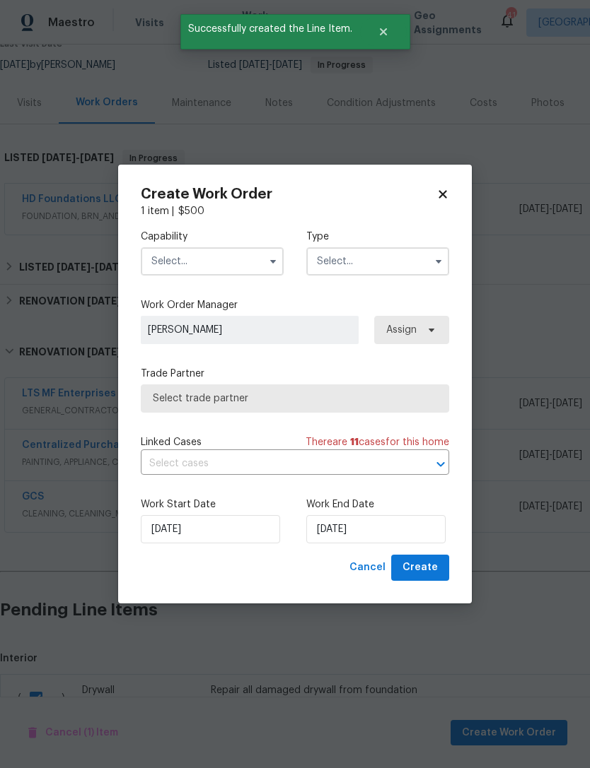
click at [240, 254] on input "text" at bounding box center [212, 261] width 143 height 28
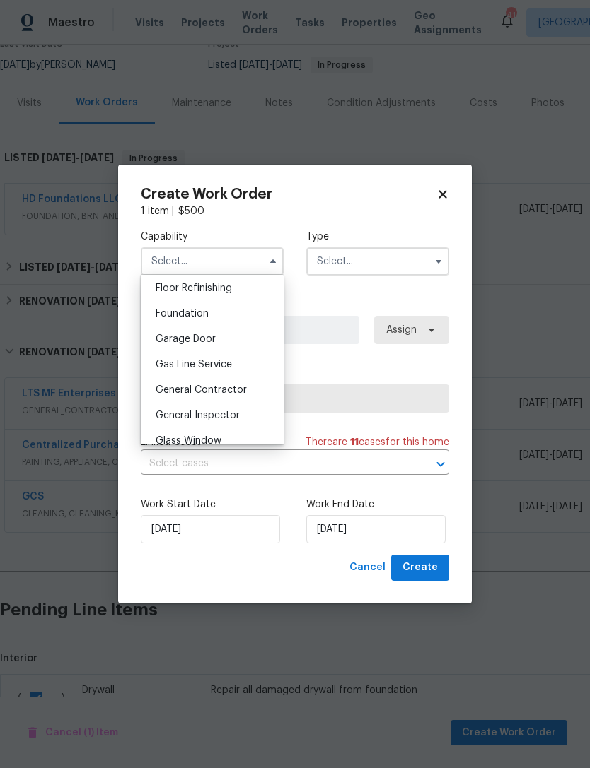
scroll to position [578, 0]
click at [232, 392] on span "General Contractor" at bounding box center [201, 389] width 91 height 10
type input "General Contractor"
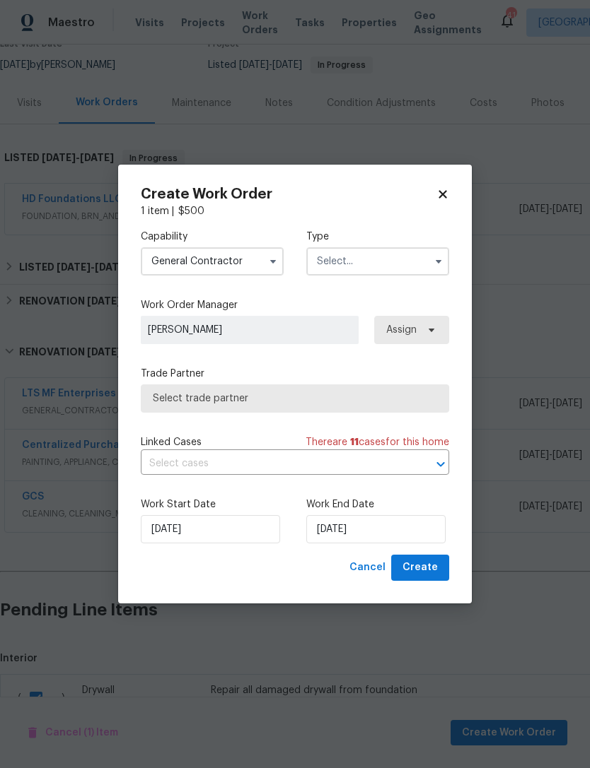
click at [358, 270] on input "text" at bounding box center [377, 261] width 143 height 28
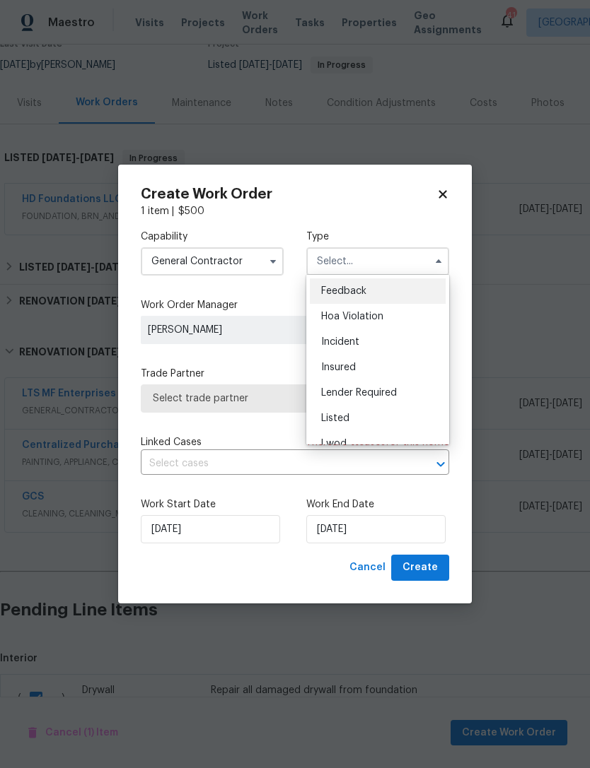
click at [377, 418] on div "Listed" at bounding box center [378, 418] width 136 height 25
type input "Listed"
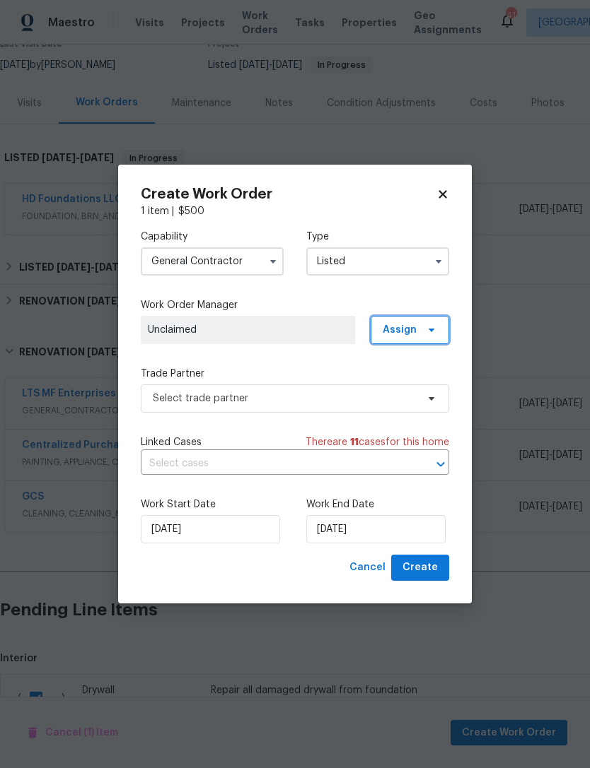
click at [421, 334] on span at bounding box center [429, 329] width 16 height 11
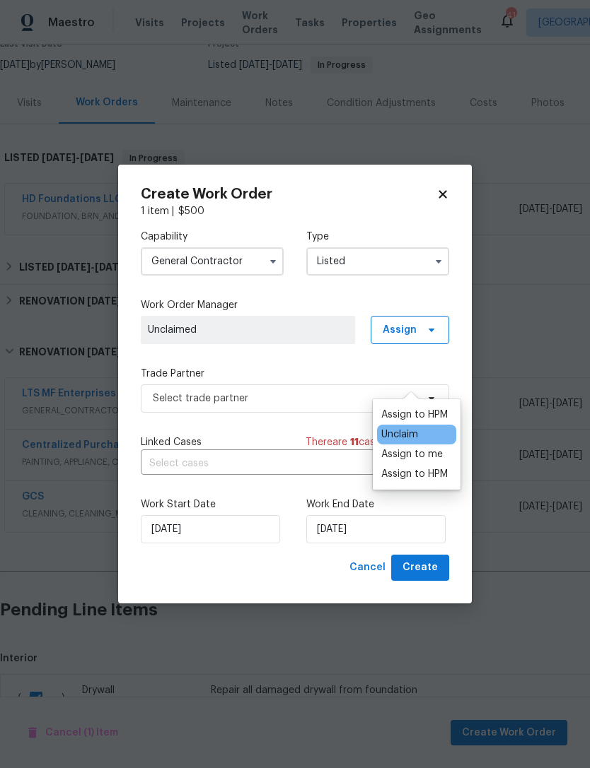
click at [411, 408] on div "Assign to HPM" at bounding box center [414, 415] width 66 height 14
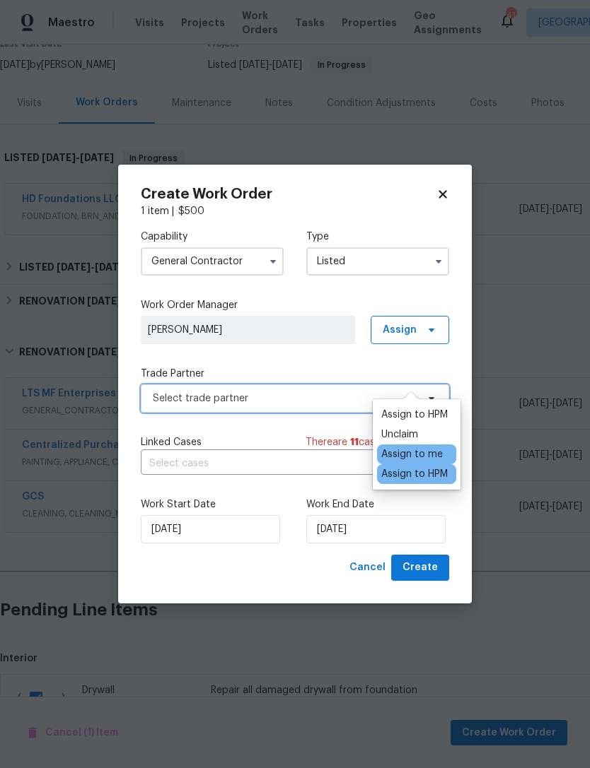
click at [307, 410] on span "Select trade partner" at bounding box center [295, 399] width 308 height 28
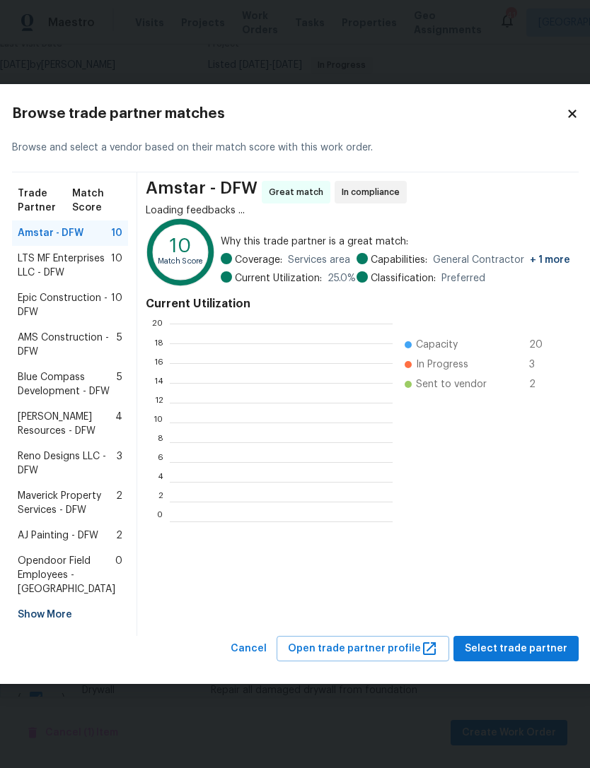
scroll to position [1, 1]
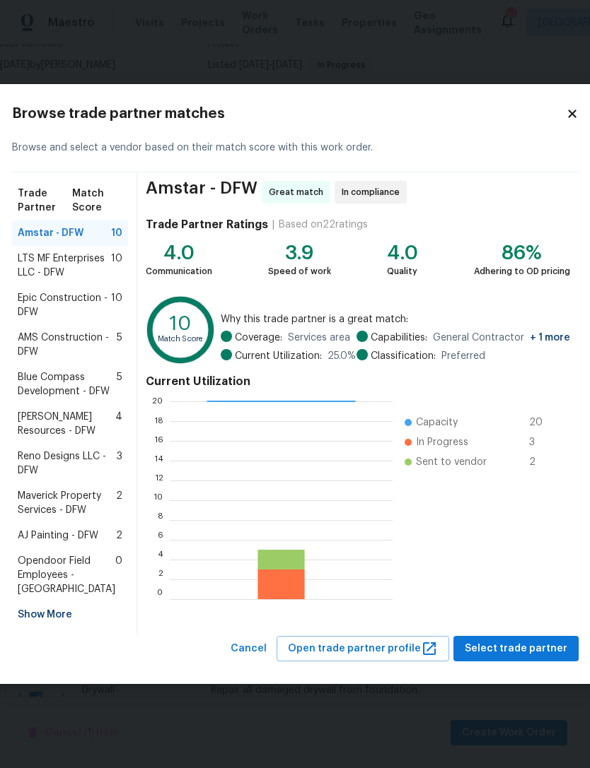
click at [91, 517] on span "Maverick Property Services - DFW" at bounding box center [67, 503] width 98 height 28
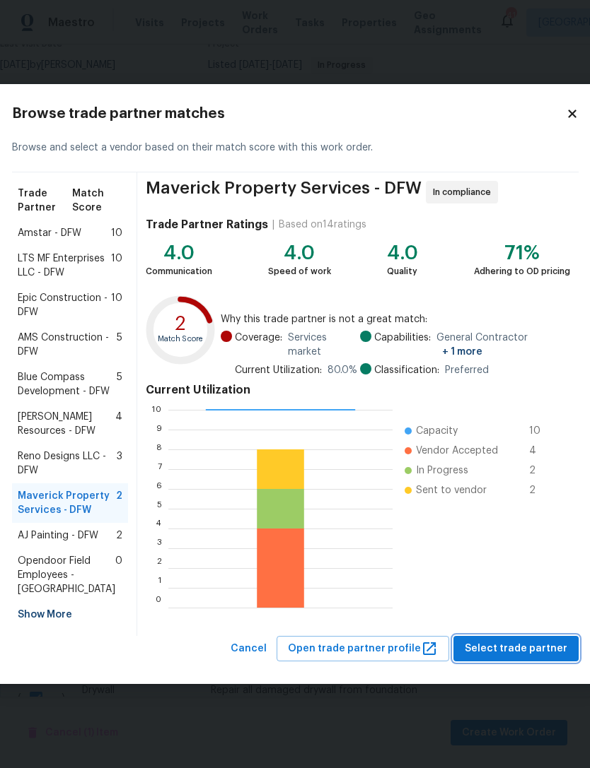
click at [526, 658] on span "Select trade partner" at bounding box center [515, 649] width 103 height 18
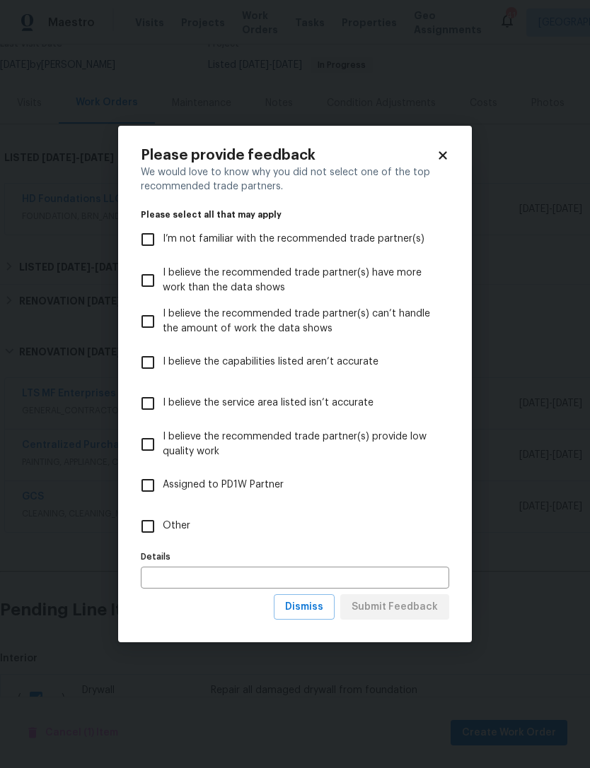
click at [301, 531] on label "Other" at bounding box center [285, 526] width 305 height 41
click at [163, 531] on input "Other" at bounding box center [148, 527] width 30 height 30
checkbox input "true"
click at [382, 609] on span "Submit Feedback" at bounding box center [394, 608] width 86 height 18
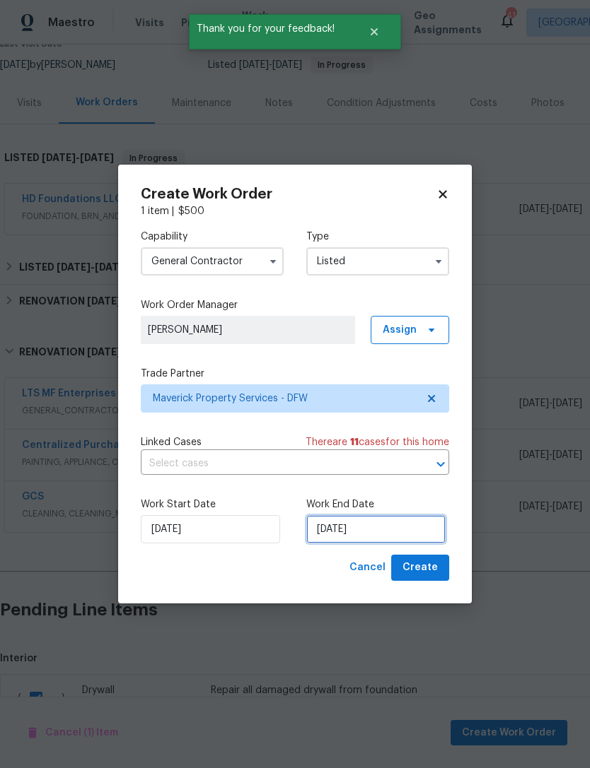
click at [392, 535] on input "[DATE]" at bounding box center [375, 529] width 139 height 28
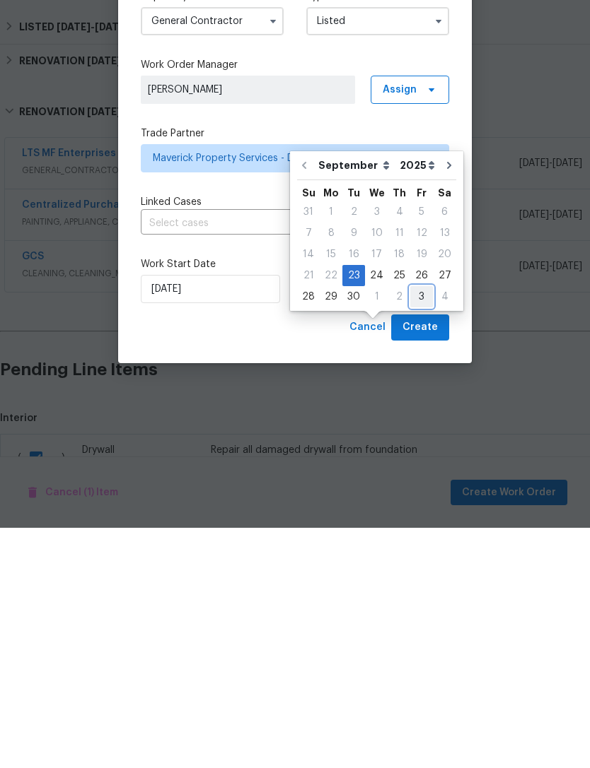
click at [416, 527] on div "3" at bounding box center [421, 537] width 23 height 20
type input "[DATE]"
select select "9"
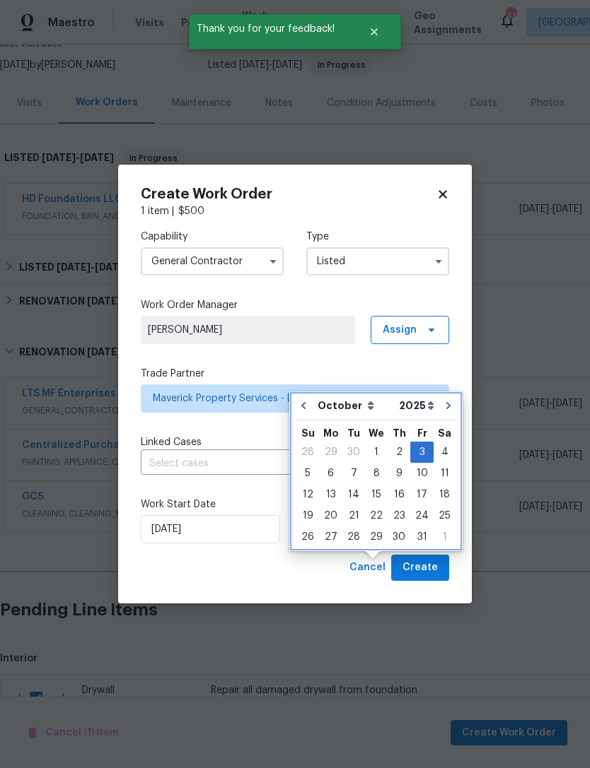
click at [308, 400] on icon "Go to previous month" at bounding box center [303, 405] width 11 height 11
type input "[DATE]"
select select "8"
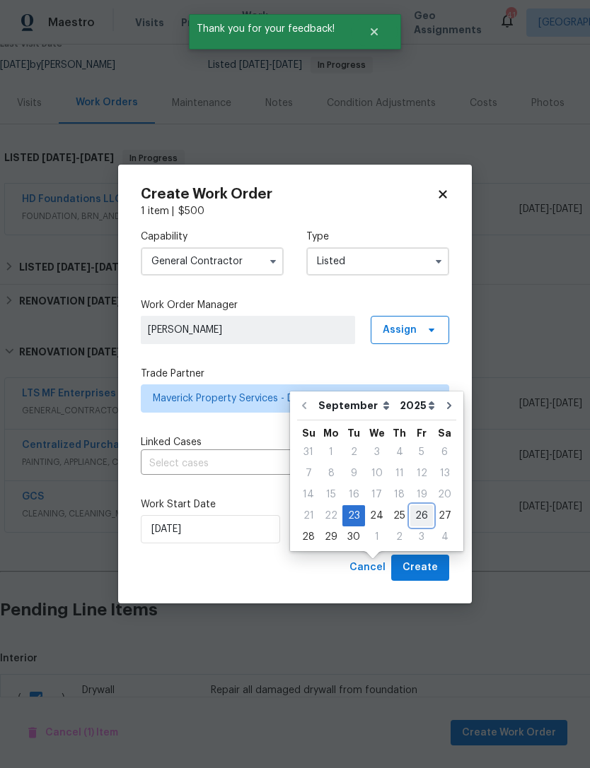
click at [412, 506] on div "26" at bounding box center [421, 516] width 23 height 20
type input "[DATE]"
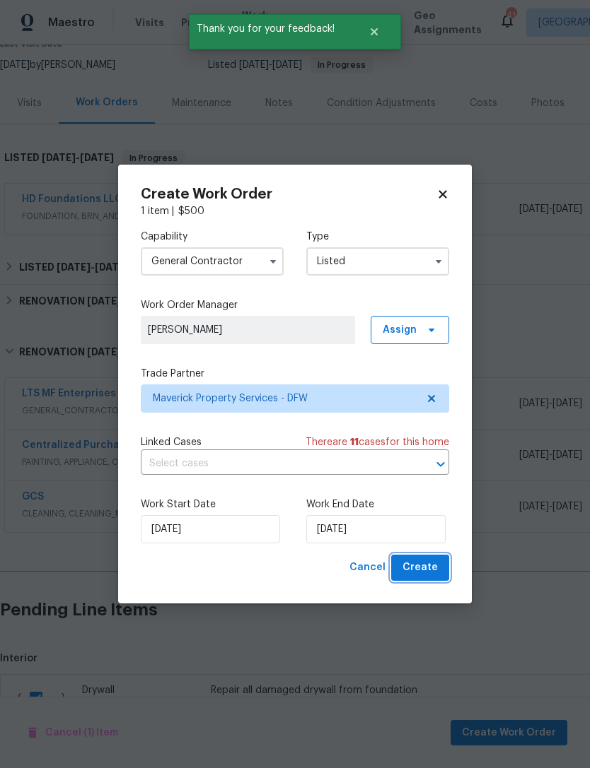
click at [435, 571] on span "Create" at bounding box center [419, 568] width 35 height 18
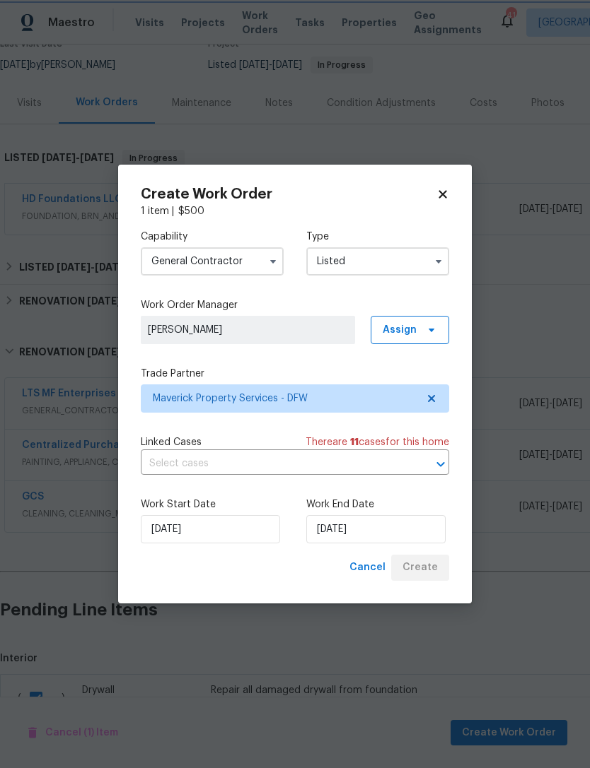
checkbox input "false"
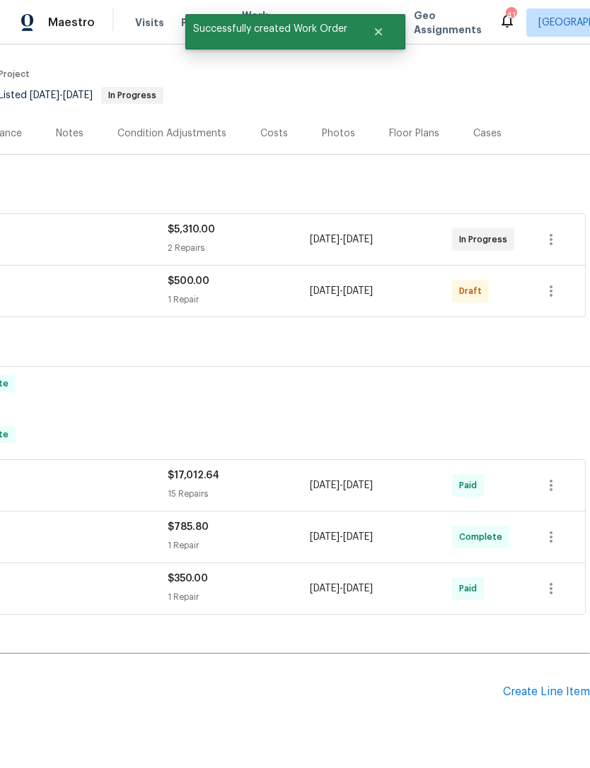
scroll to position [102, 209]
click at [558, 283] on icon "button" at bounding box center [550, 291] width 17 height 17
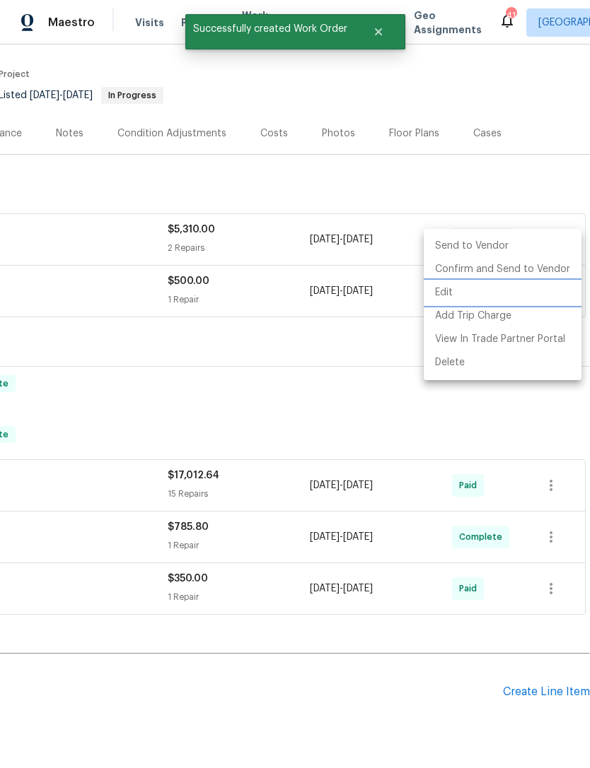
click at [554, 288] on li "Edit" at bounding box center [502, 292] width 158 height 23
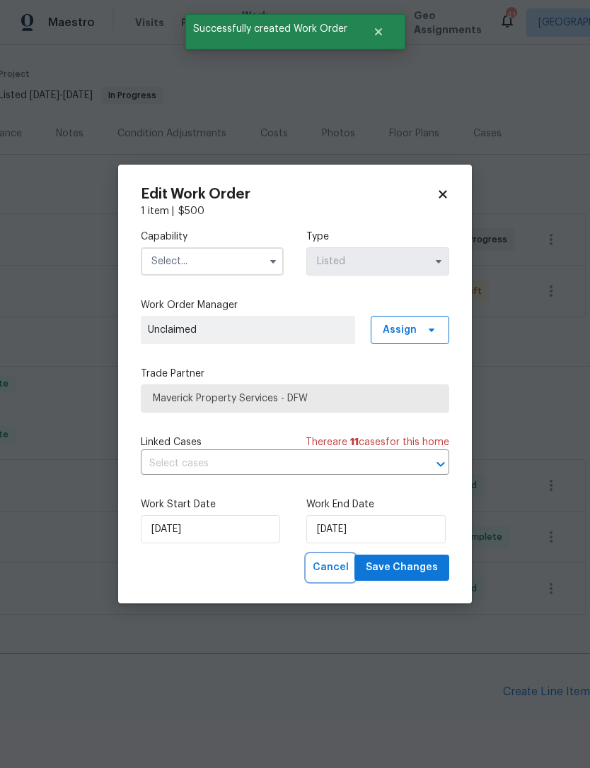
click at [347, 556] on button "Cancel" at bounding box center [330, 568] width 47 height 26
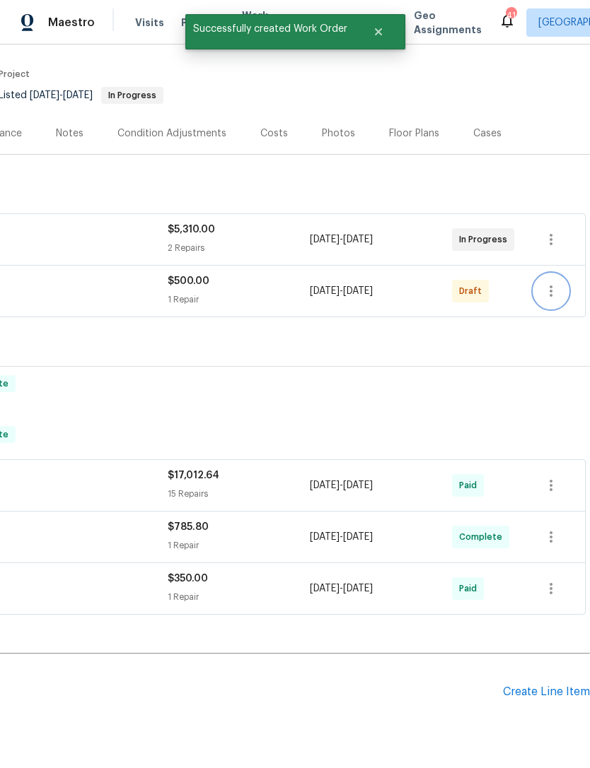
click at [557, 283] on icon "button" at bounding box center [550, 291] width 17 height 17
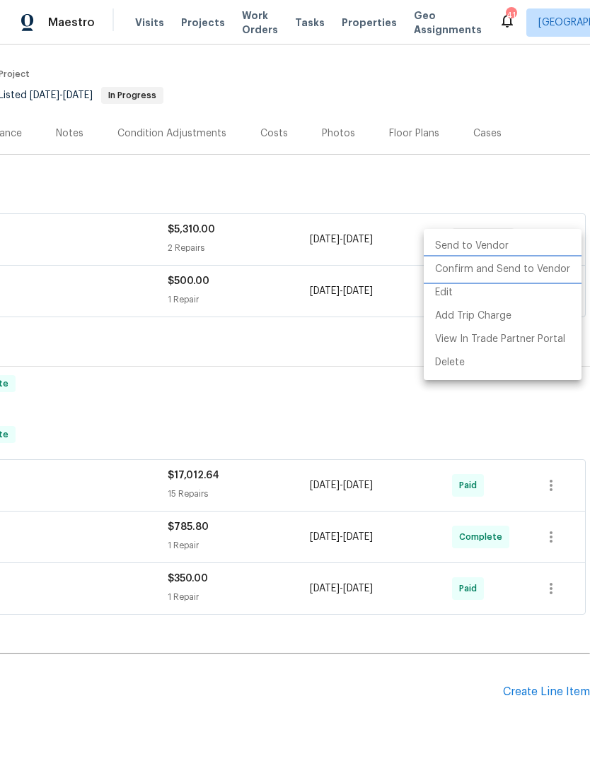
click at [532, 276] on li "Confirm and Send to Vendor" at bounding box center [502, 269] width 158 height 23
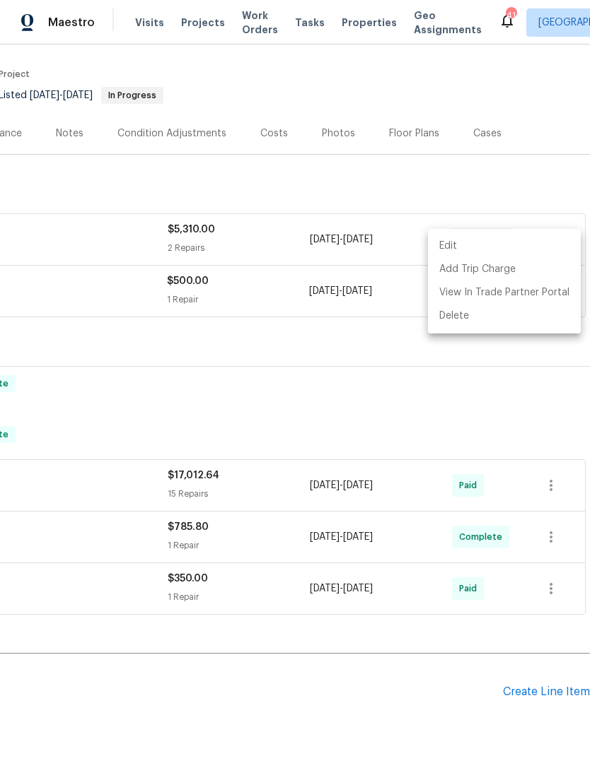
click at [305, 368] on div at bounding box center [295, 384] width 590 height 768
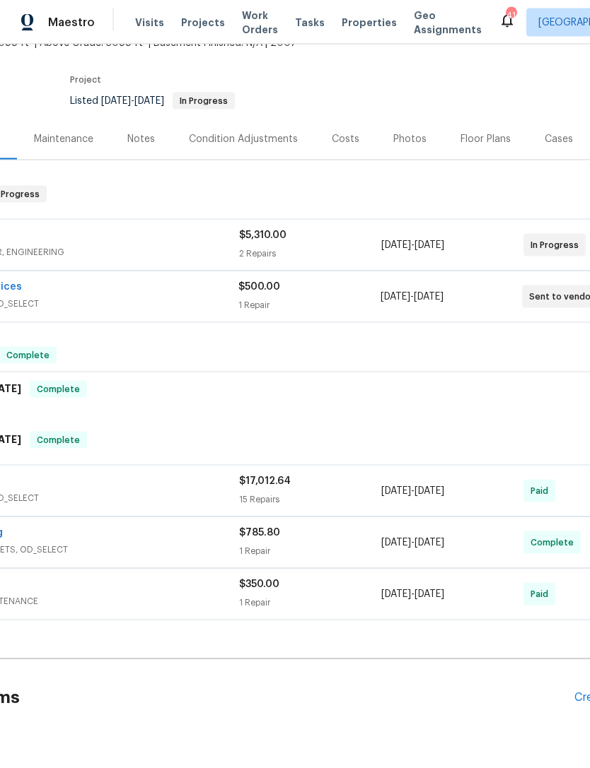
scroll to position [83, 14]
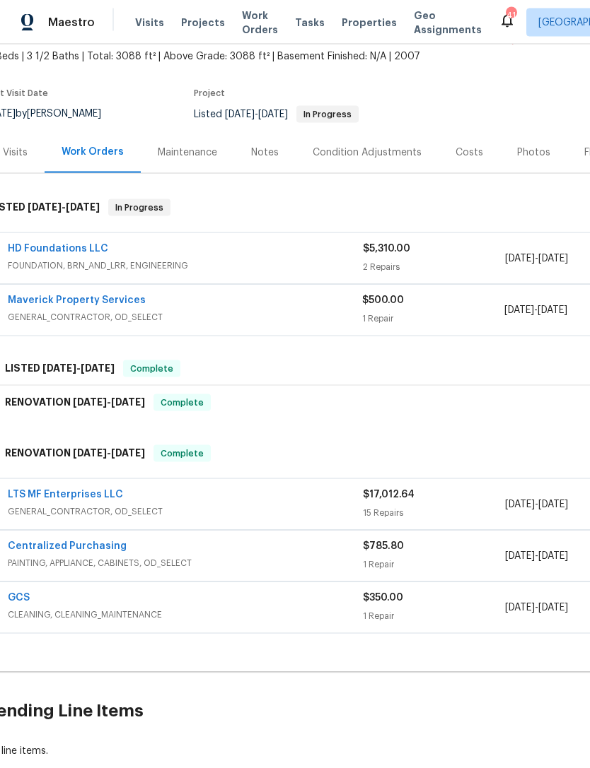
click at [108, 295] on link "Maverick Property Services" at bounding box center [77, 300] width 138 height 10
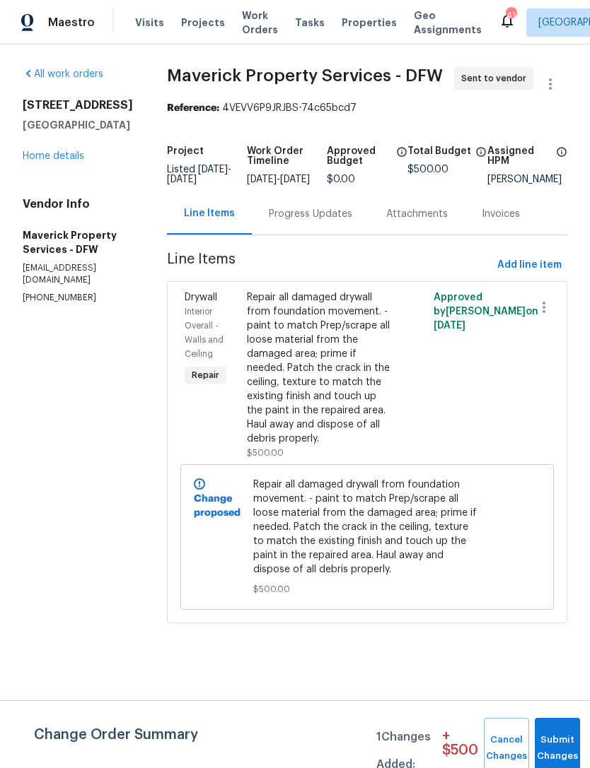
click at [340, 221] on div "Progress Updates" at bounding box center [310, 214] width 83 height 14
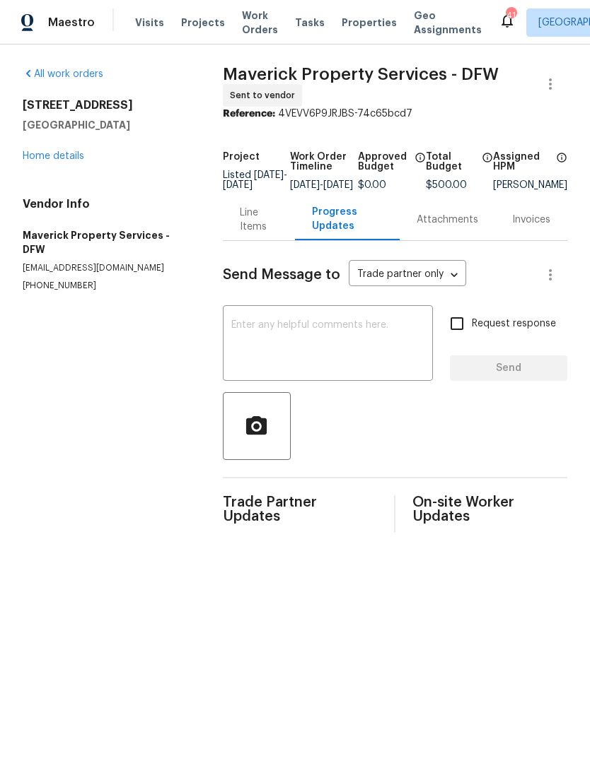
click at [361, 370] on textarea at bounding box center [327, 344] width 193 height 49
type textarea "W"
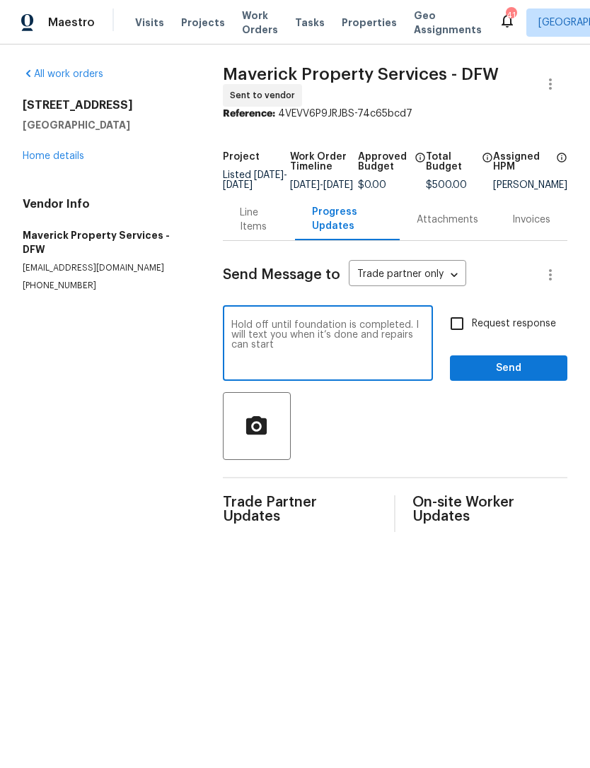
type textarea "Hold off until foundation is completed. I will text you when it’s done and repa…"
click at [532, 374] on span "Send" at bounding box center [508, 369] width 95 height 18
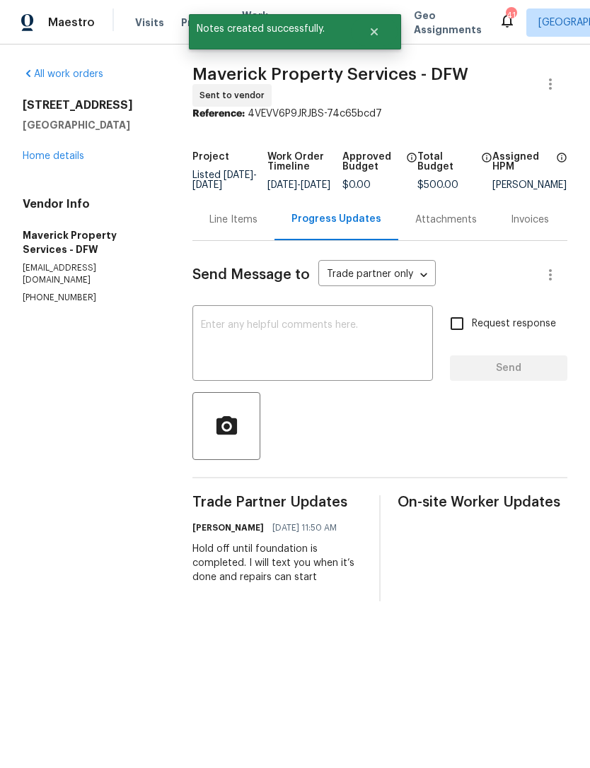
click at [257, 227] on div "Line Items" at bounding box center [233, 220] width 48 height 14
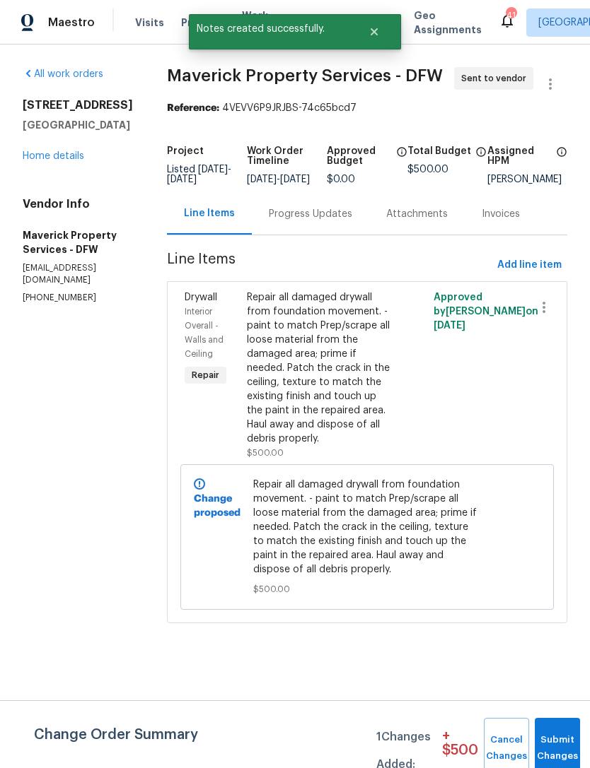
click at [365, 423] on div "Repair all damaged drywall from foundation movement. - paint to match Prep/scra…" at bounding box center [320, 369] width 147 height 156
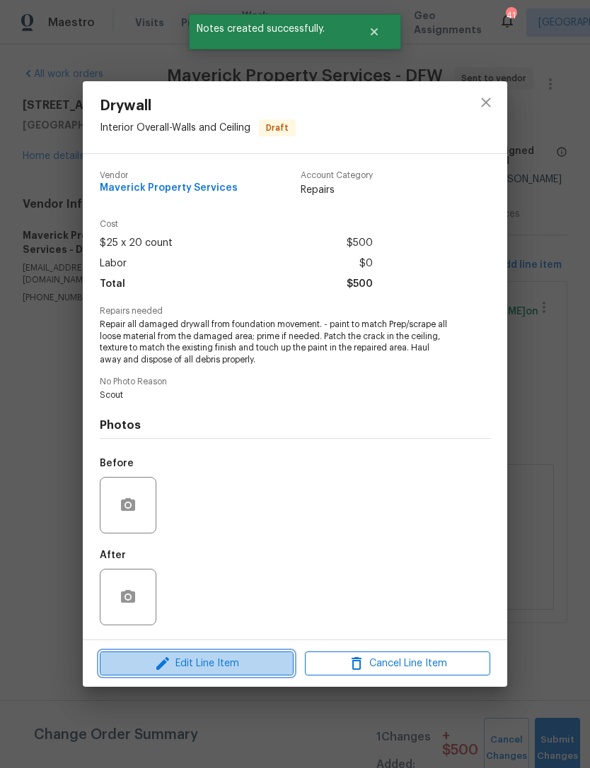
click at [271, 658] on span "Edit Line Item" at bounding box center [196, 664] width 185 height 18
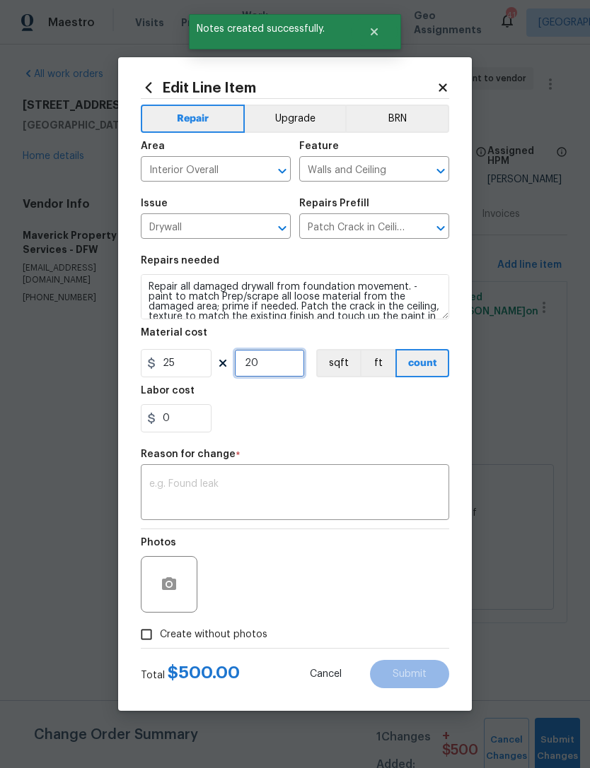
click at [267, 365] on input "20" at bounding box center [269, 363] width 71 height 28
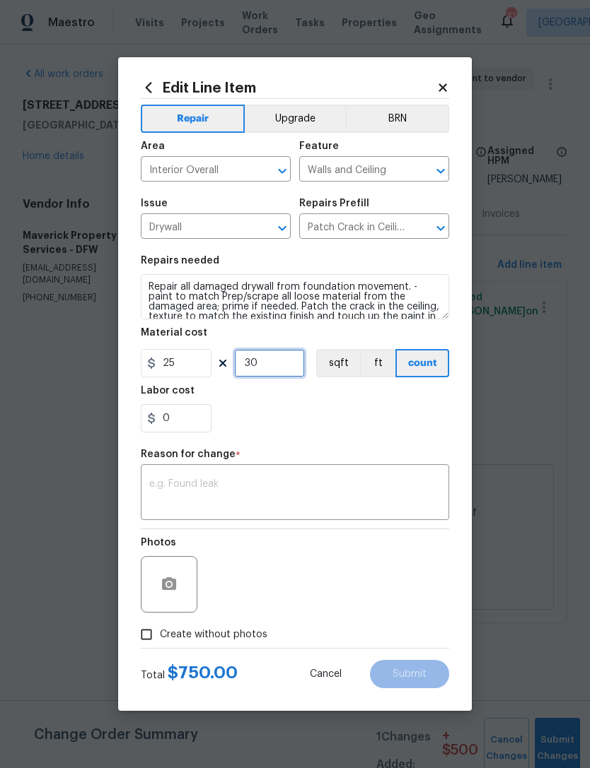
type input "30"
click at [397, 437] on section "Repairs needed Repair all damaged drywall from foundation movement. - paint to …" at bounding box center [295, 344] width 308 height 194
click at [252, 643] on span "Create without photos" at bounding box center [213, 635] width 107 height 15
click at [160, 643] on input "Create without photos" at bounding box center [146, 634] width 27 height 27
checkbox input "true"
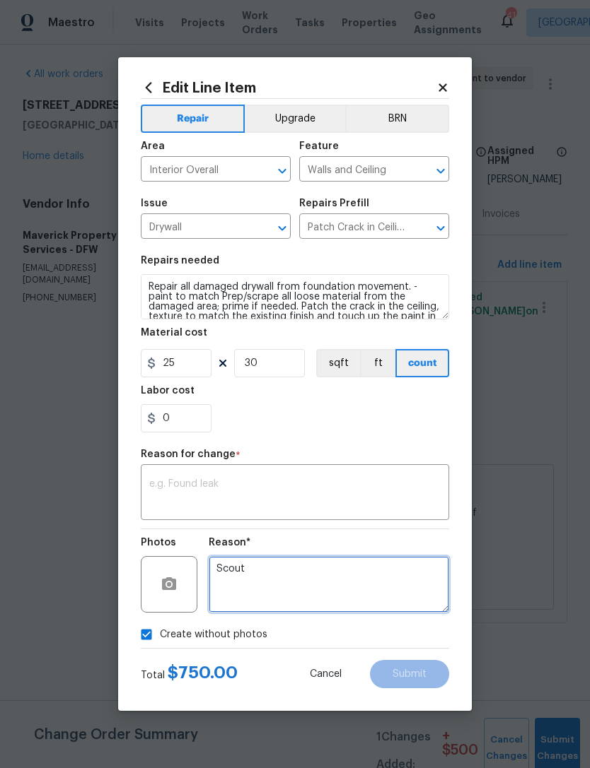
click at [325, 595] on textarea "Scout" at bounding box center [329, 584] width 240 height 57
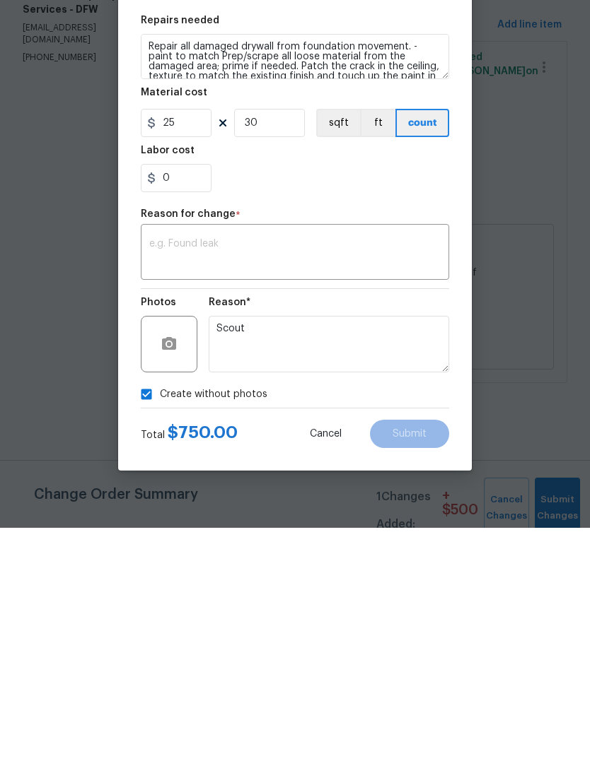
click at [327, 479] on textarea at bounding box center [294, 494] width 291 height 30
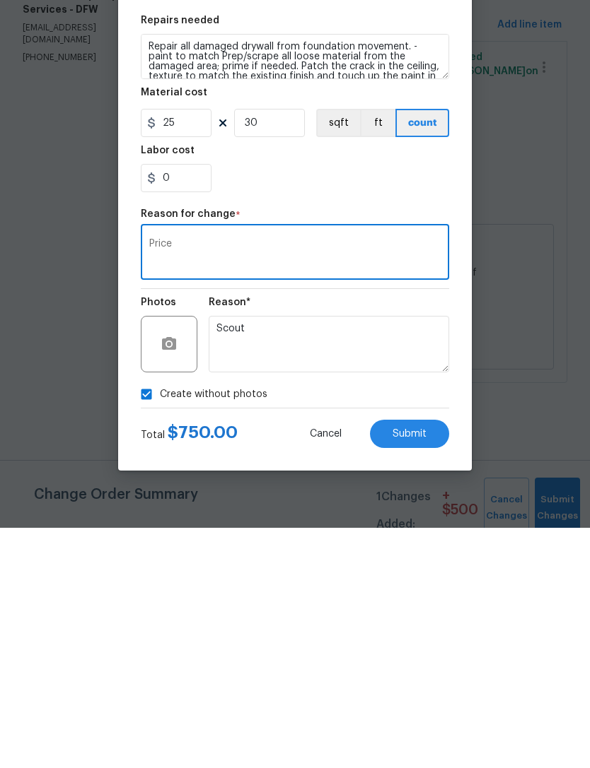
type textarea "Price"
click at [417, 669] on span "Submit" at bounding box center [409, 674] width 34 height 11
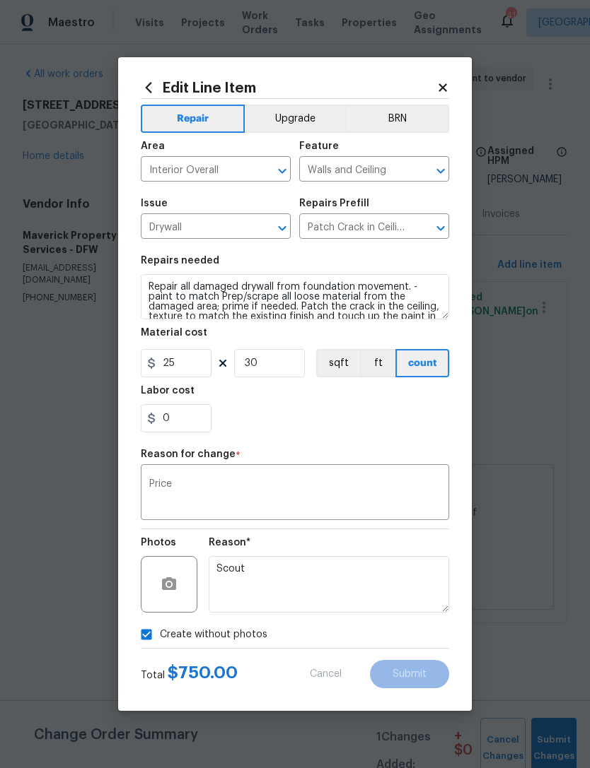
type input "20"
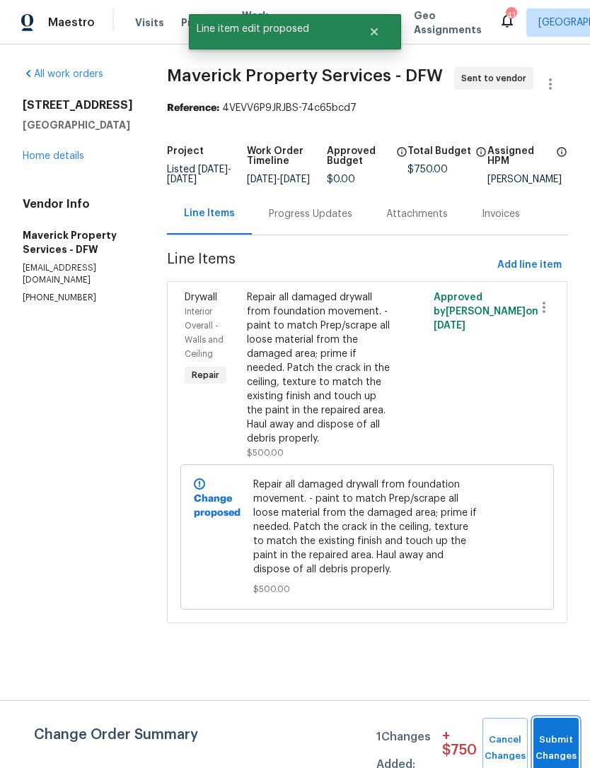
click at [556, 741] on button "Submit Changes" at bounding box center [555, 748] width 45 height 61
